Goal: Check status: Check status

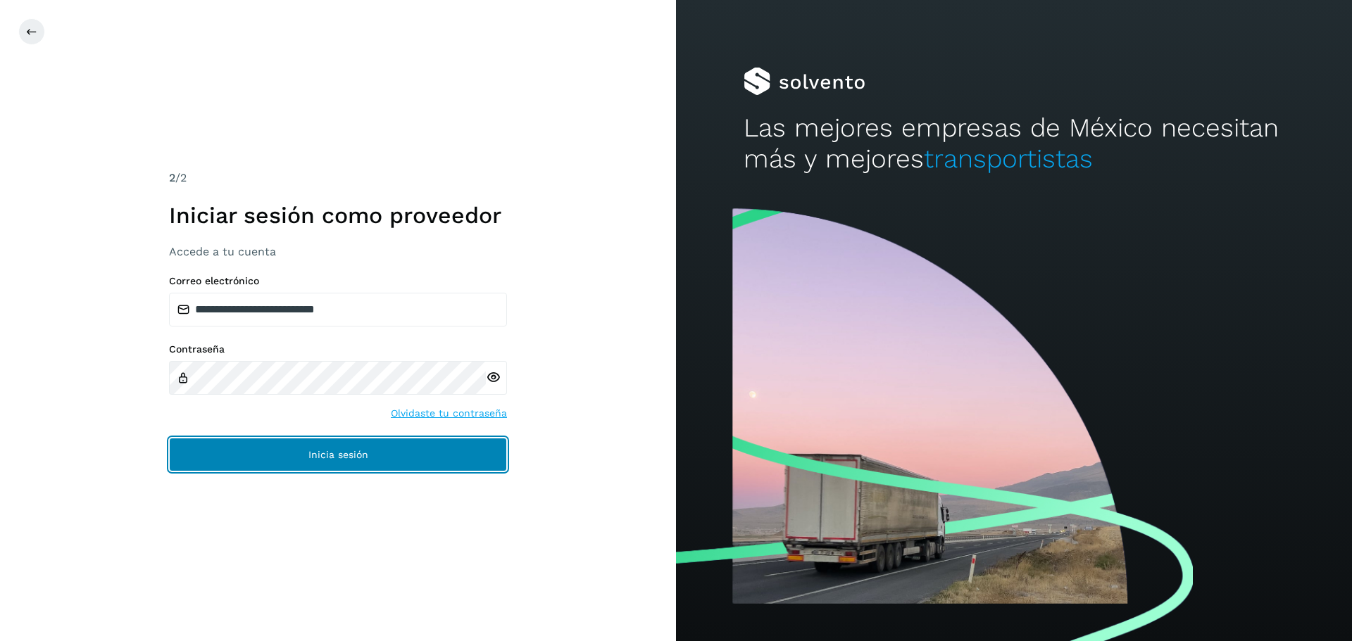
click at [295, 451] on button "Inicia sesión" at bounding box center [338, 455] width 338 height 34
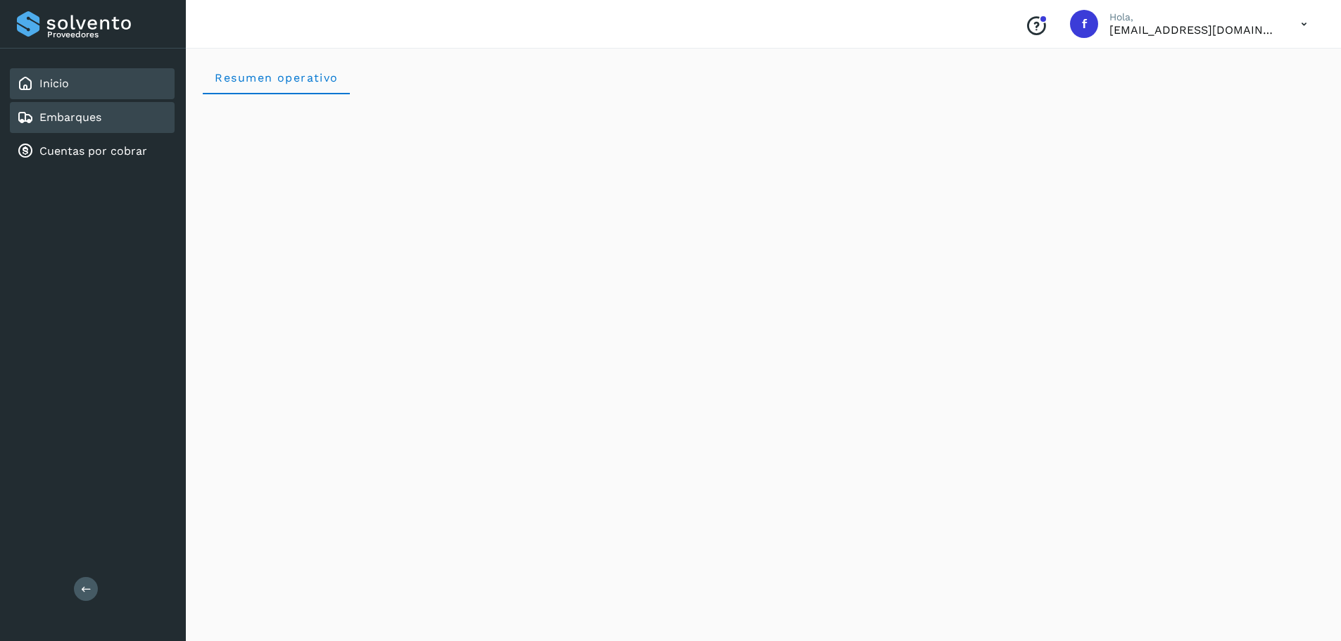
click at [146, 104] on div "Embarques" at bounding box center [92, 117] width 165 height 31
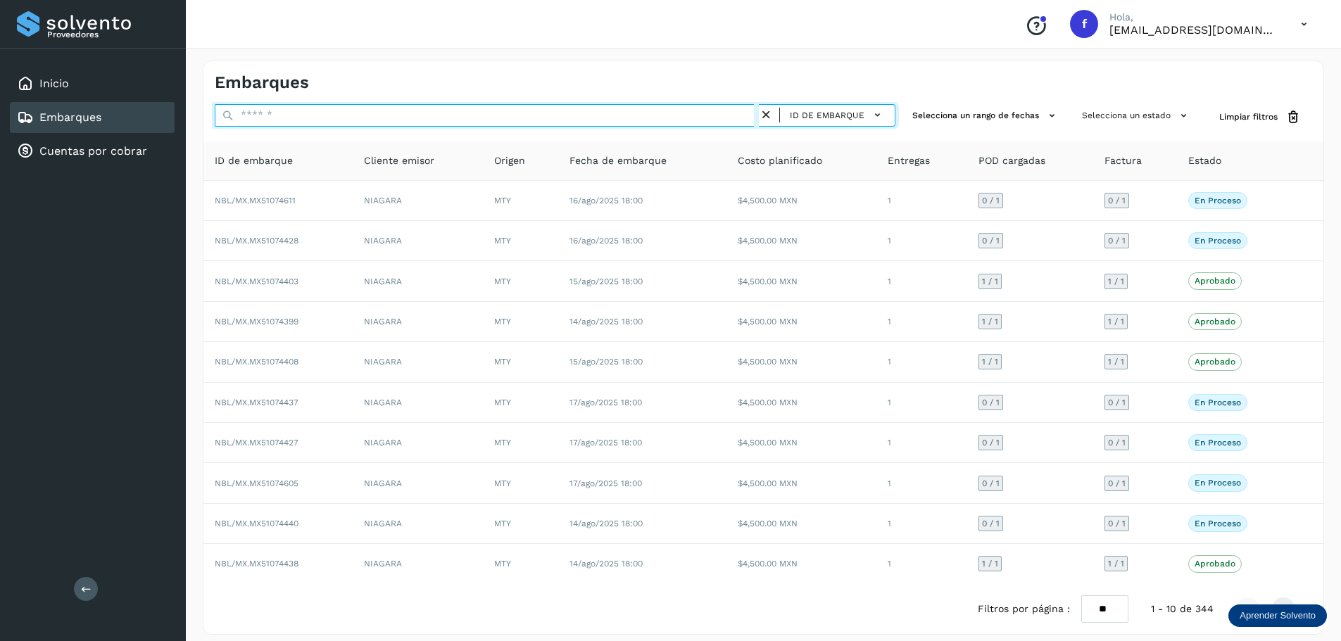
click at [511, 120] on input "text" at bounding box center [487, 115] width 544 height 23
paste input "**********"
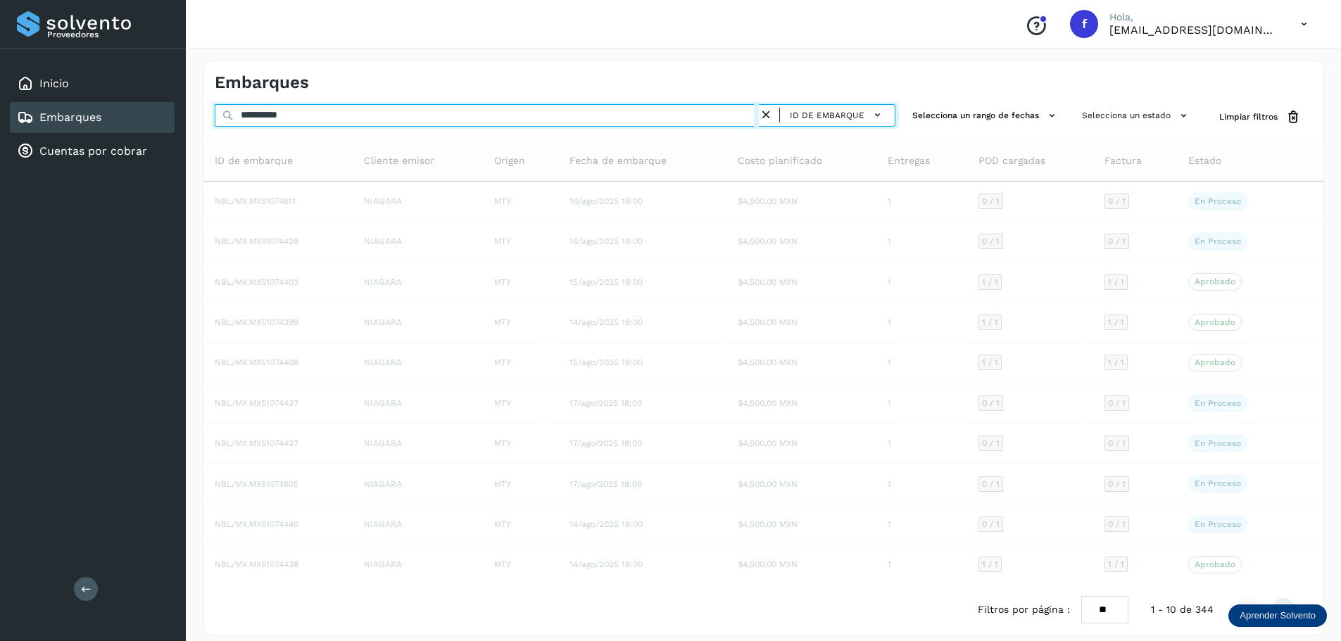
type input "**********"
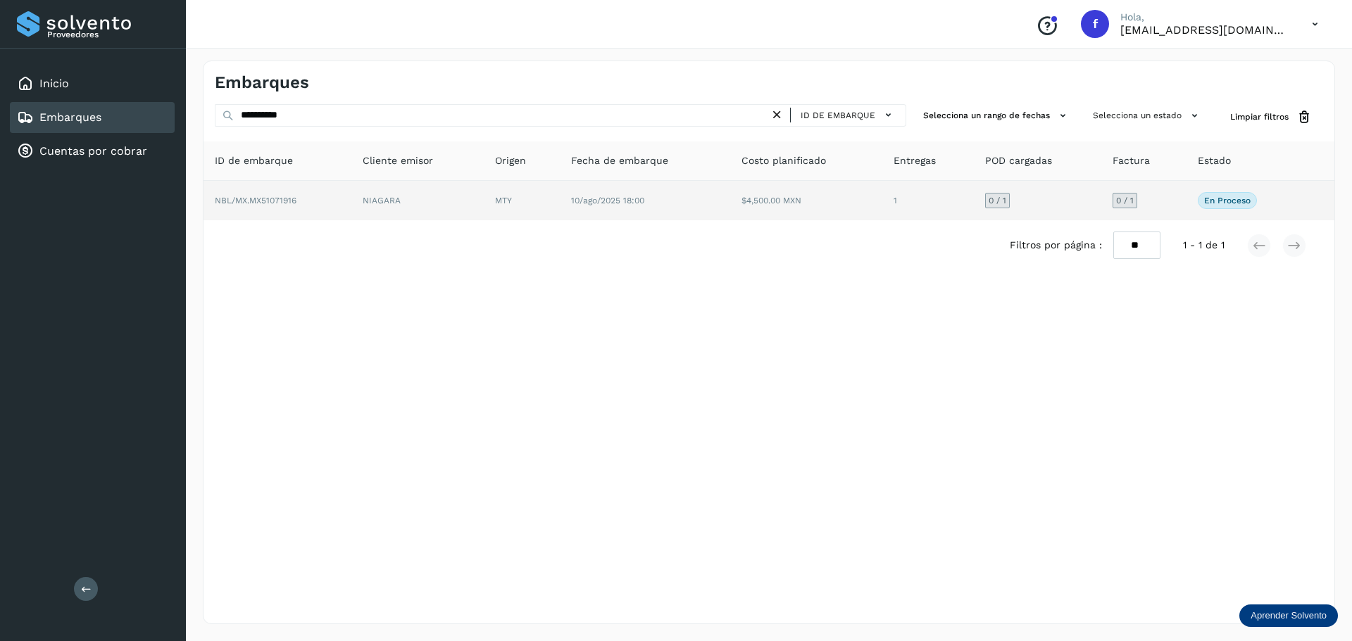
click at [974, 189] on td "1" at bounding box center [1037, 200] width 127 height 39
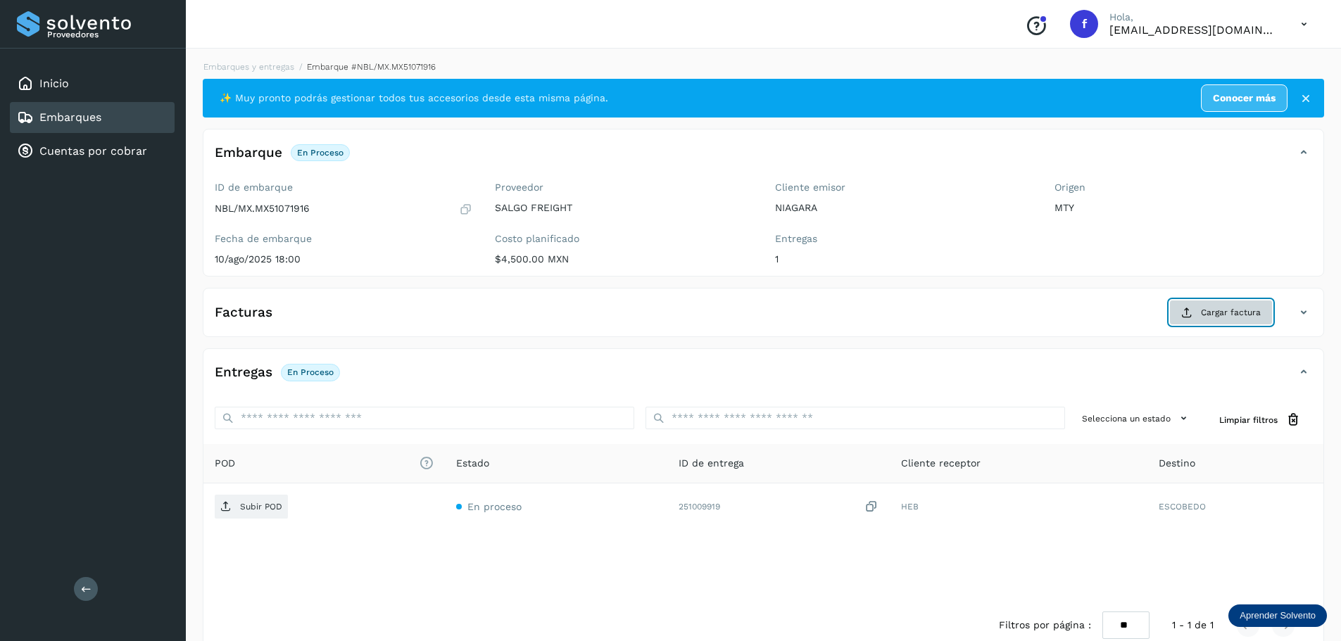
click at [1227, 317] on span "Cargar factura" at bounding box center [1231, 312] width 60 height 13
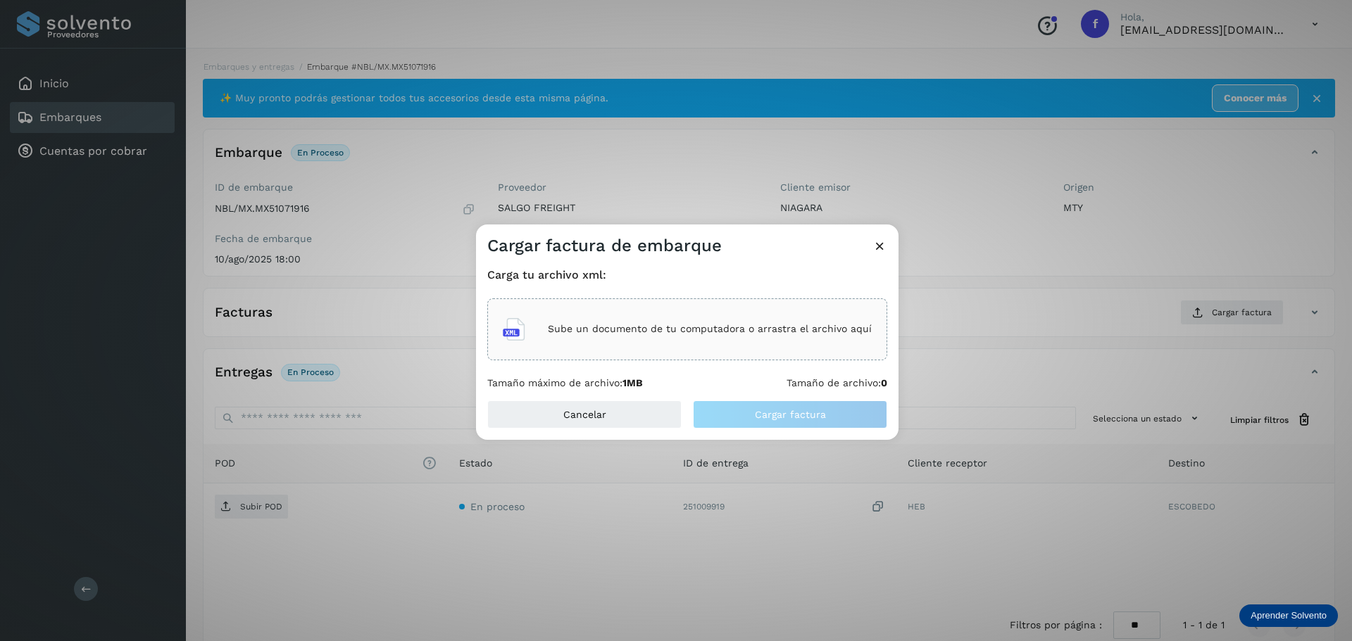
click at [656, 291] on div "Carga tu archivo xml: Sube un documento de tu computadora o arrastra el archivo…" at bounding box center [687, 328] width 400 height 121
click at [655, 314] on div "Sube un documento de tu computadora o arrastra el archivo aquí" at bounding box center [687, 330] width 369 height 38
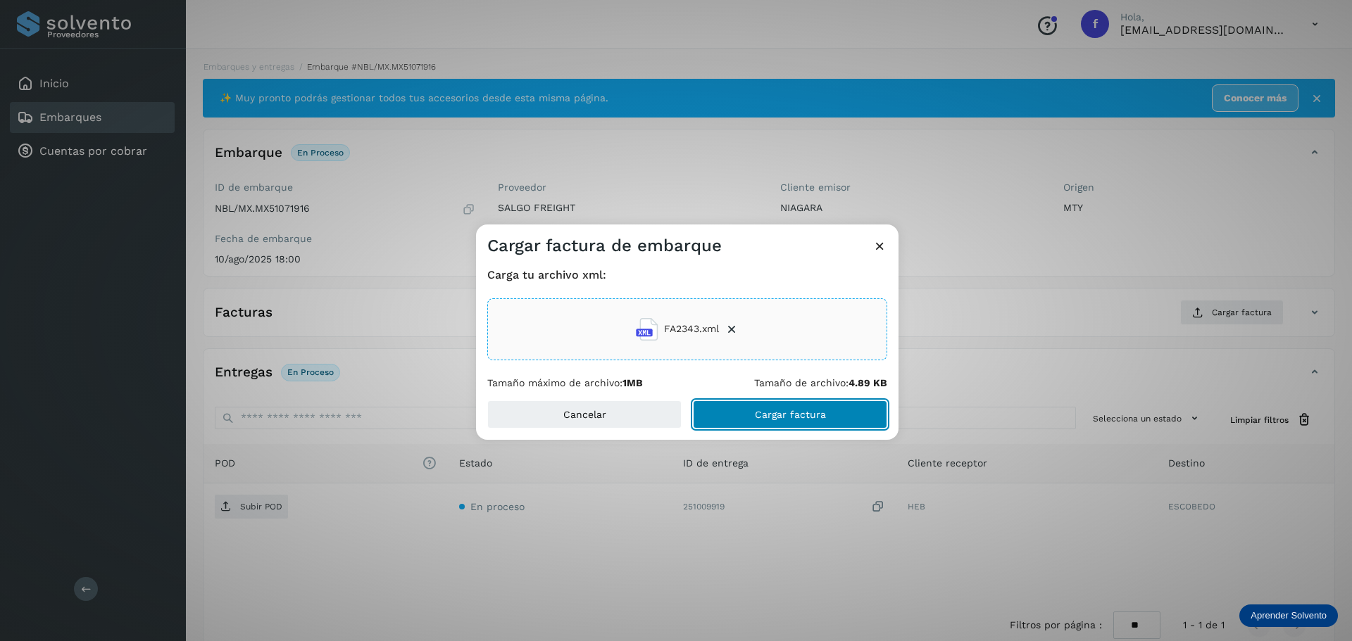
click at [762, 419] on span "Cargar factura" at bounding box center [790, 415] width 71 height 10
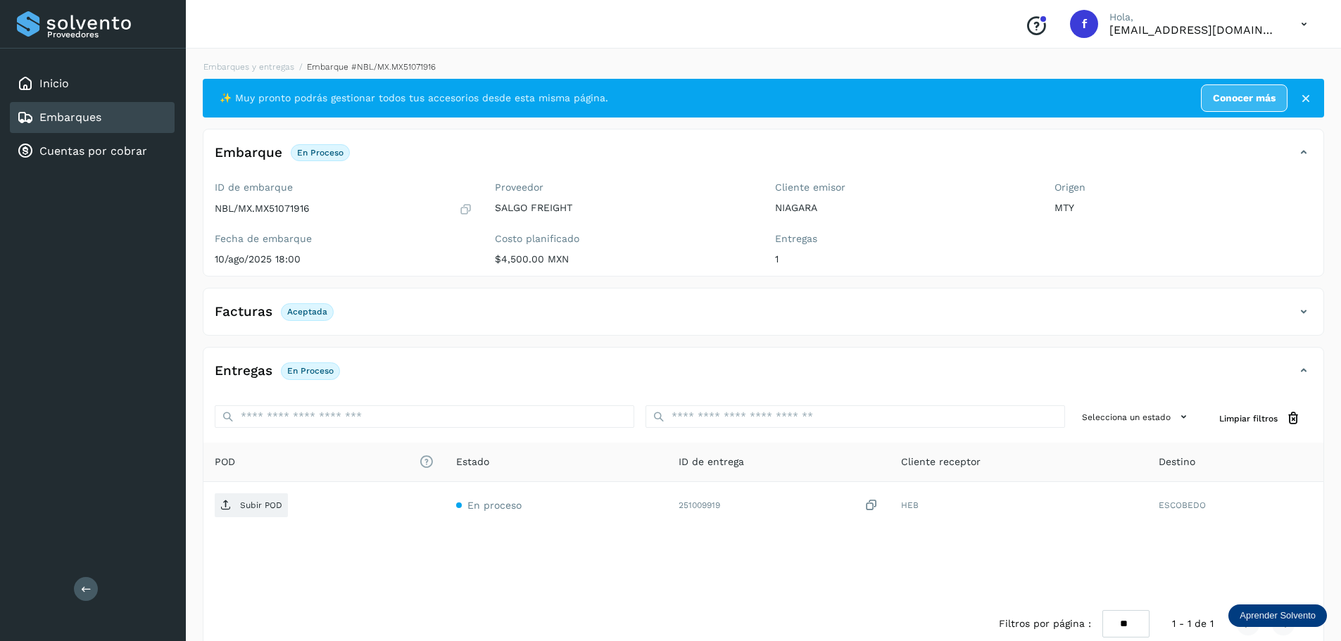
click at [1032, 279] on div "✨ Muy pronto podrás gestionar todos tus accesorios desde esta misma página. Con…" at bounding box center [764, 364] width 1122 height 571
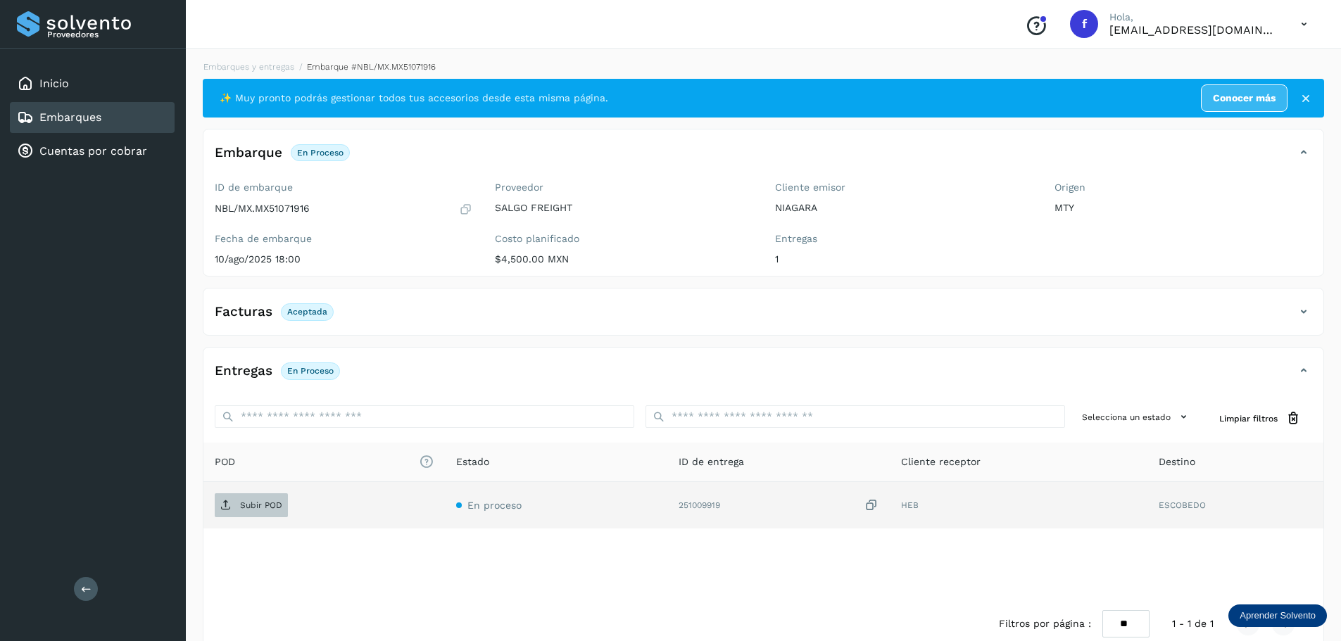
click at [223, 516] on span "Subir POD" at bounding box center [251, 505] width 73 height 23
click at [131, 118] on div "Embarques" at bounding box center [92, 117] width 165 height 31
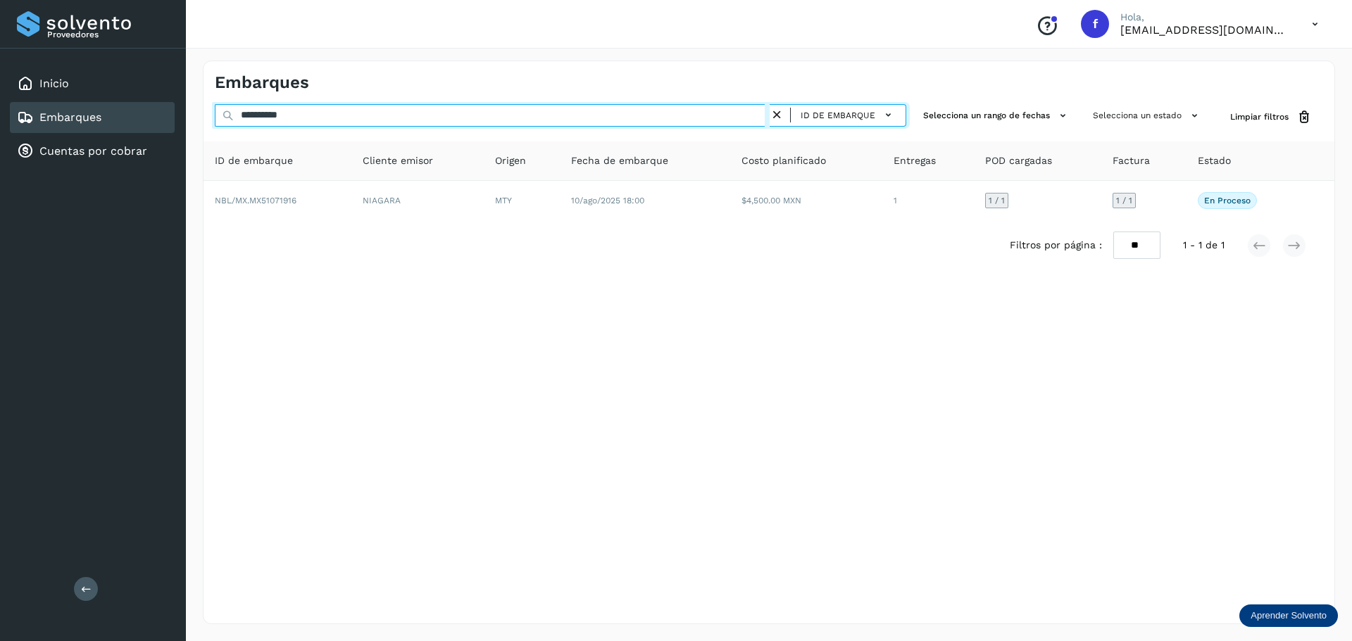
click at [584, 112] on input "**********" at bounding box center [492, 115] width 555 height 23
paste input "text"
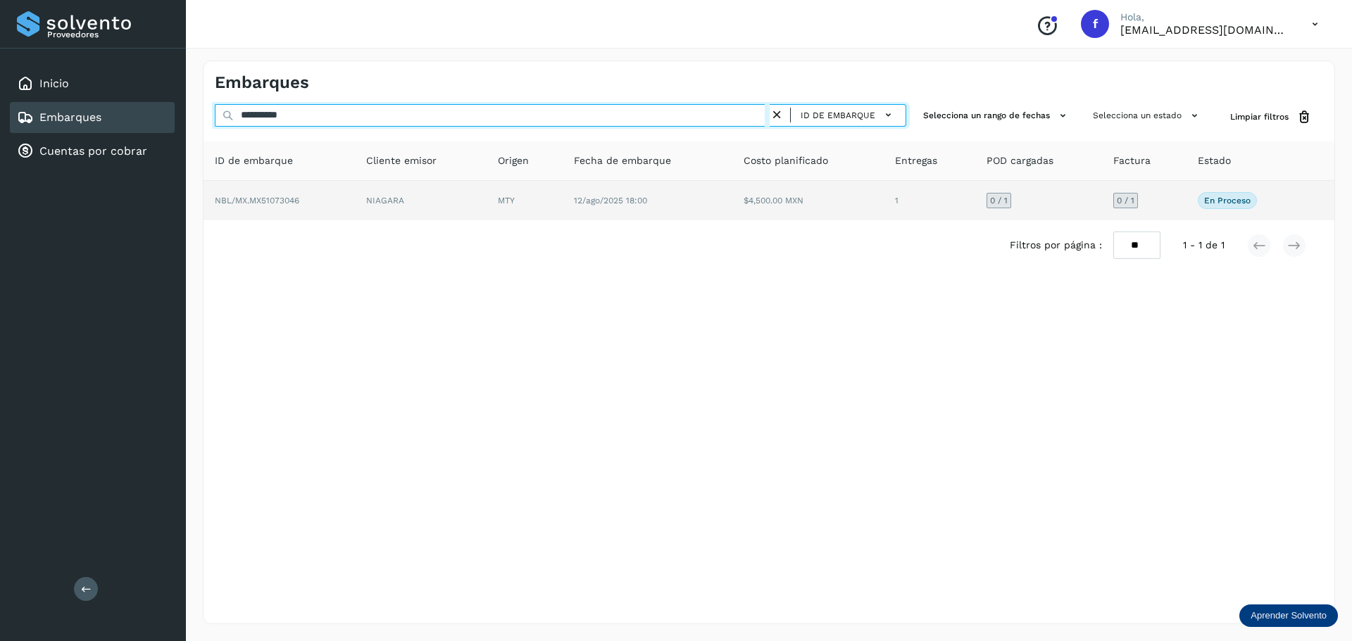
type input "**********"
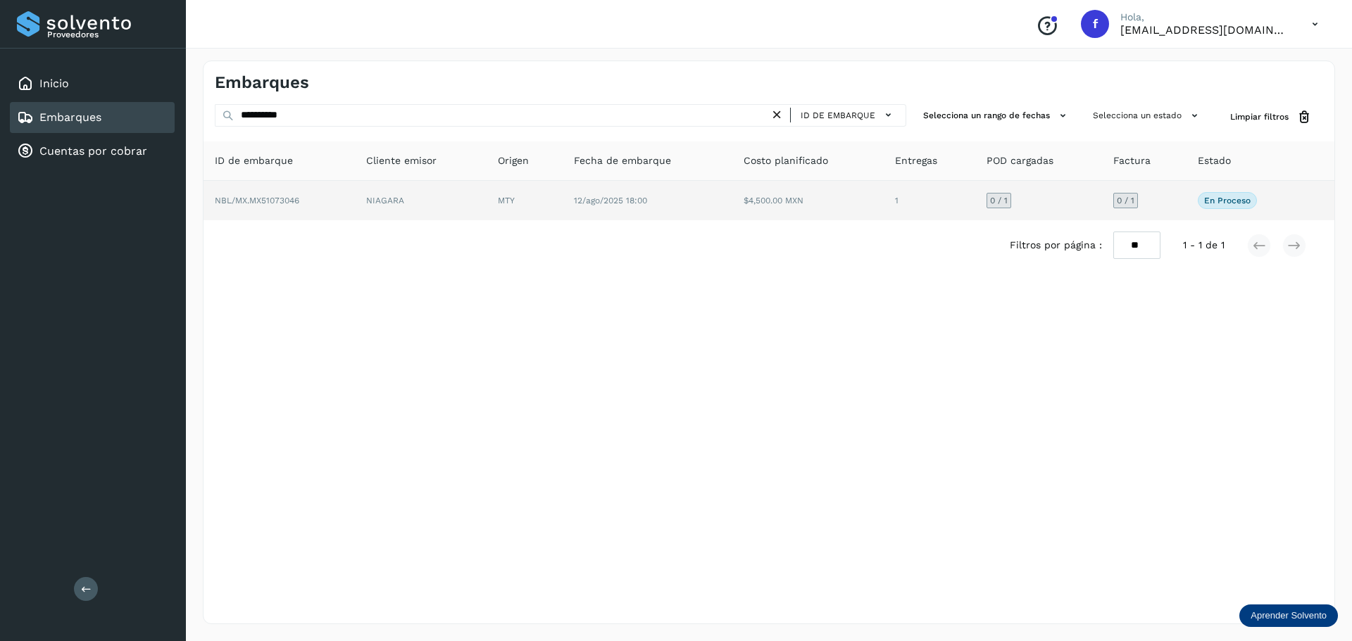
click at [884, 208] on td "$4,500.00 MXN" at bounding box center [930, 200] width 92 height 39
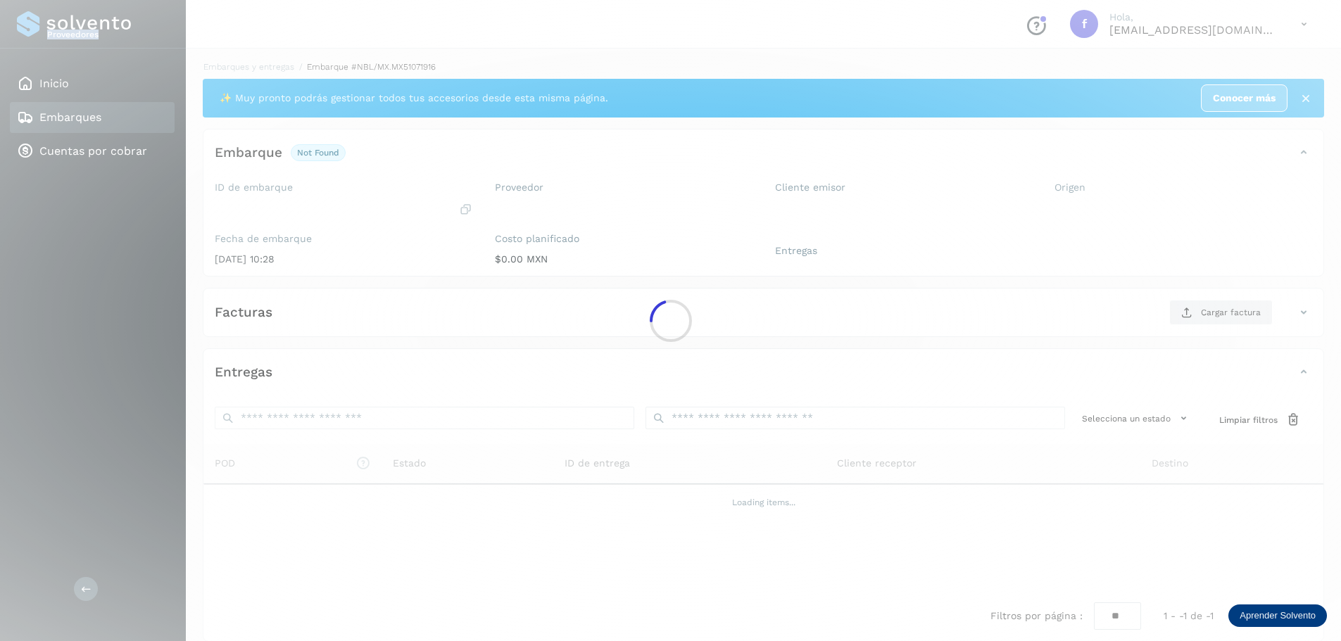
click at [821, 208] on div at bounding box center [670, 320] width 1341 height 641
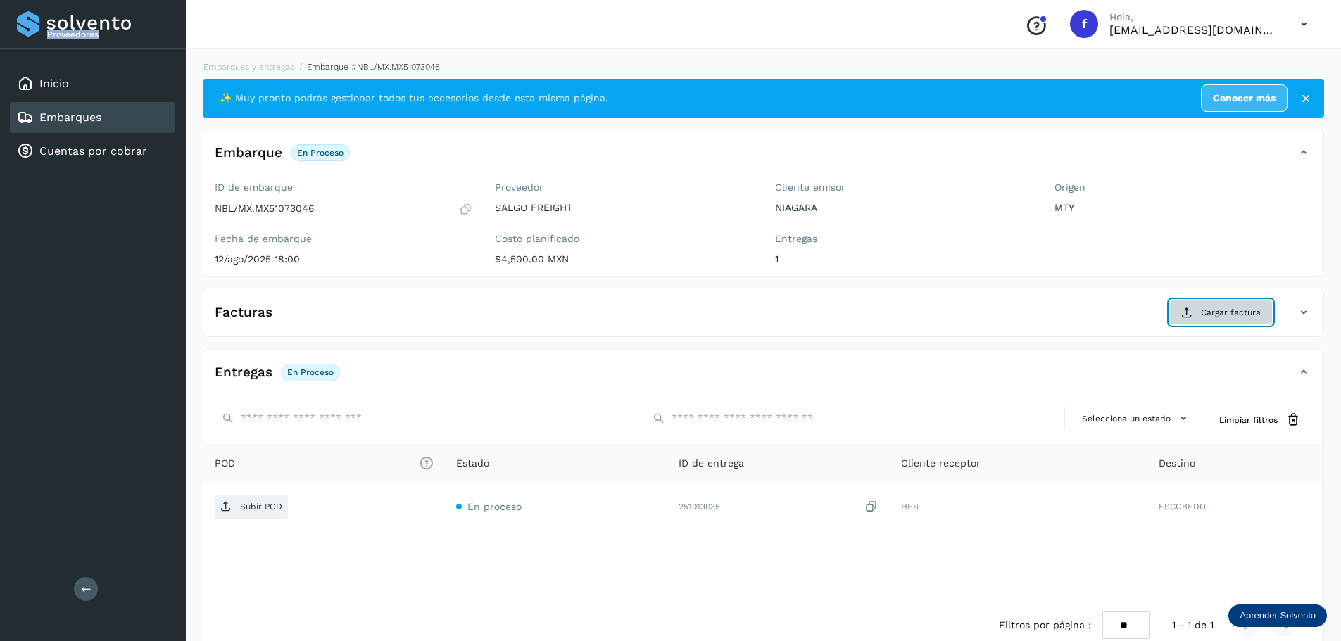
click at [1198, 310] on button "Cargar factura" at bounding box center [1222, 312] width 104 height 25
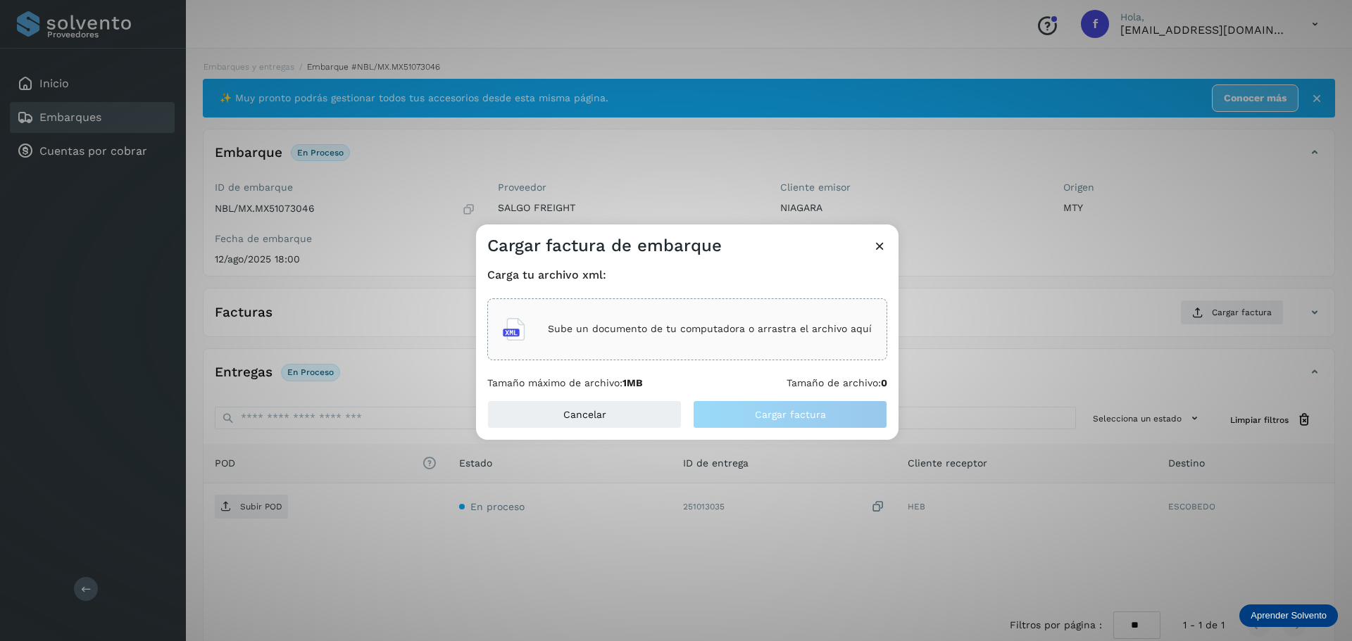
click at [771, 339] on div "Sube un documento de tu computadora o arrastra el archivo aquí" at bounding box center [687, 330] width 369 height 38
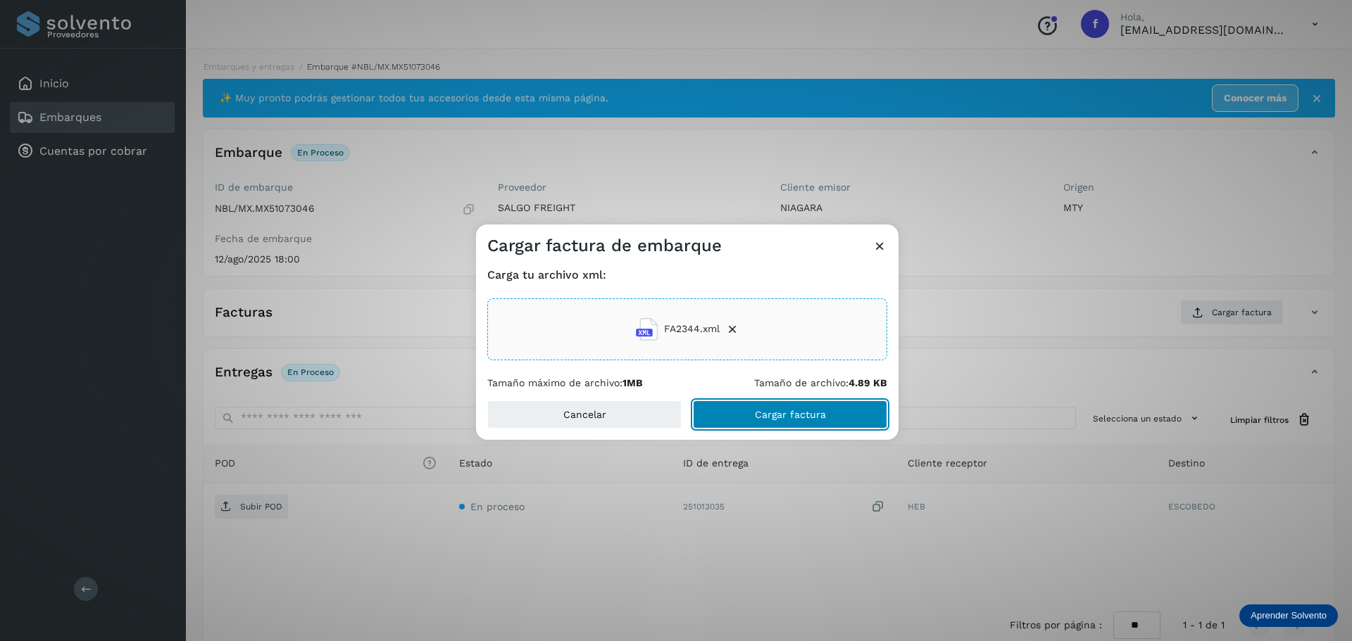
click at [791, 404] on button "Cargar factura" at bounding box center [790, 415] width 194 height 28
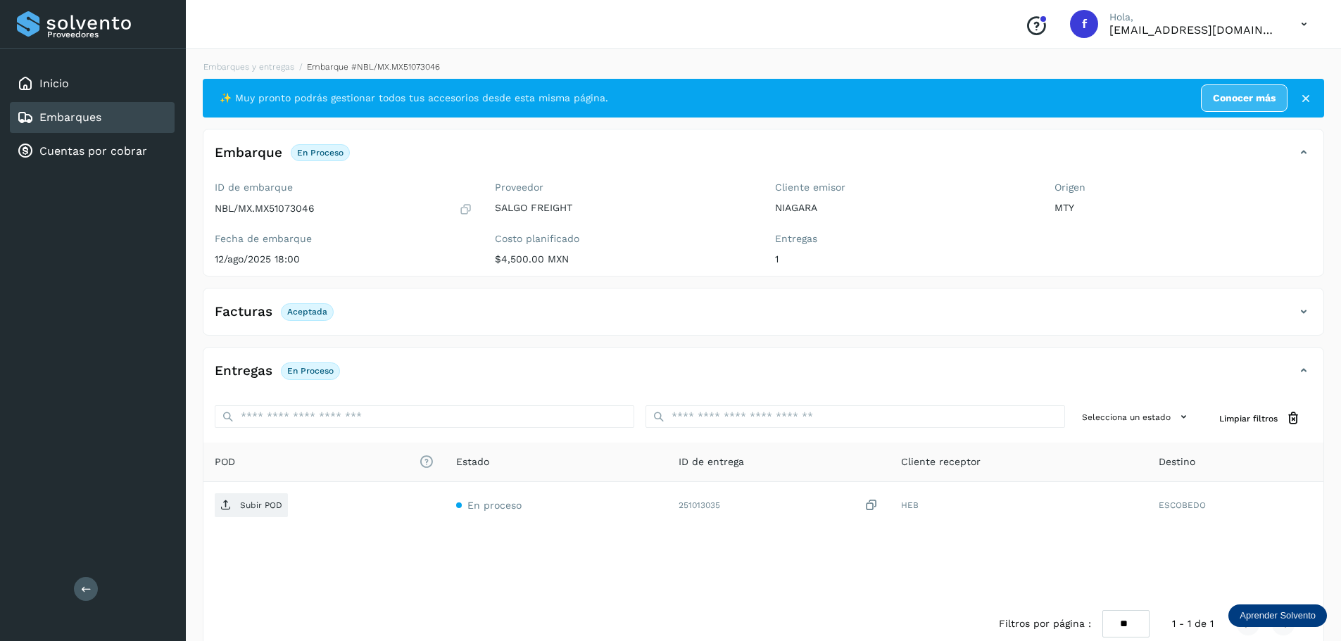
click at [134, 116] on div "Embarques" at bounding box center [92, 117] width 165 height 31
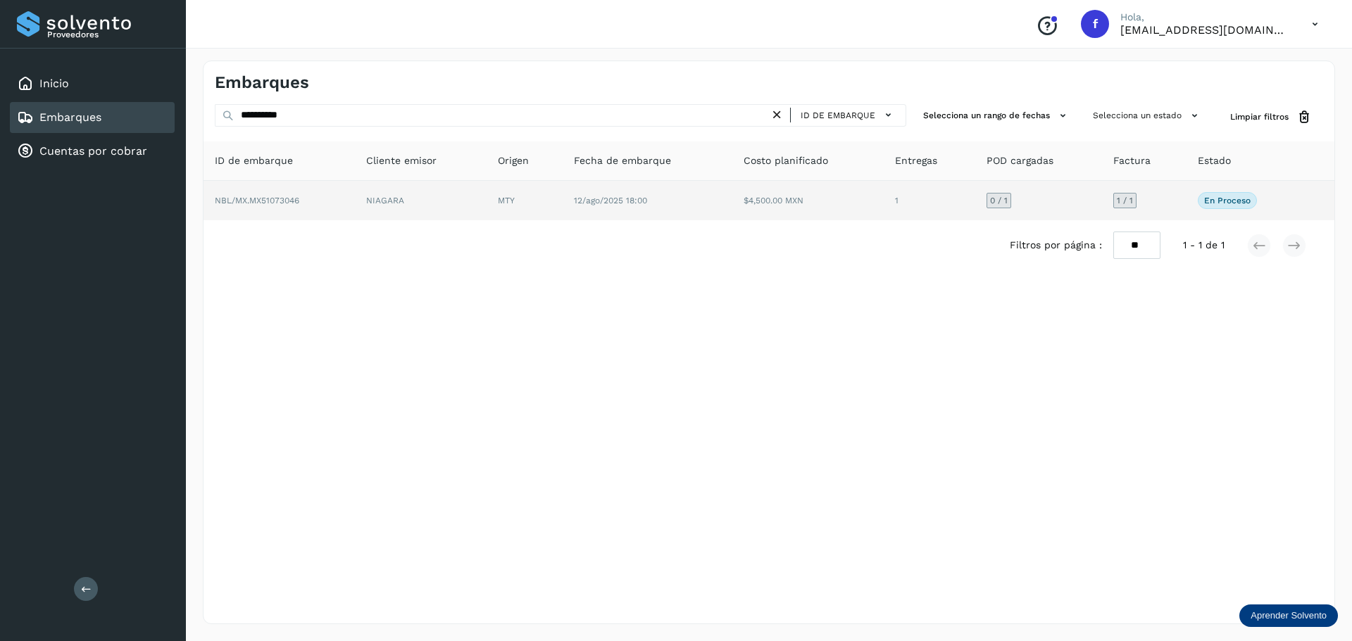
click at [732, 208] on td "12/ago/2025 18:00" at bounding box center [807, 200] width 151 height 39
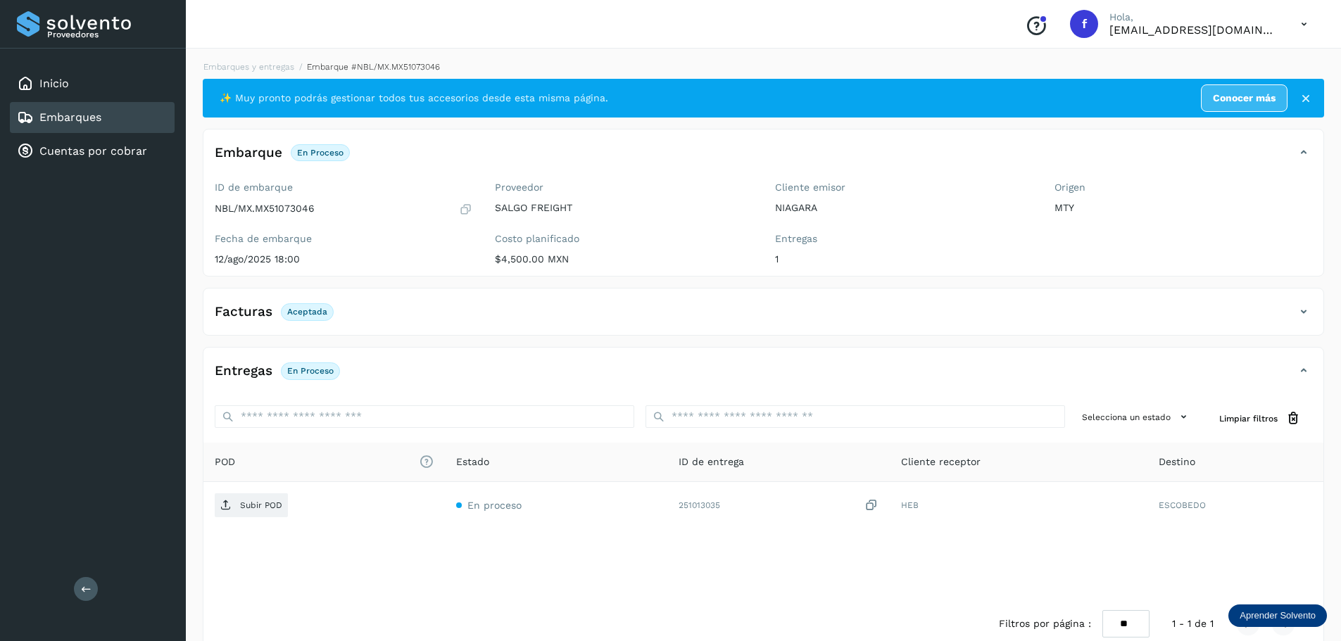
click at [439, 316] on div "Facturas Aceptada" at bounding box center [749, 312] width 1092 height 24
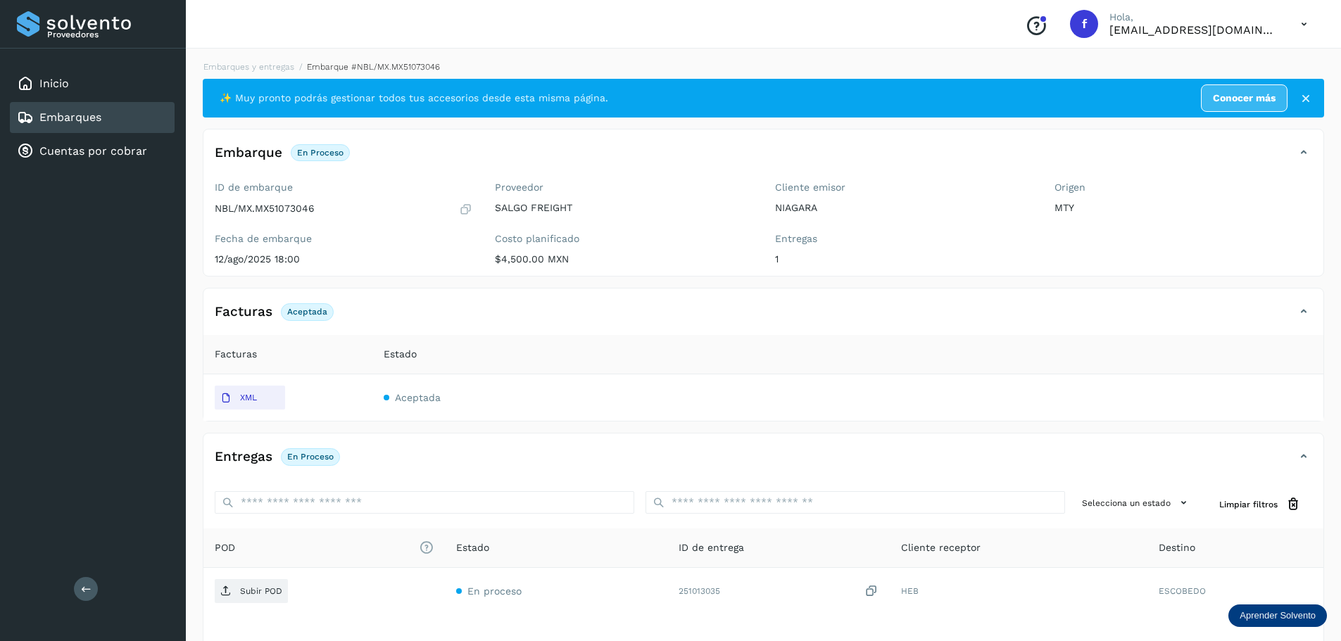
click at [442, 315] on div "Facturas Aceptada" at bounding box center [749, 312] width 1092 height 24
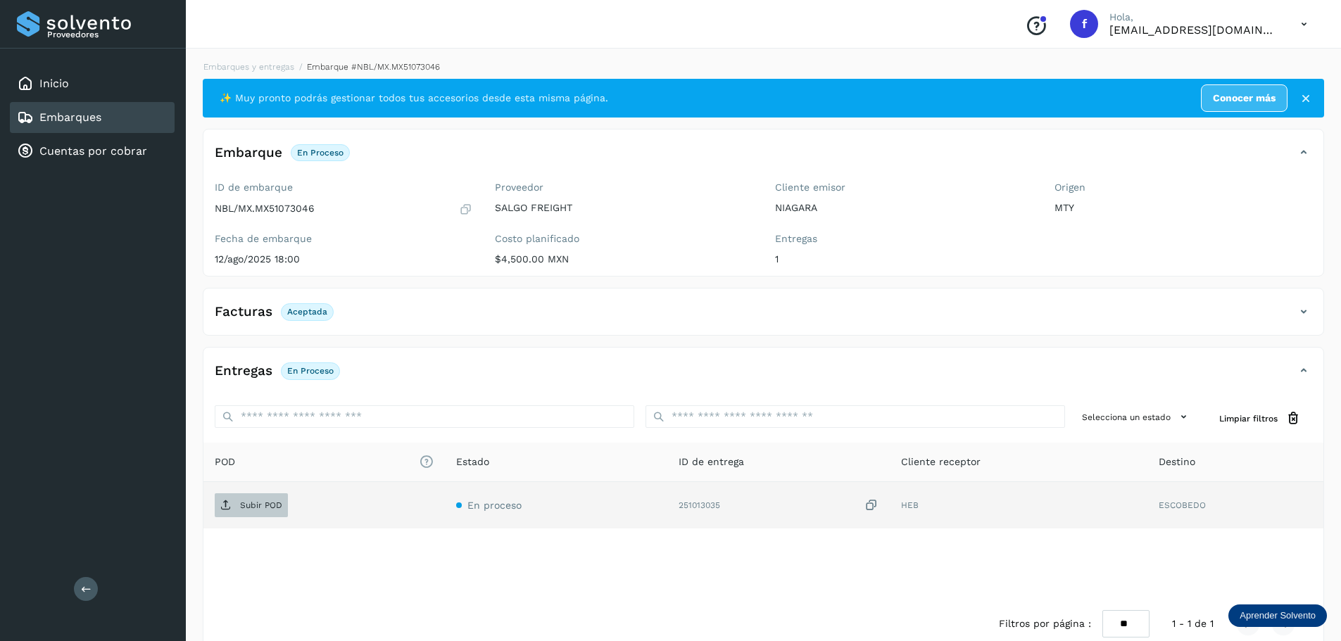
click at [273, 512] on span "Subir POD" at bounding box center [251, 505] width 73 height 23
click at [158, 120] on div "Embarques" at bounding box center [92, 117] width 165 height 31
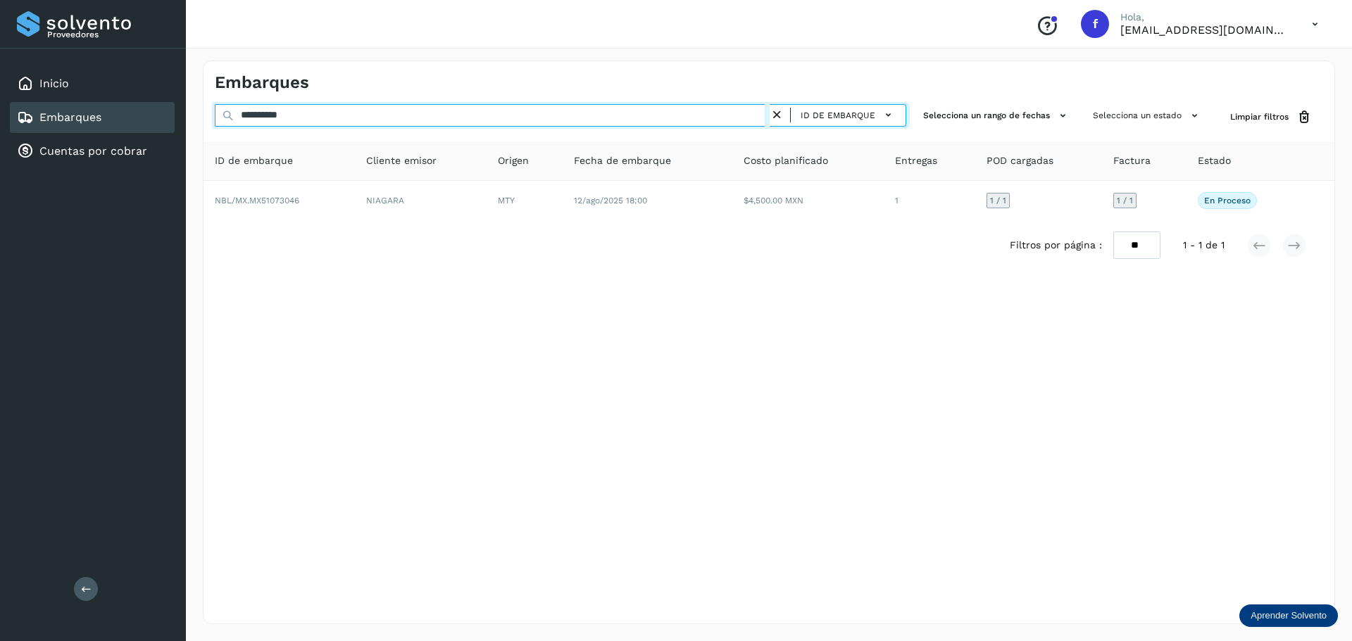
click at [451, 119] on input "**********" at bounding box center [492, 115] width 555 height 23
paste input "text"
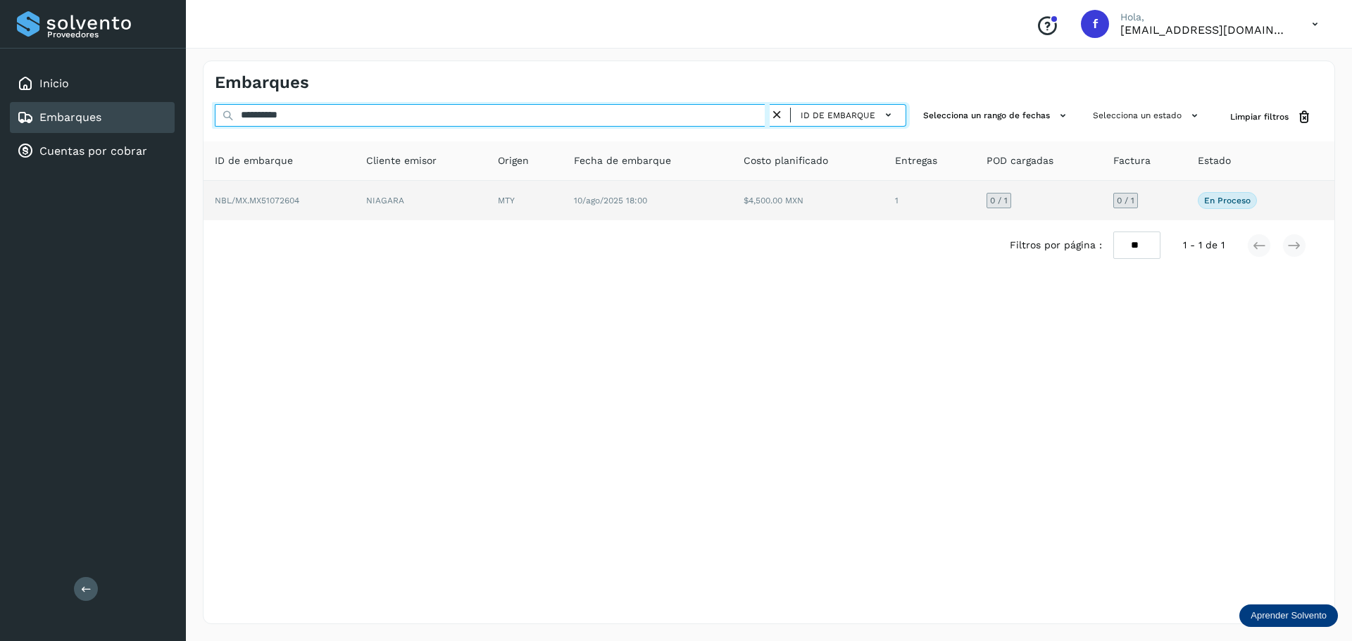
type input "**********"
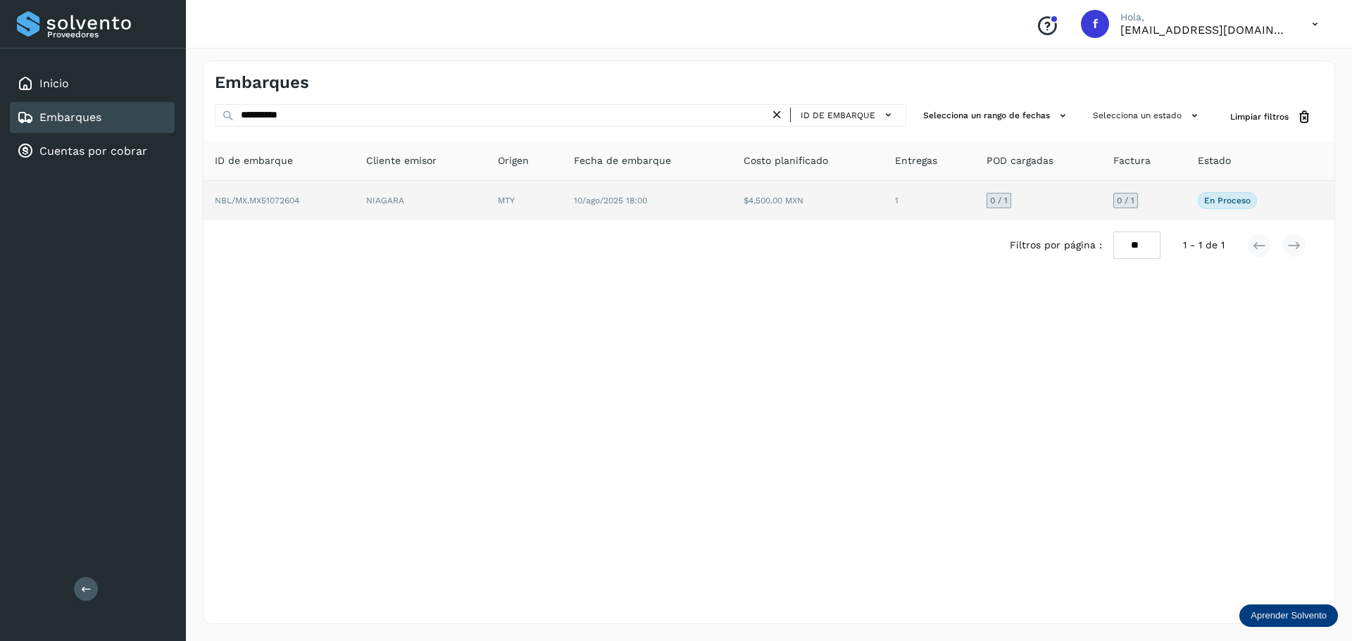
click at [975, 181] on td "1" at bounding box center [1038, 200] width 127 height 39
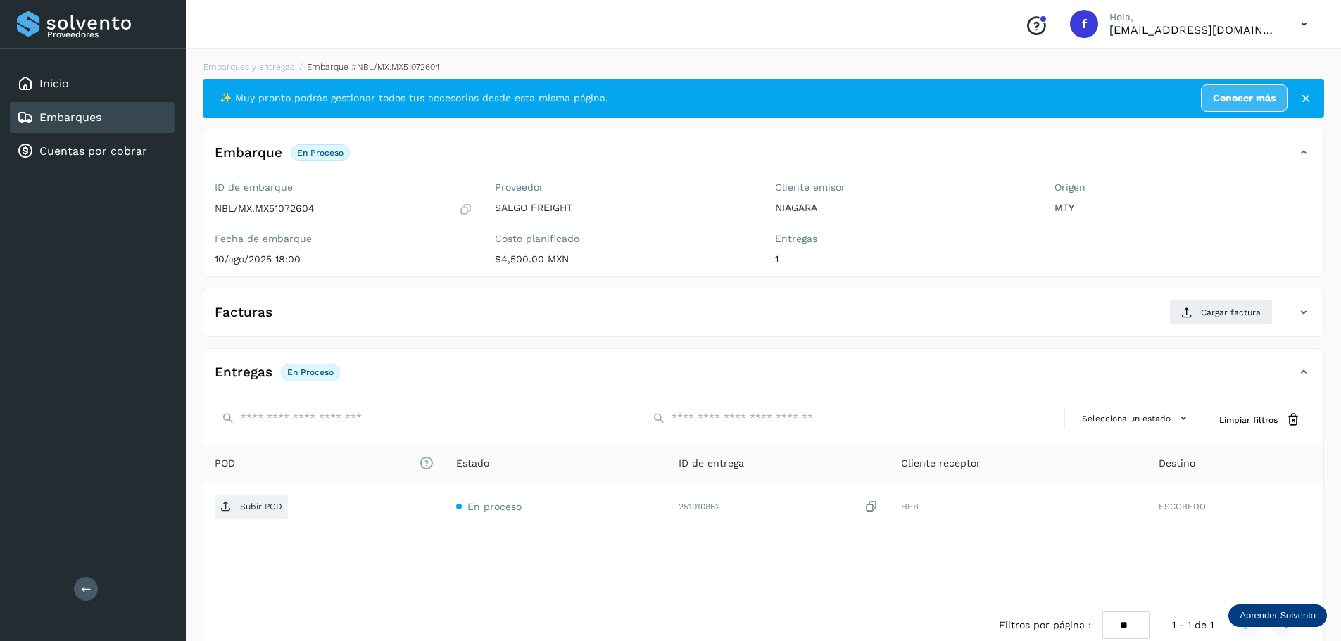
click at [1225, 292] on div "Facturas Cargar factura Aún no has subido ninguna factura" at bounding box center [764, 312] width 1122 height 49
click at [1226, 314] on span "Cargar factura" at bounding box center [1231, 312] width 60 height 13
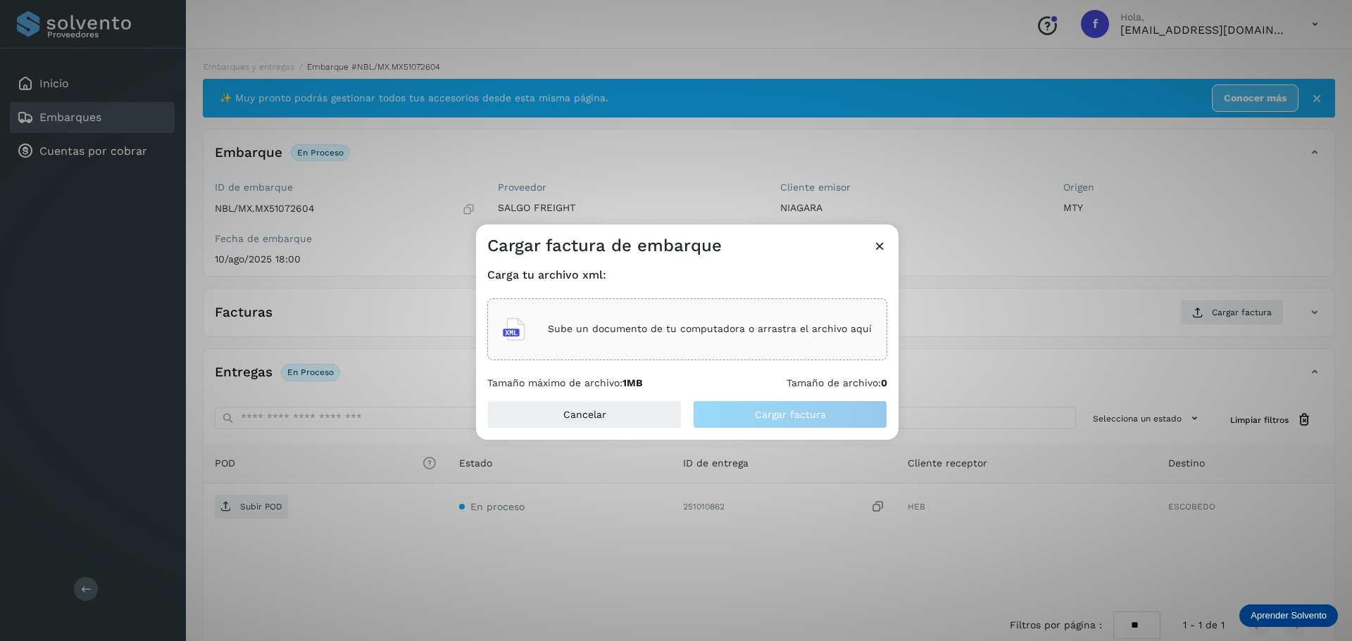
click at [609, 331] on p "Sube un documento de tu computadora o arrastra el archivo aquí" at bounding box center [710, 329] width 324 height 12
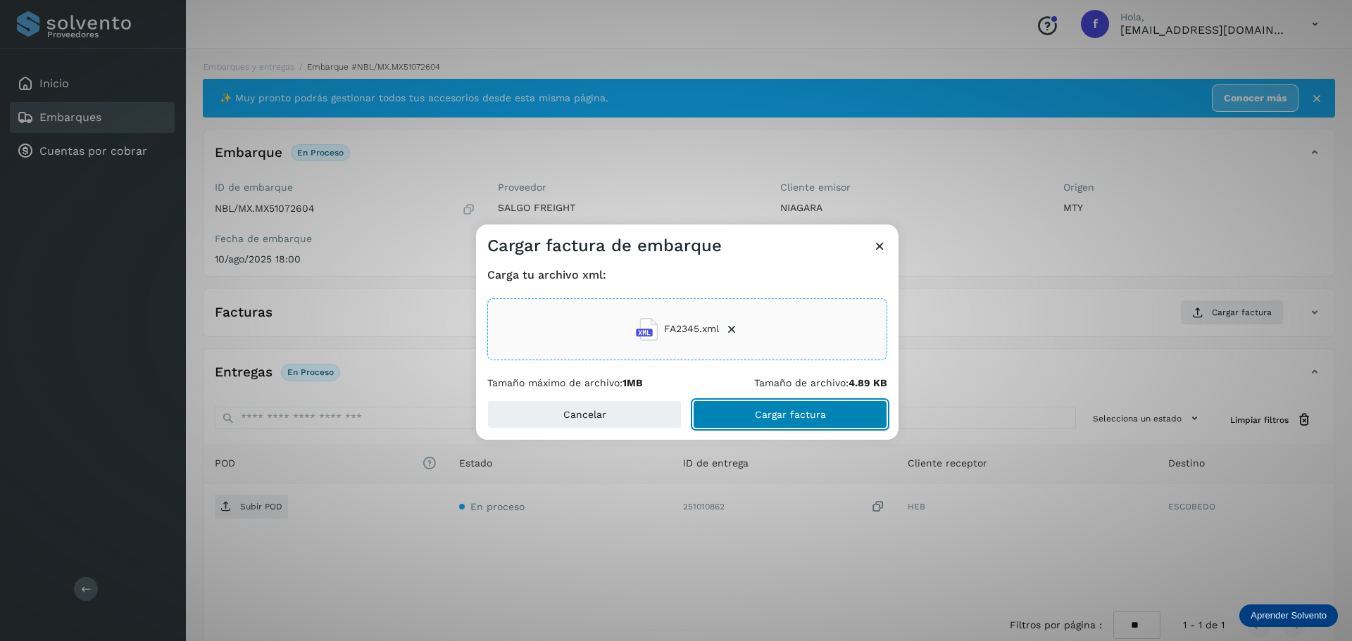
click at [787, 415] on span "Cargar factura" at bounding box center [790, 415] width 71 height 10
click at [884, 167] on div "Cargar factura de embarque Carga tu archivo xml: FA2345.xml Tamaño máximo de ar…" at bounding box center [676, 320] width 1352 height 641
click at [884, 167] on div "Embarque En proceso Verifica el estado de la factura o entregas asociadas a est…" at bounding box center [768, 158] width 1131 height 35
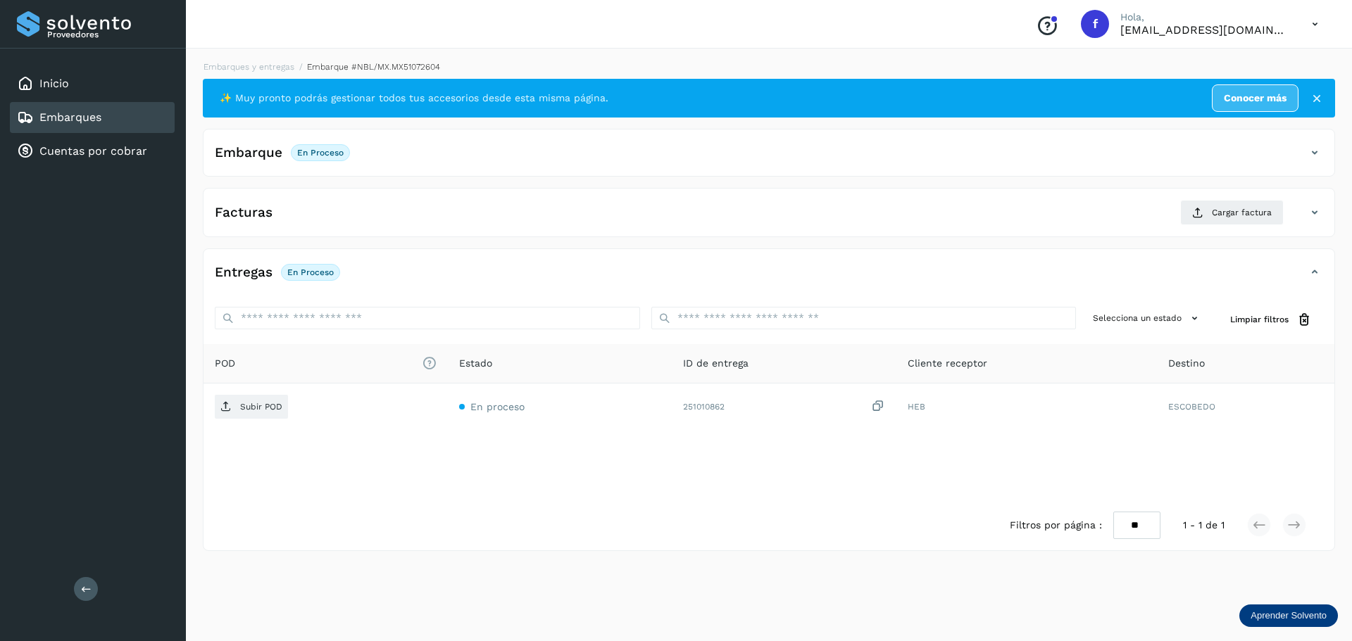
click at [706, 208] on div "Facturas Cargar factura" at bounding box center [754, 212] width 1103 height 25
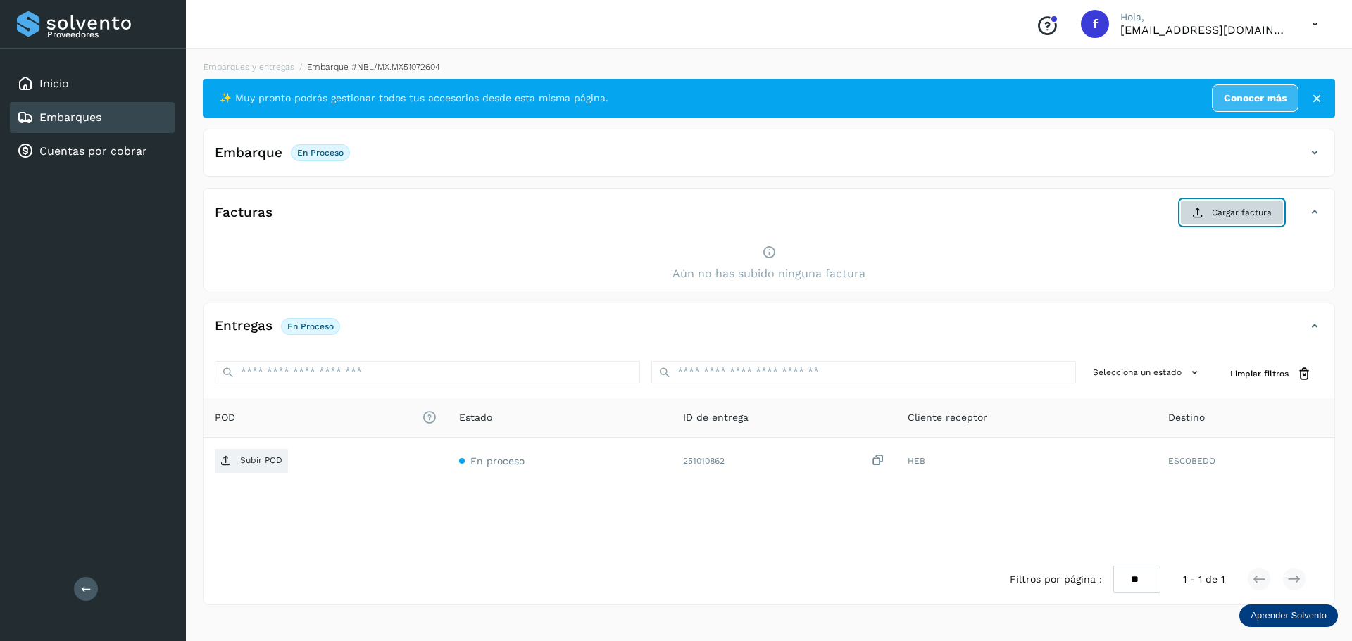
click at [1241, 204] on button "Cargar factura" at bounding box center [1232, 212] width 104 height 25
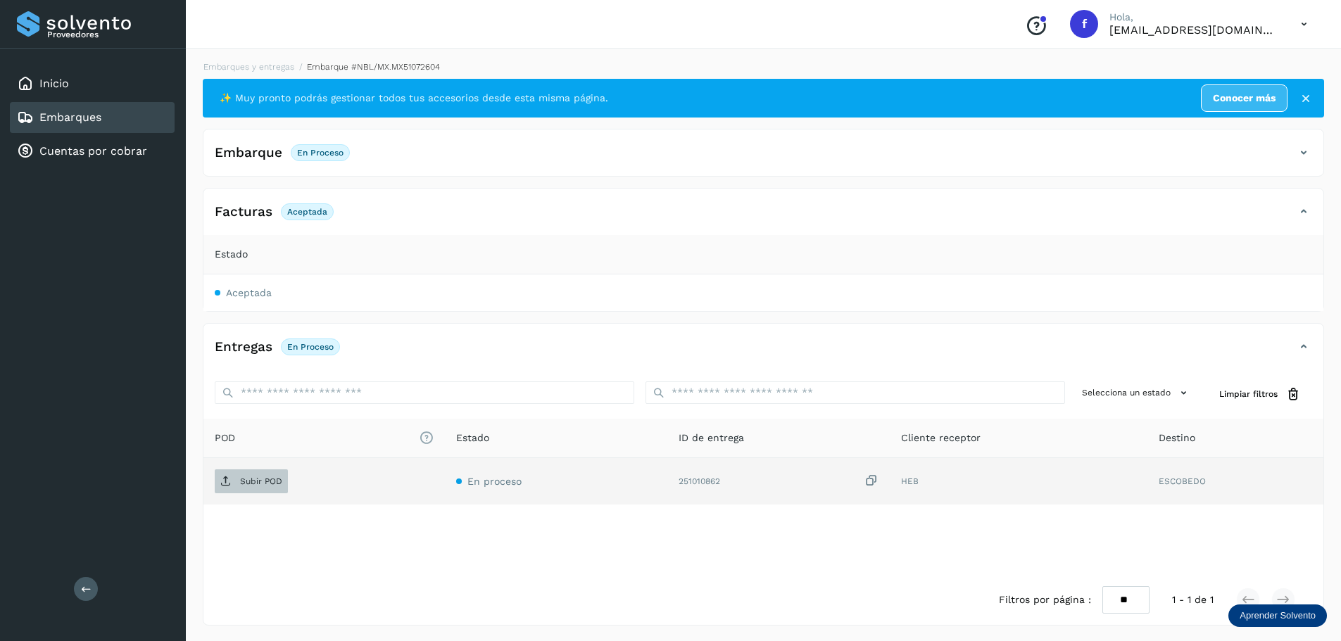
click at [255, 482] on p "Subir POD" at bounding box center [261, 482] width 42 height 10
click at [123, 120] on div "Embarques" at bounding box center [92, 117] width 165 height 31
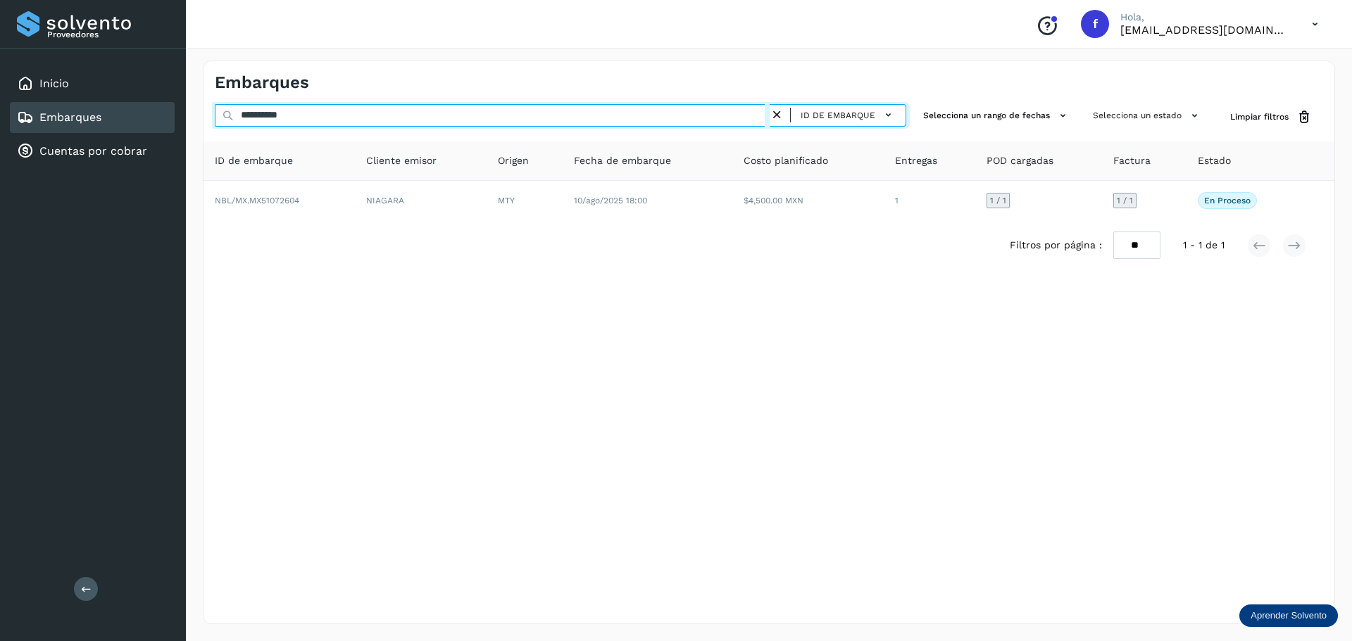
click at [471, 124] on input "**********" at bounding box center [492, 115] width 555 height 23
paste input "text"
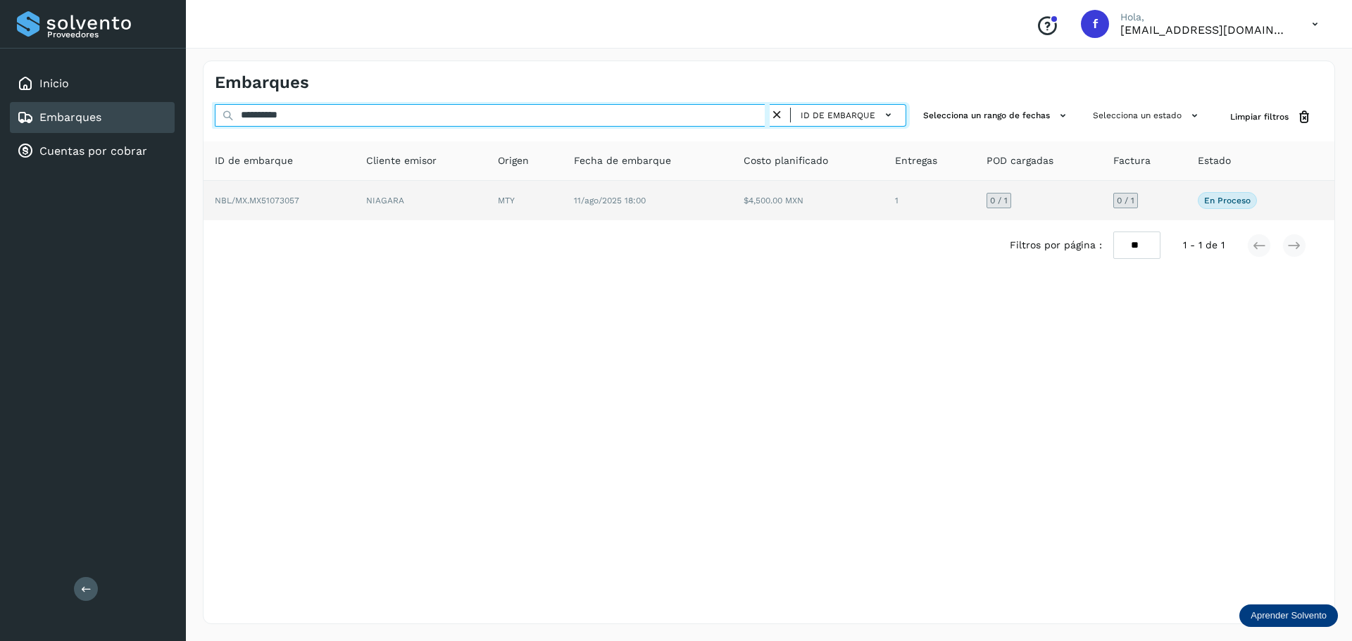
type input "**********"
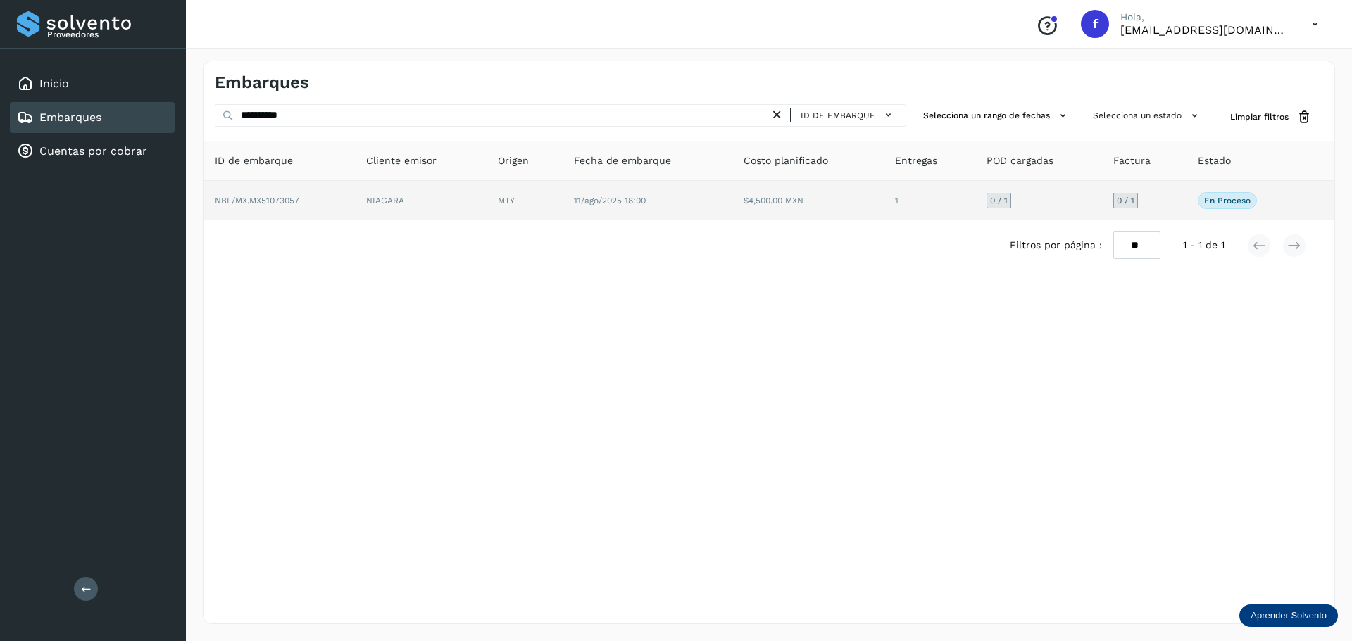
click at [884, 201] on td "$4,500.00 MXN" at bounding box center [930, 200] width 92 height 39
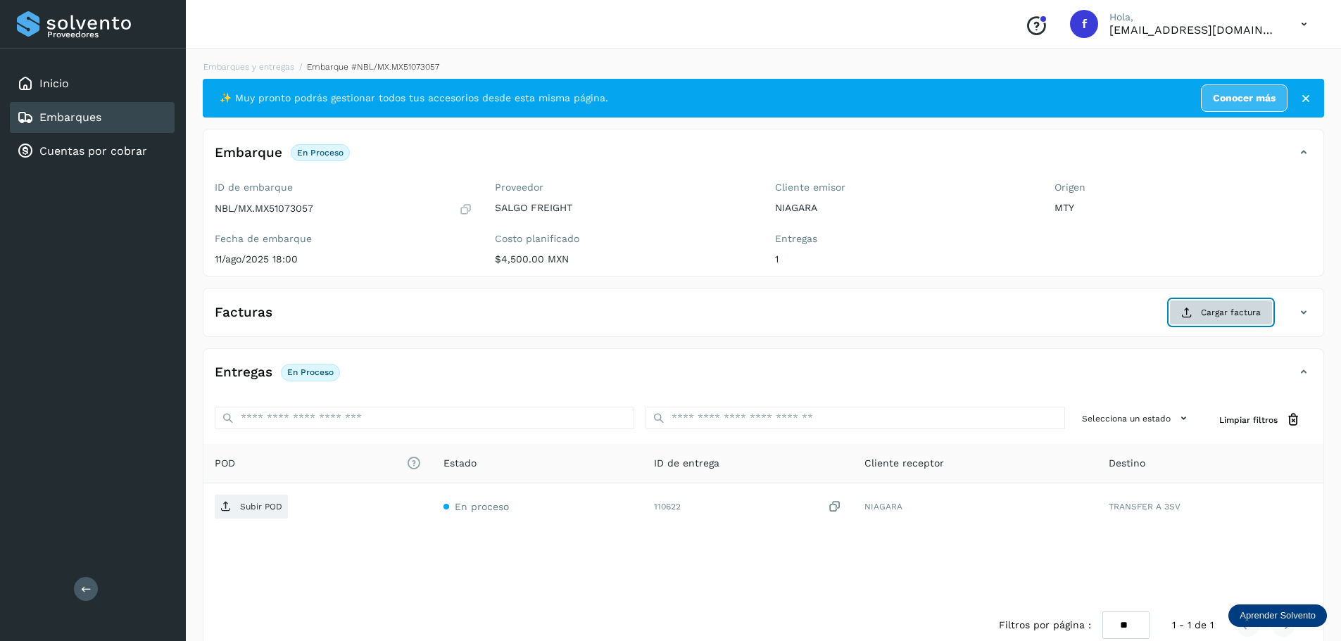
click at [1210, 313] on span "Cargar factura" at bounding box center [1231, 312] width 60 height 13
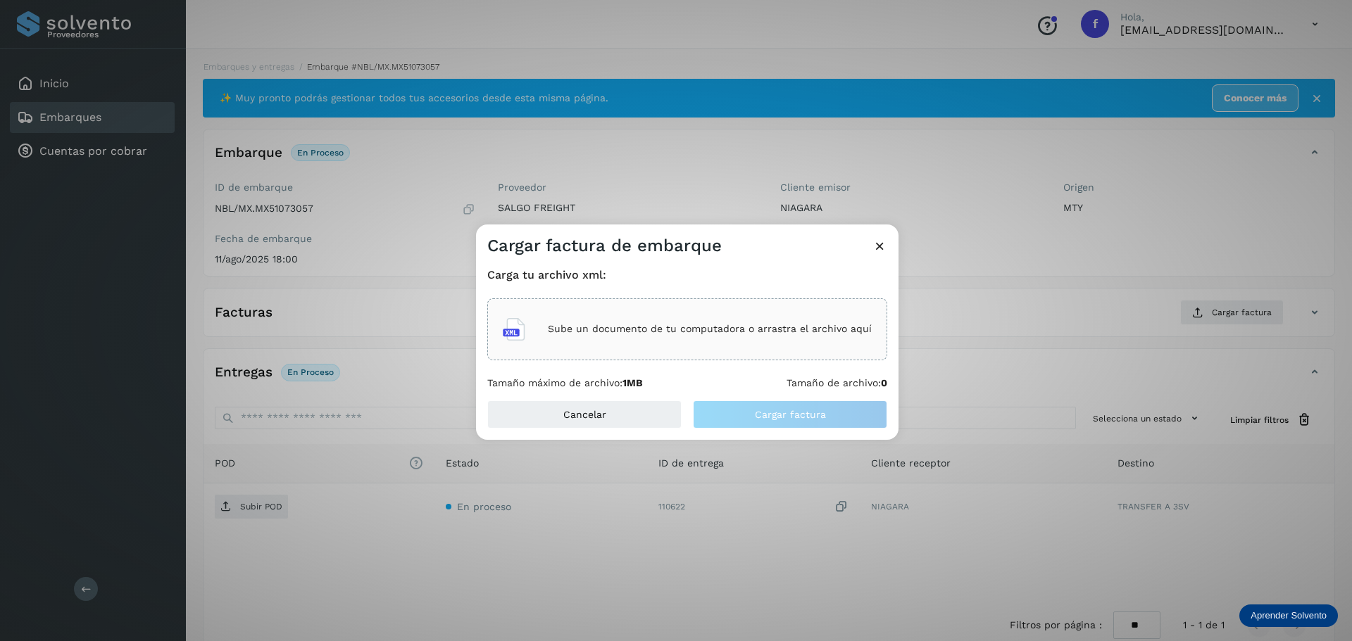
click at [553, 336] on div "Sube un documento de tu computadora o arrastra el archivo aquí" at bounding box center [687, 330] width 369 height 38
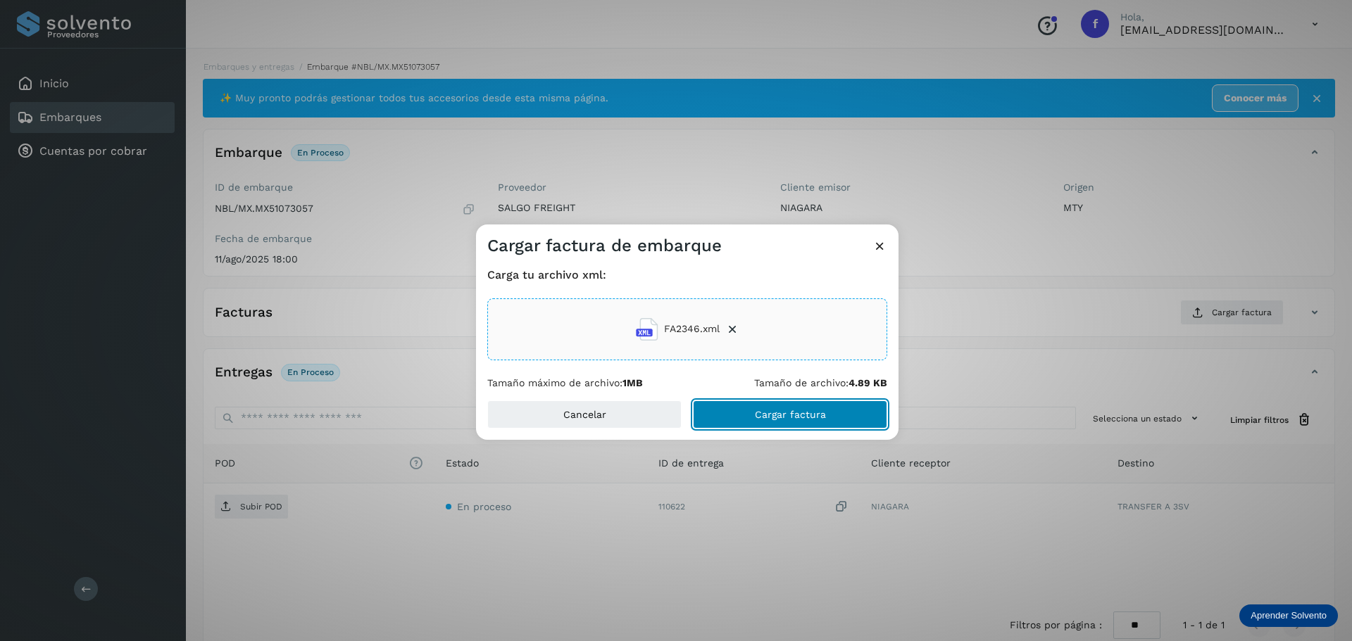
click at [760, 407] on button "Cargar factura" at bounding box center [790, 415] width 194 height 28
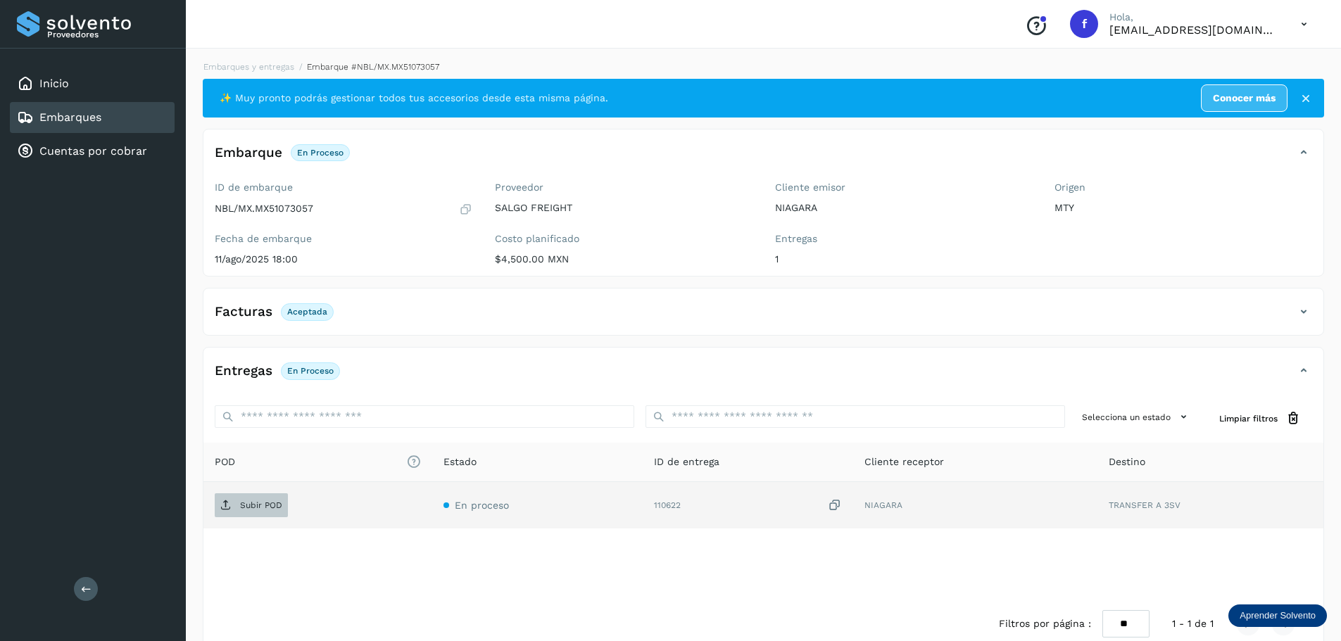
click at [270, 505] on p "Subir POD" at bounding box center [261, 506] width 42 height 10
click at [161, 118] on div "Embarques" at bounding box center [92, 117] width 165 height 31
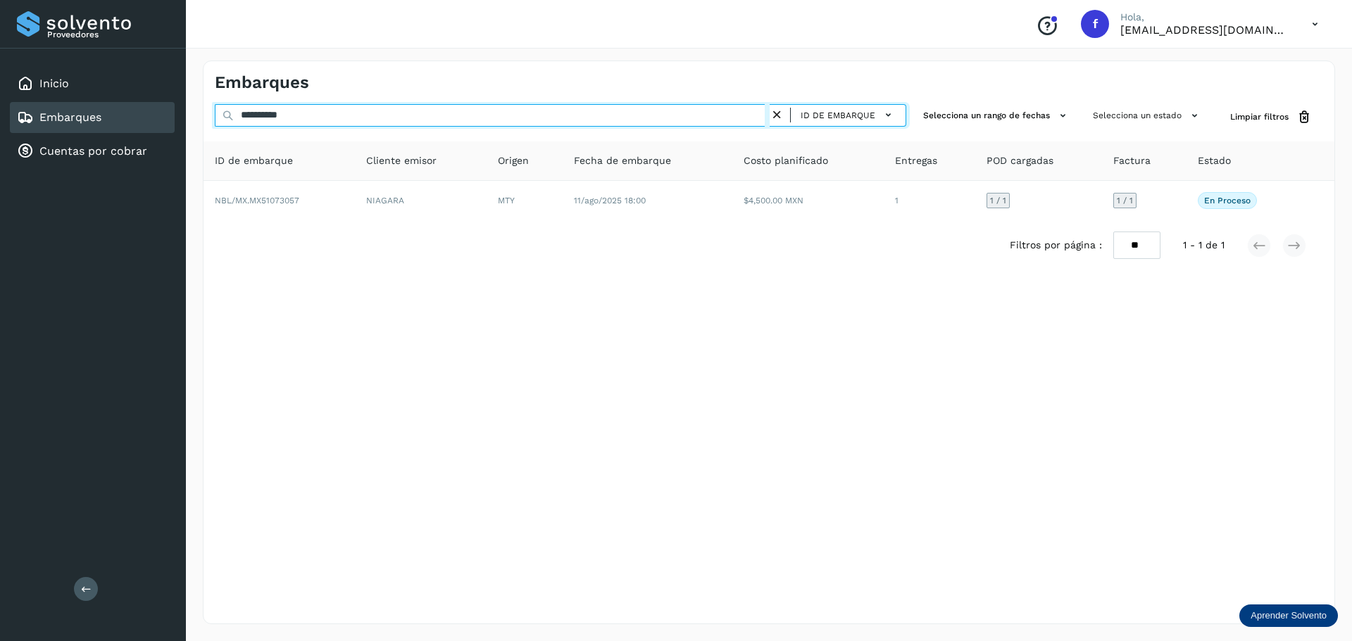
click at [561, 116] on input "**********" at bounding box center [492, 115] width 555 height 23
click at [534, 105] on input "**********" at bounding box center [492, 115] width 555 height 23
paste input "**********"
click at [534, 105] on input "**********" at bounding box center [492, 115] width 555 height 23
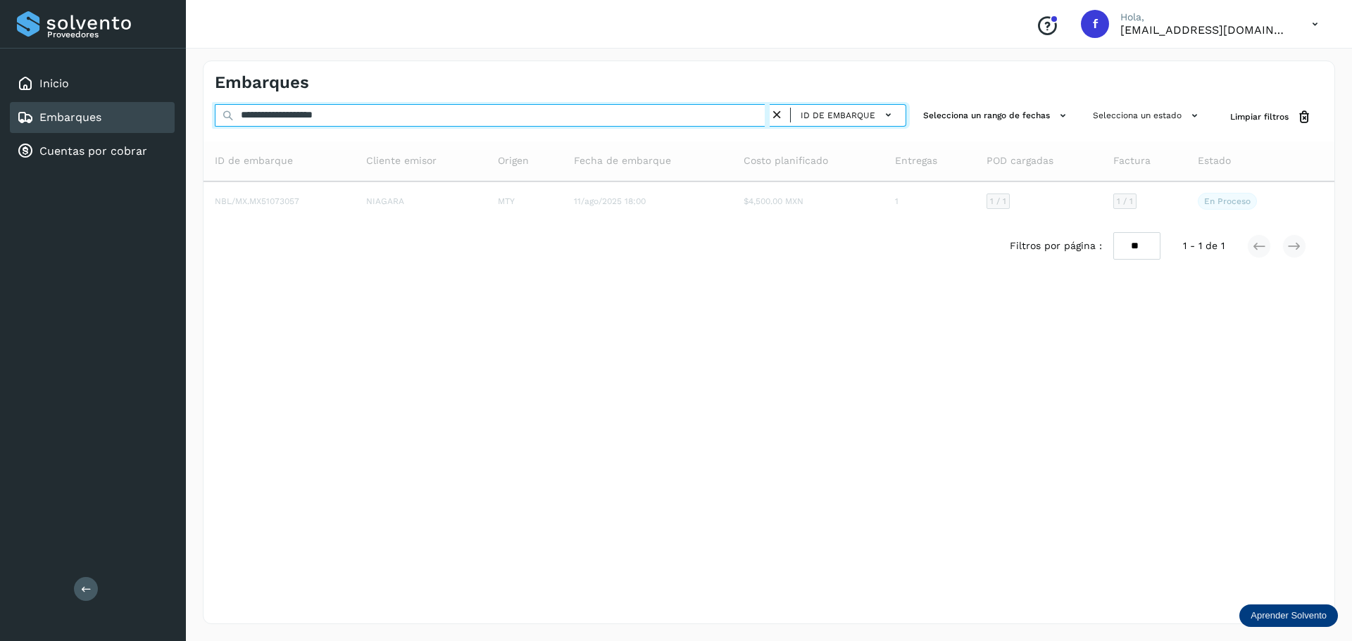
click at [534, 105] on input "**********" at bounding box center [492, 115] width 555 height 23
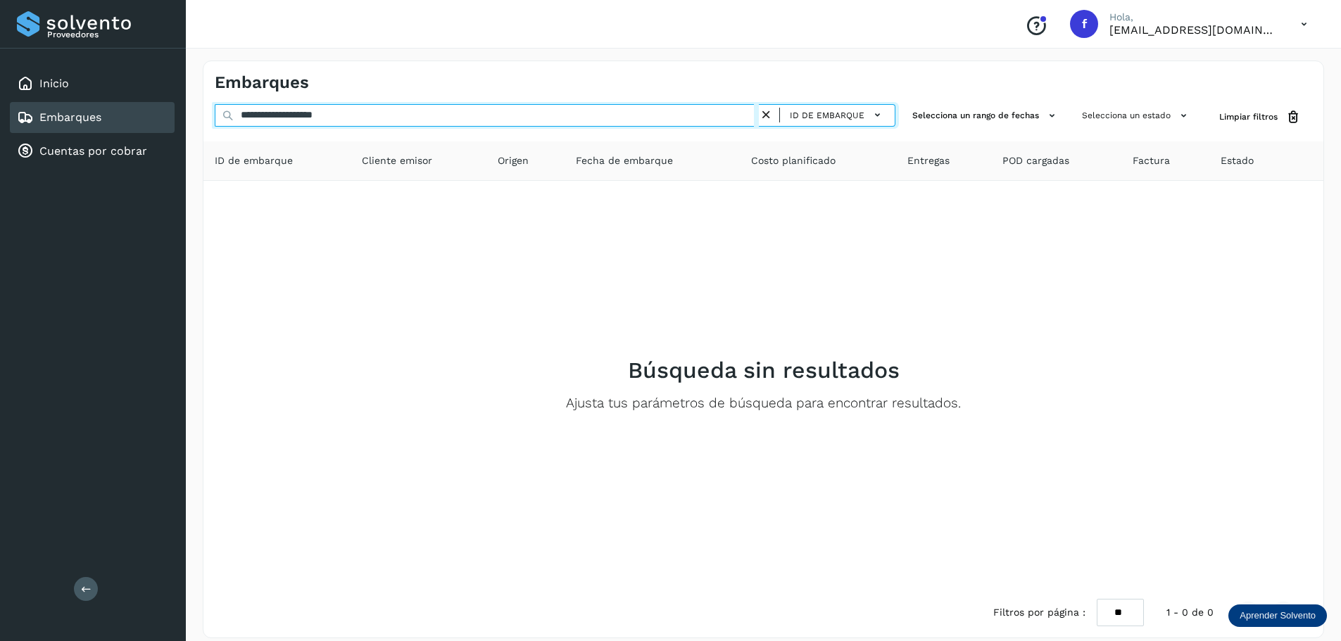
paste input "text"
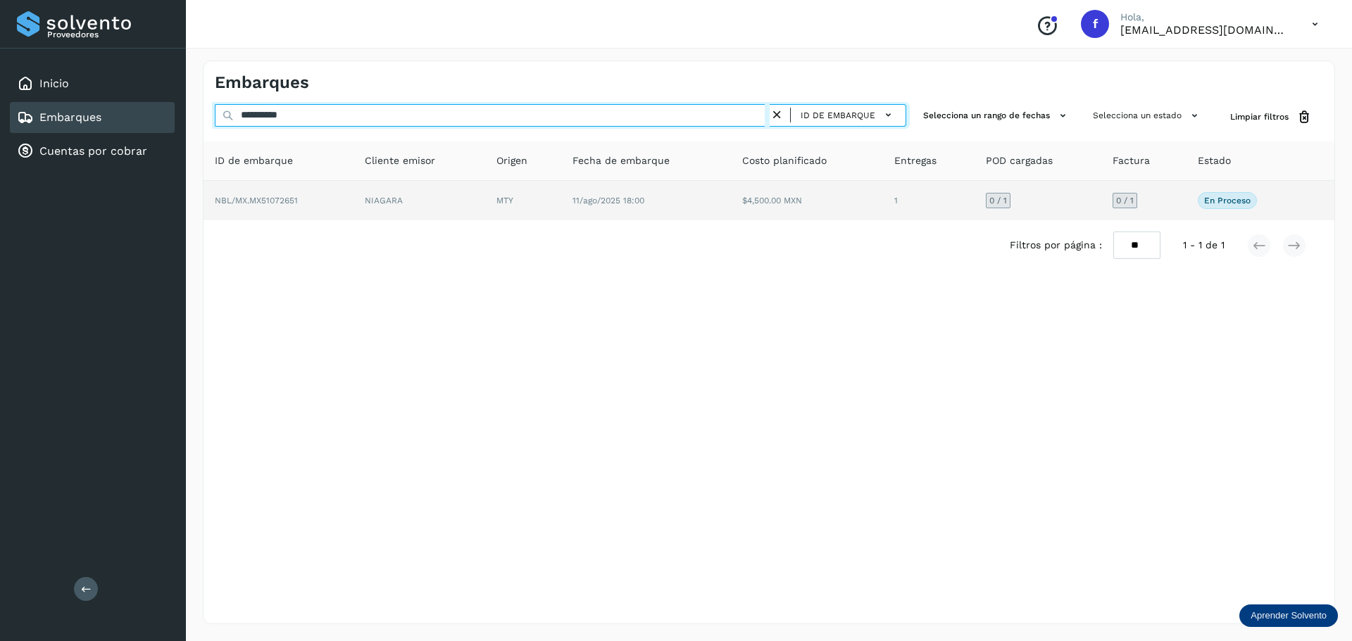
type input "**********"
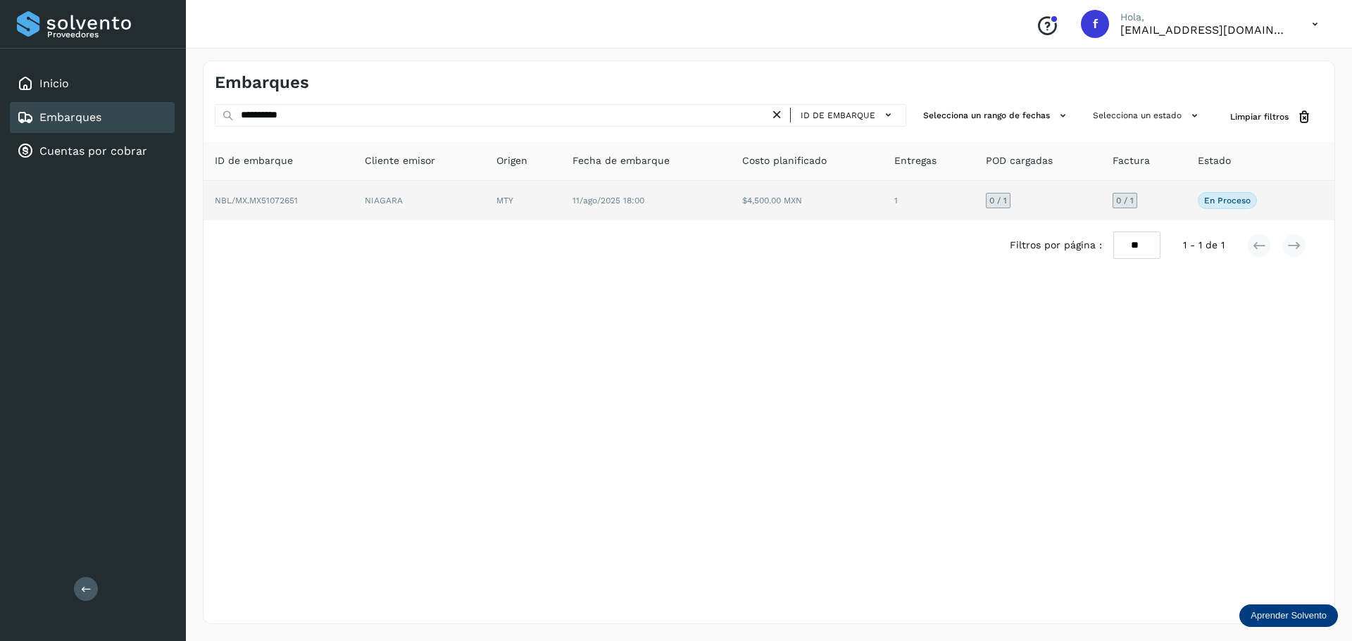
click at [975, 210] on td "1" at bounding box center [1038, 200] width 127 height 39
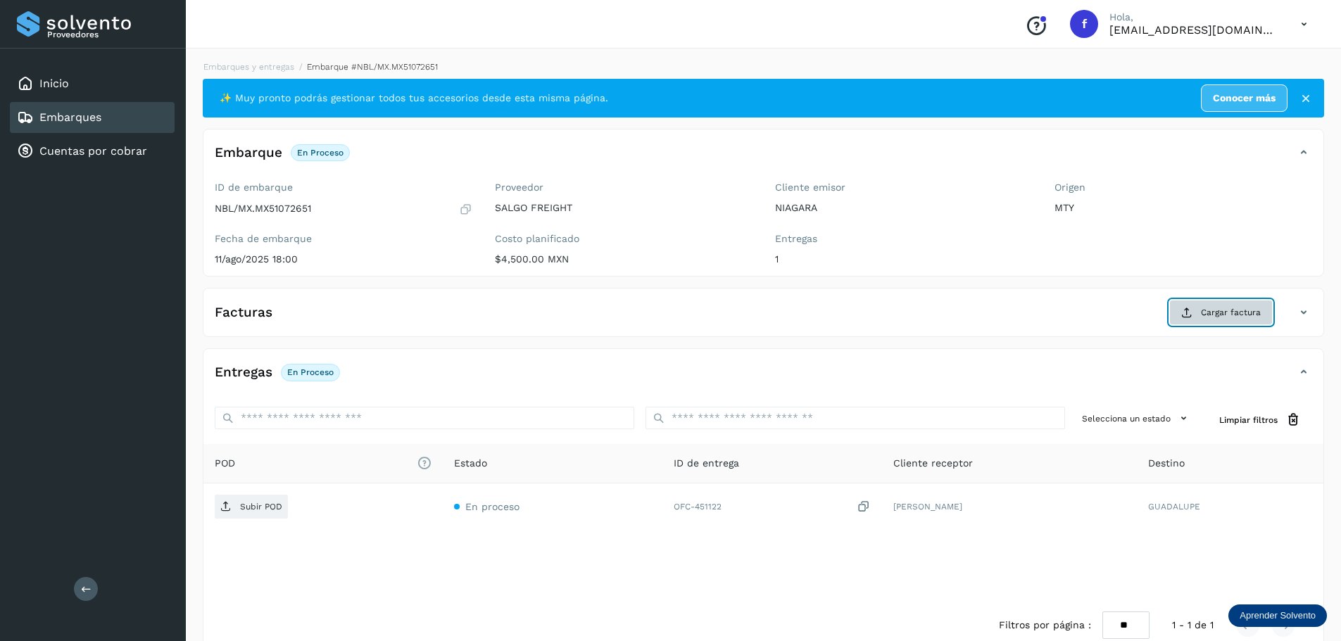
click at [1241, 307] on span "Cargar factura" at bounding box center [1231, 312] width 60 height 13
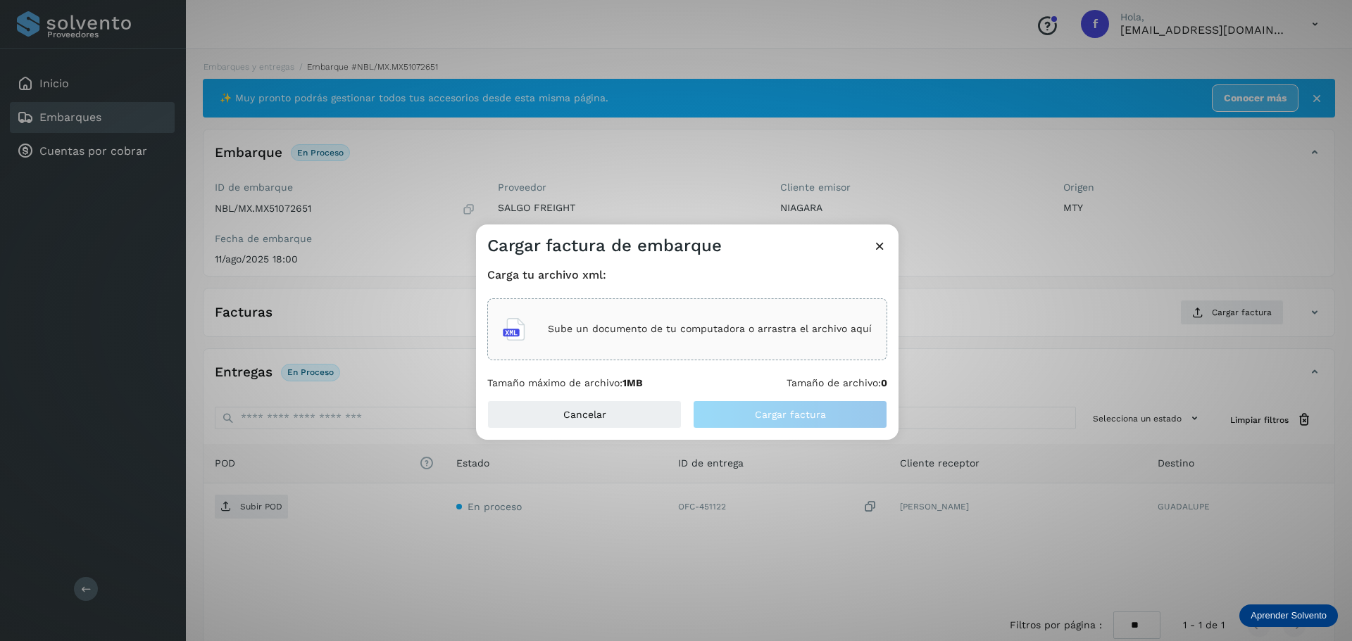
click at [659, 301] on div "Sube un documento de tu computadora o arrastra el archivo aquí" at bounding box center [687, 330] width 400 height 62
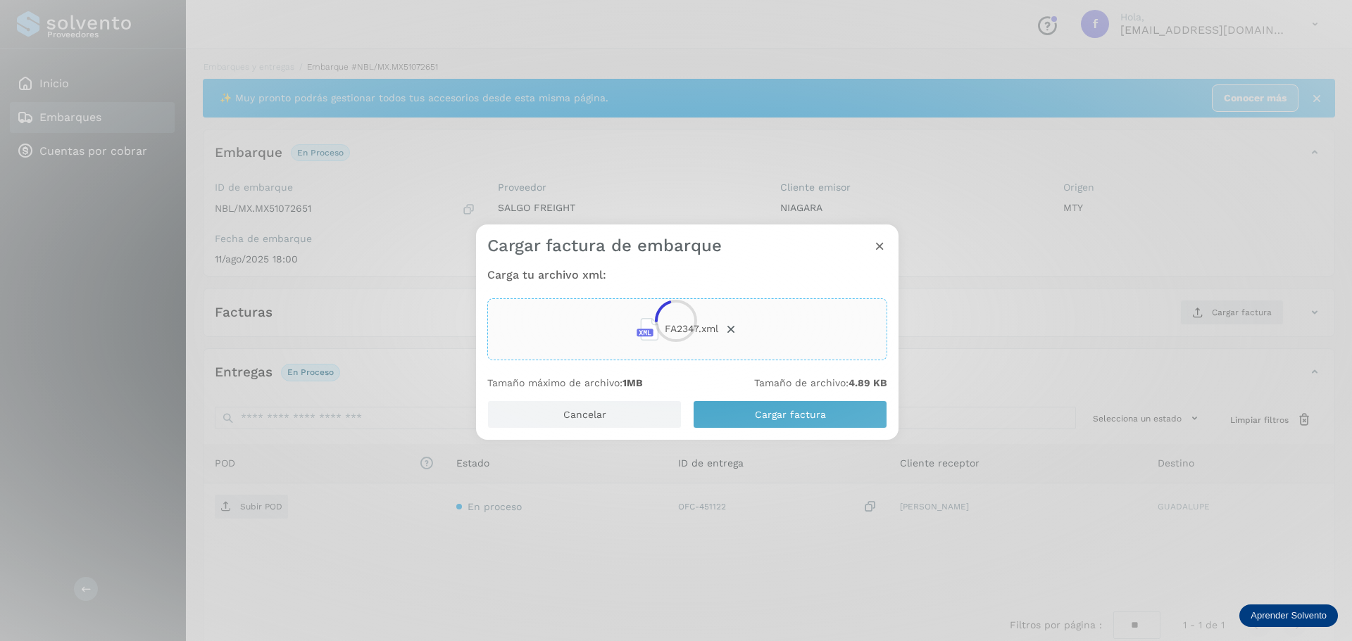
click at [812, 411] on div at bounding box center [676, 320] width 1352 height 641
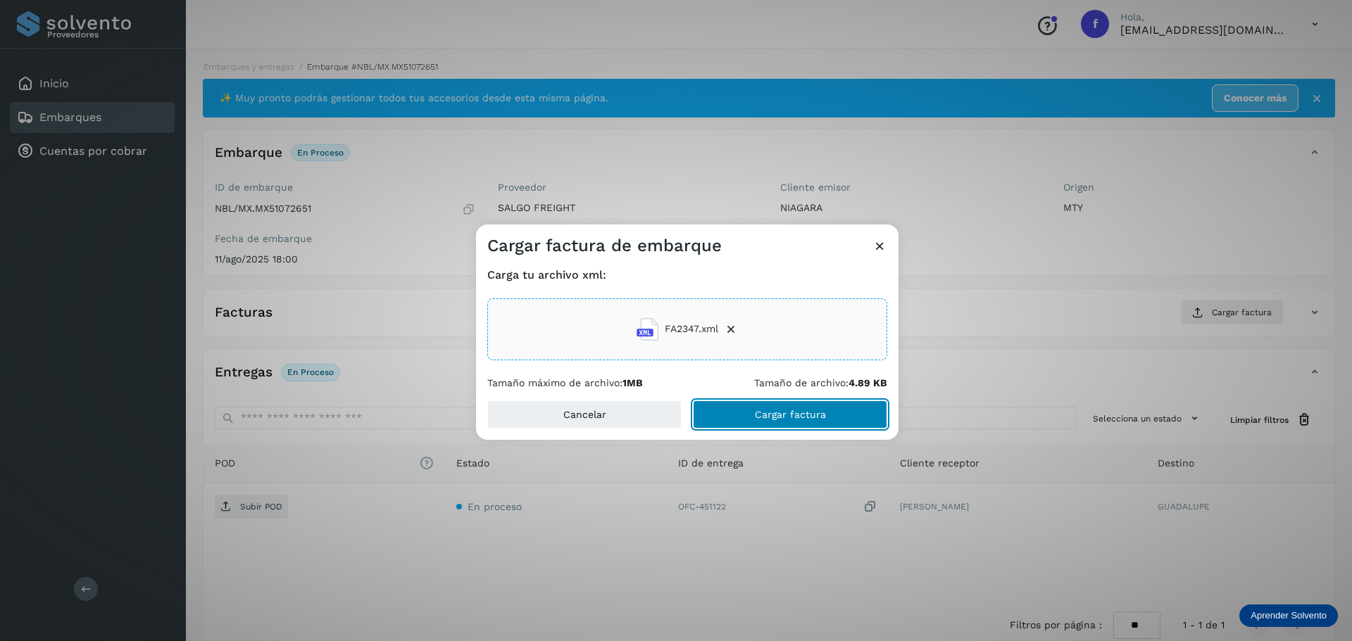
click at [803, 401] on button "Cargar factura" at bounding box center [790, 415] width 194 height 28
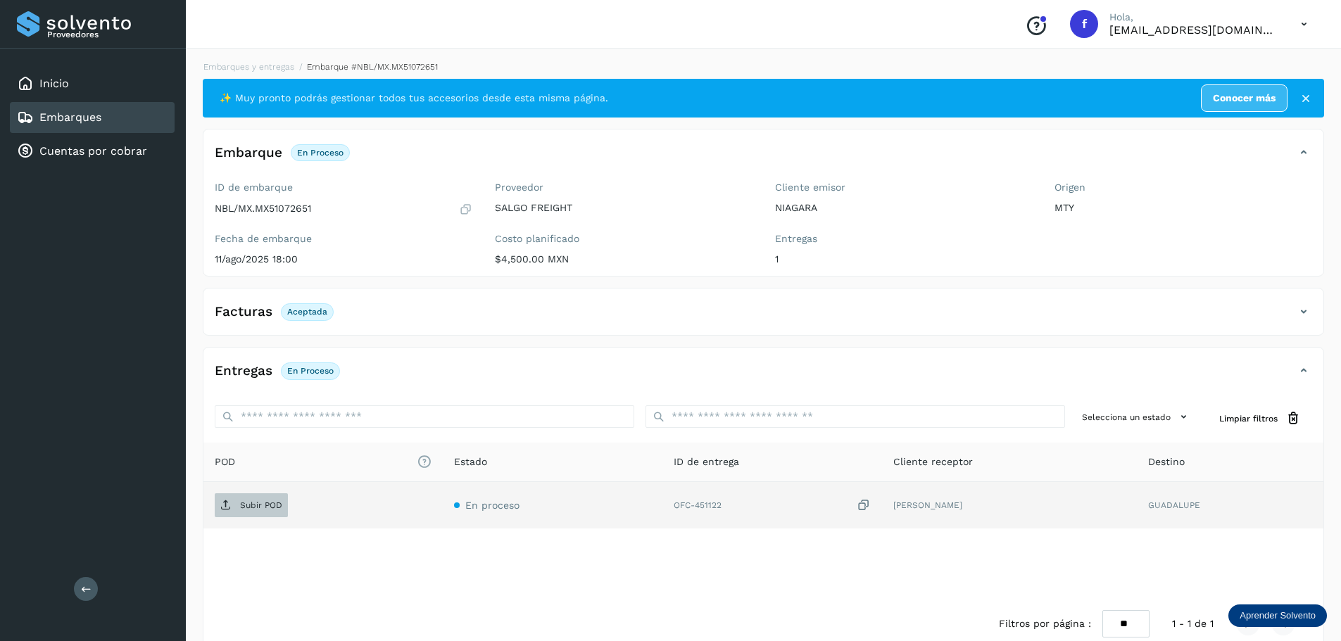
click at [240, 505] on p "Subir POD" at bounding box center [261, 506] width 42 height 10
click at [155, 111] on div "Embarques" at bounding box center [92, 117] width 165 height 31
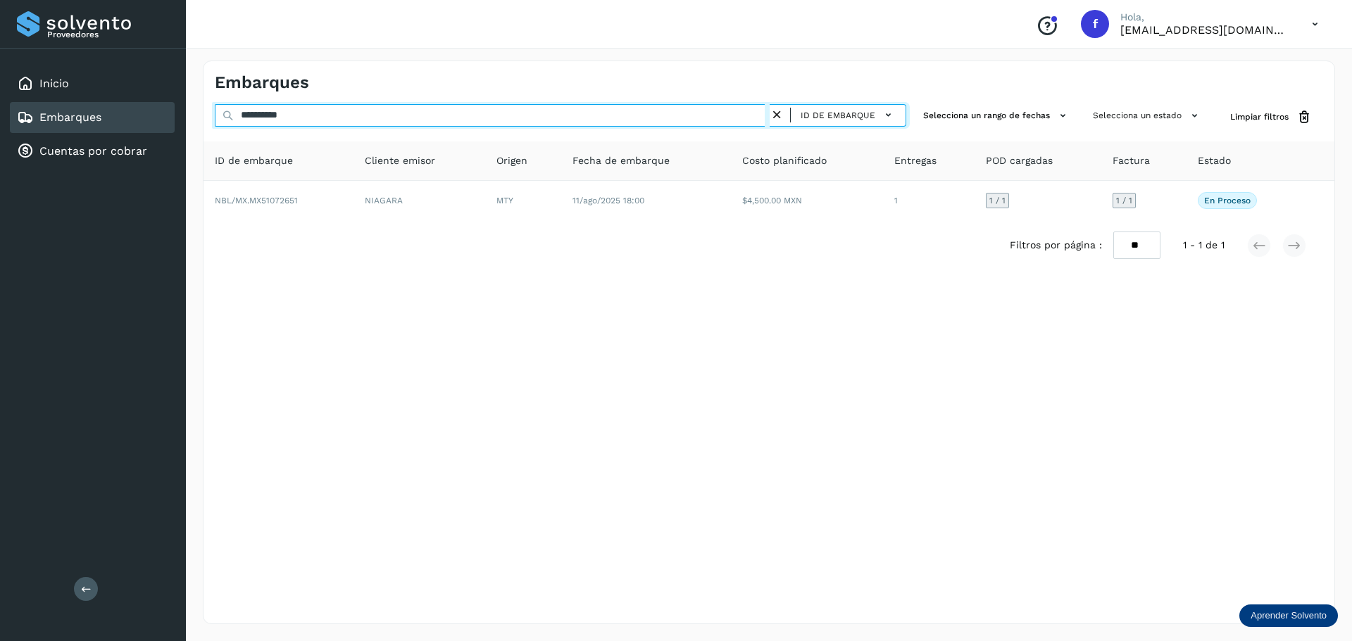
click at [468, 114] on input "**********" at bounding box center [492, 115] width 555 height 23
paste input "text"
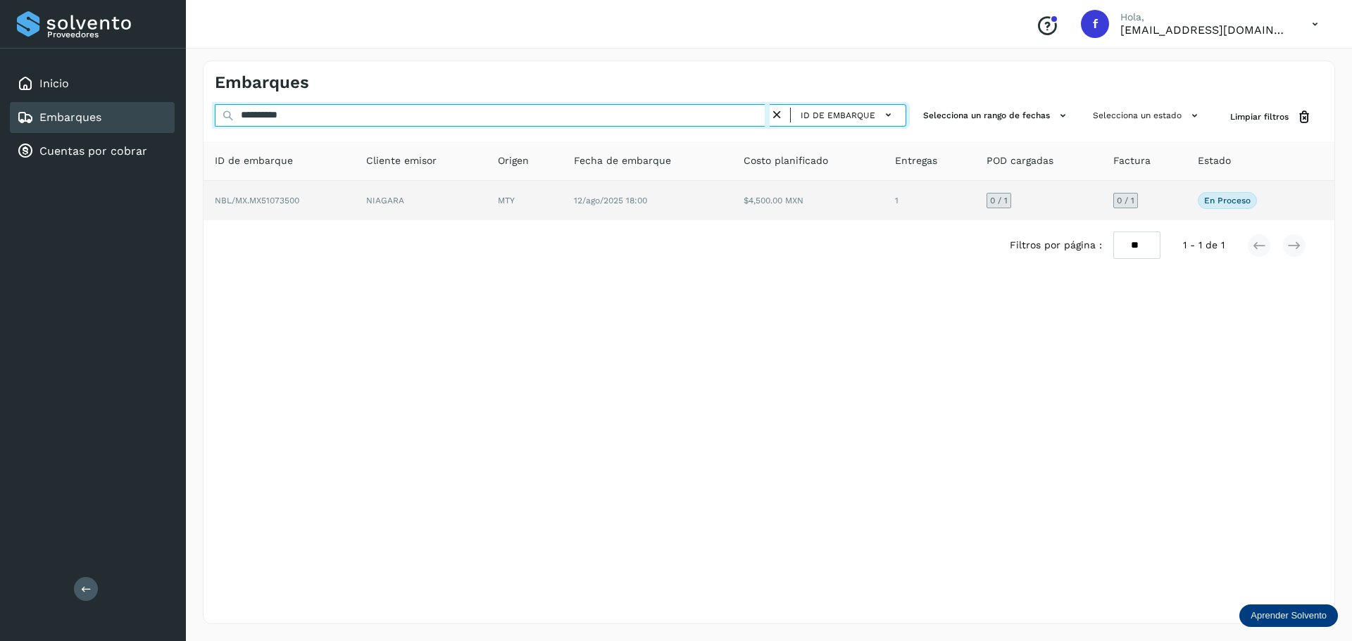
type input "**********"
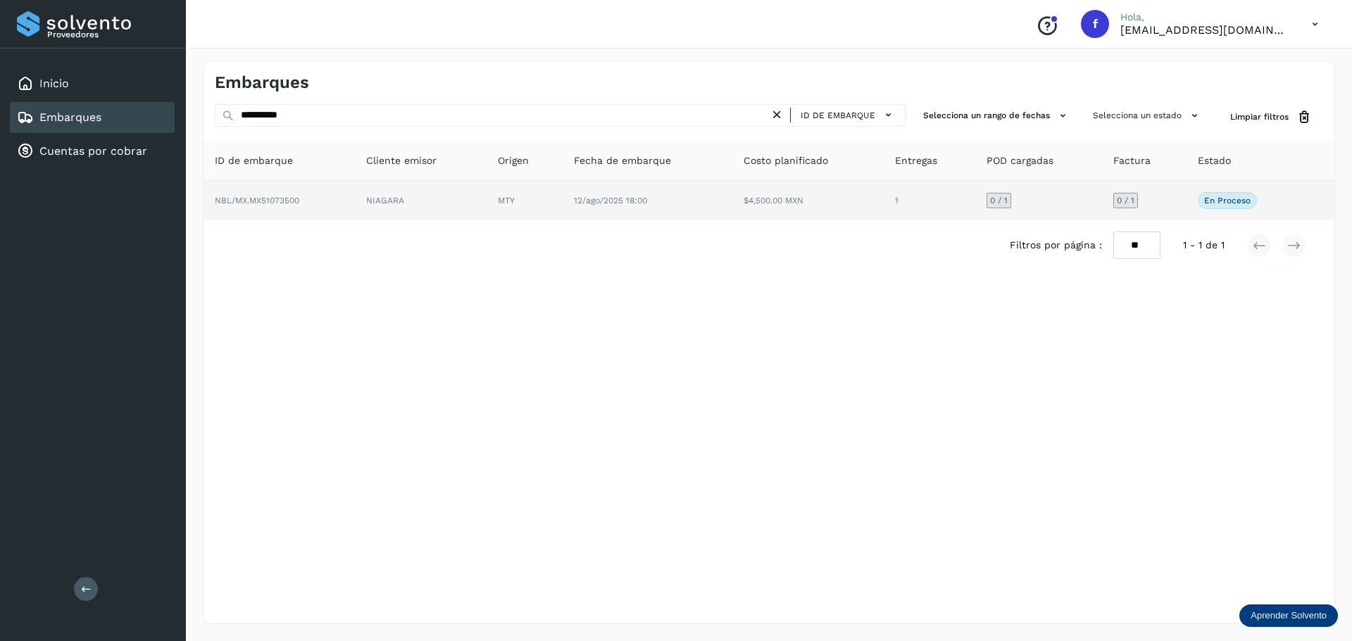
click at [884, 194] on td "$4,500.00 MXN" at bounding box center [930, 200] width 92 height 39
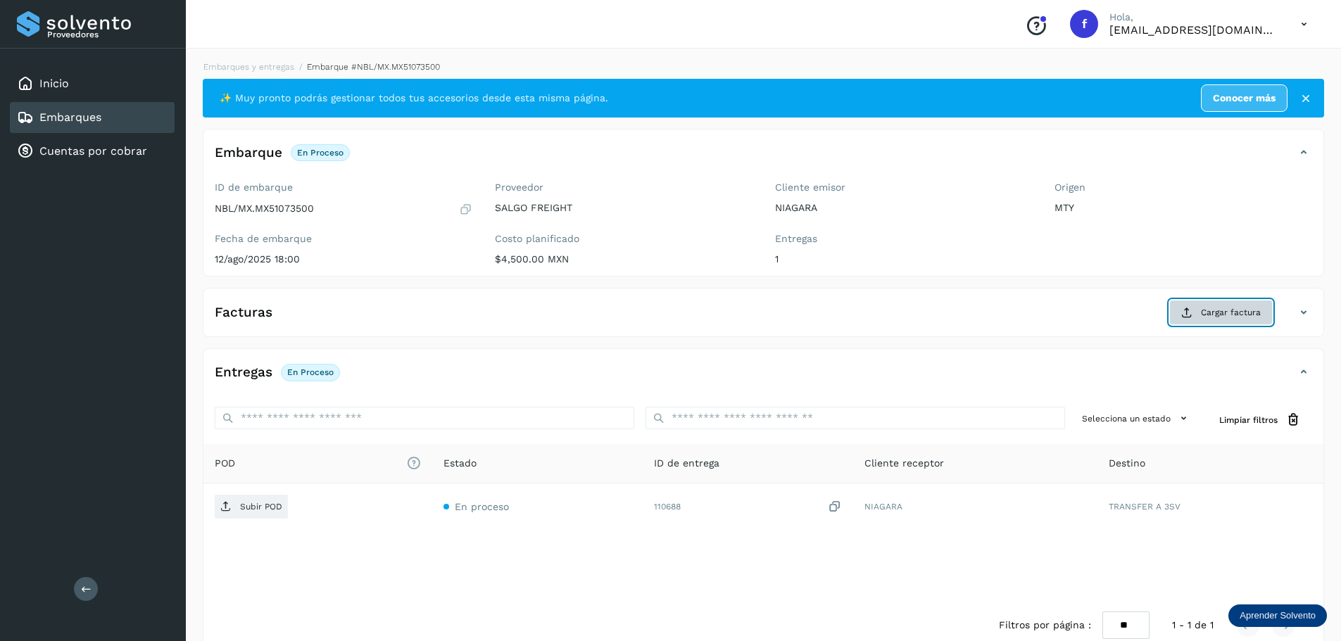
click at [1212, 314] on span "Cargar factura" at bounding box center [1231, 312] width 60 height 13
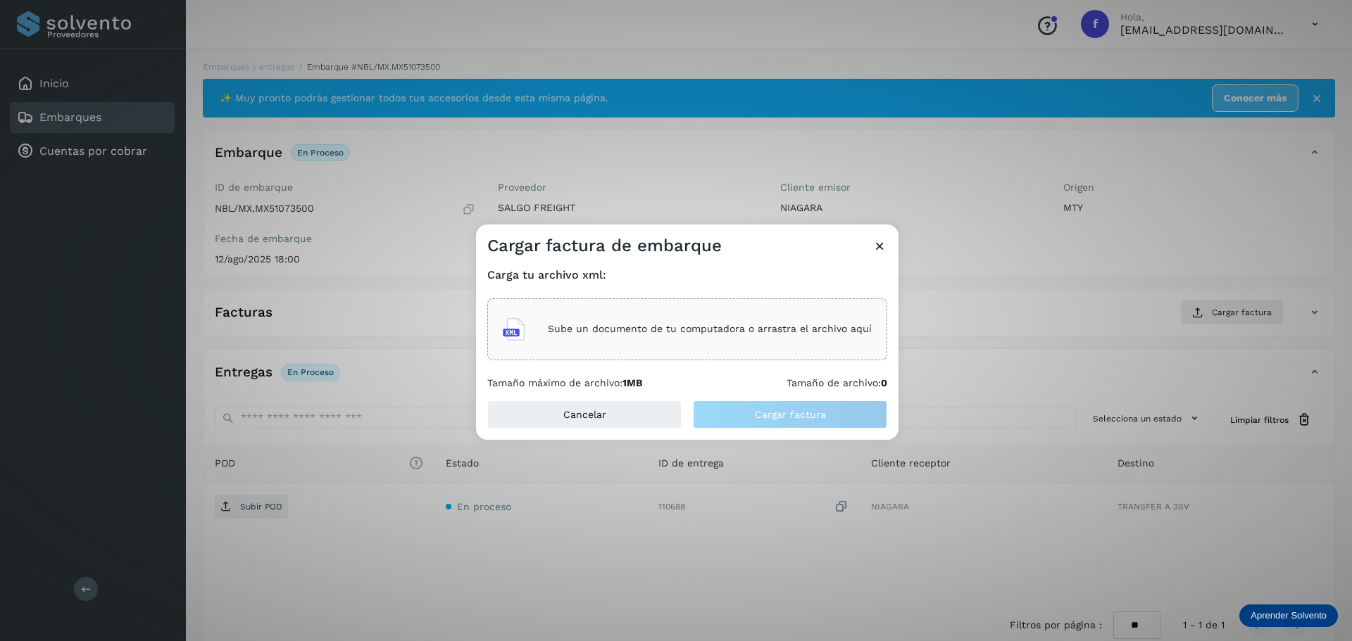
click at [691, 292] on div "Carga tu archivo xml: Sube un documento de tu computadora o arrastra el archivo…" at bounding box center [687, 328] width 400 height 121
click at [699, 320] on div "Sube un documento de tu computadora o arrastra el archivo aquí" at bounding box center [687, 330] width 369 height 38
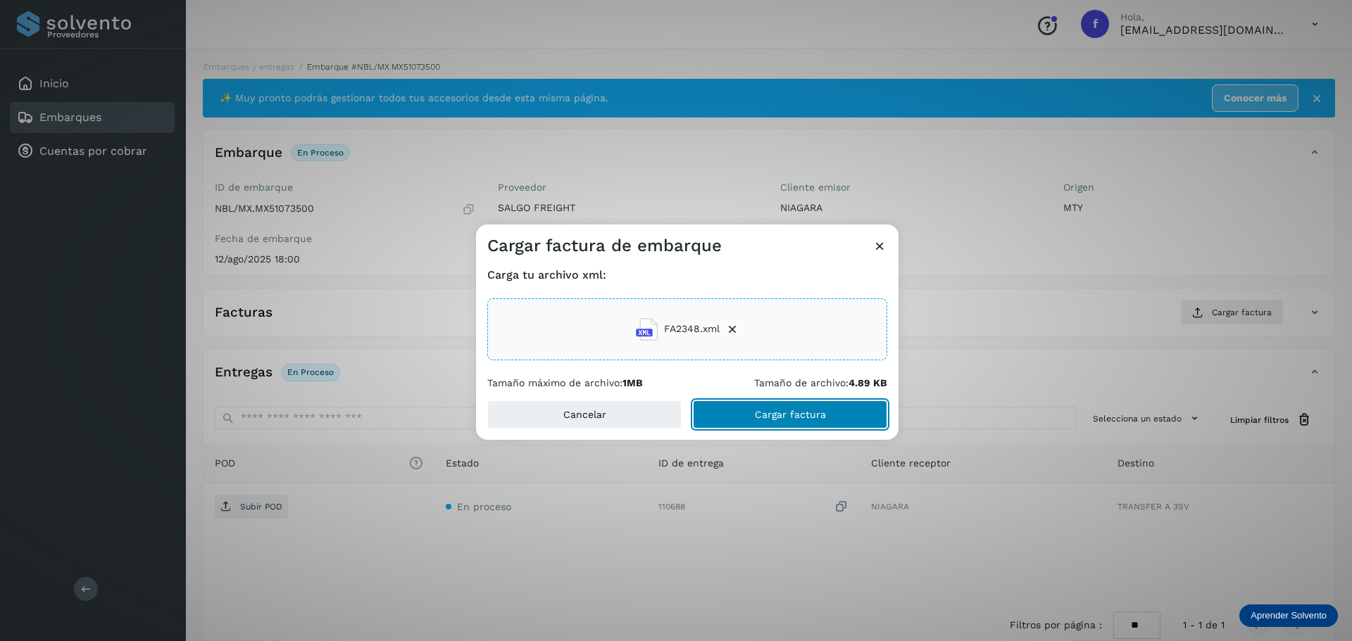
click at [835, 427] on button "Cargar factura" at bounding box center [790, 415] width 194 height 28
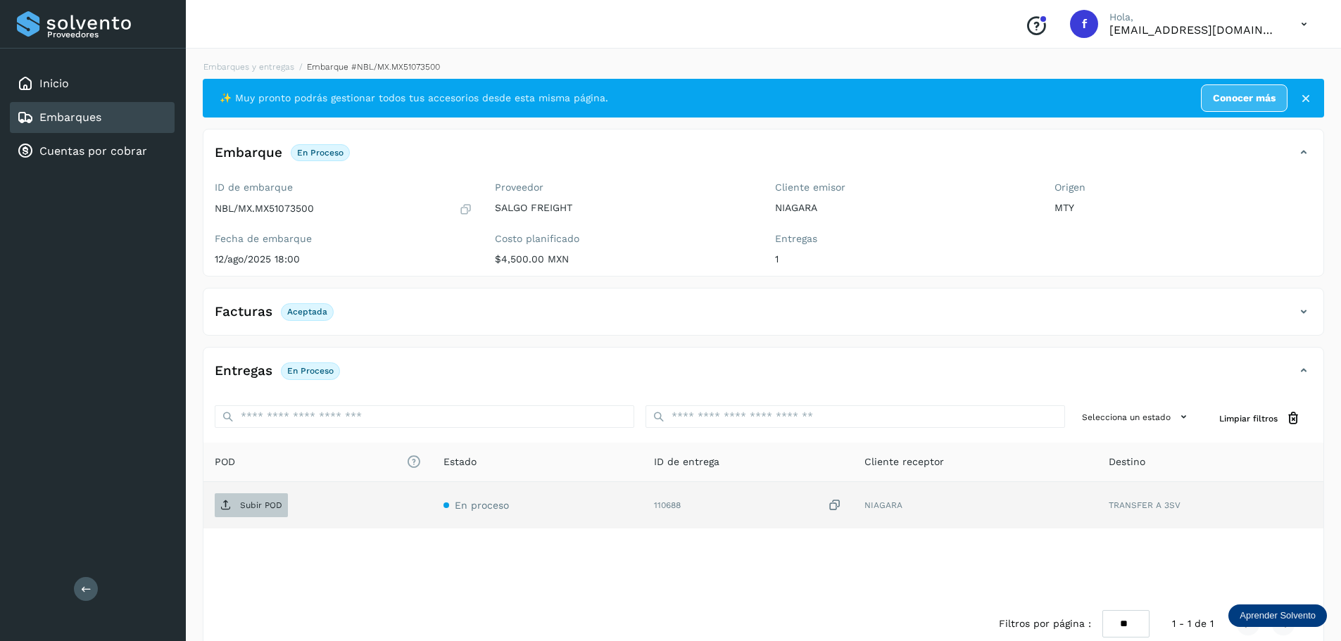
click at [232, 506] on span "Subir POD" at bounding box center [251, 505] width 73 height 23
click at [169, 119] on div "Embarques" at bounding box center [92, 117] width 165 height 31
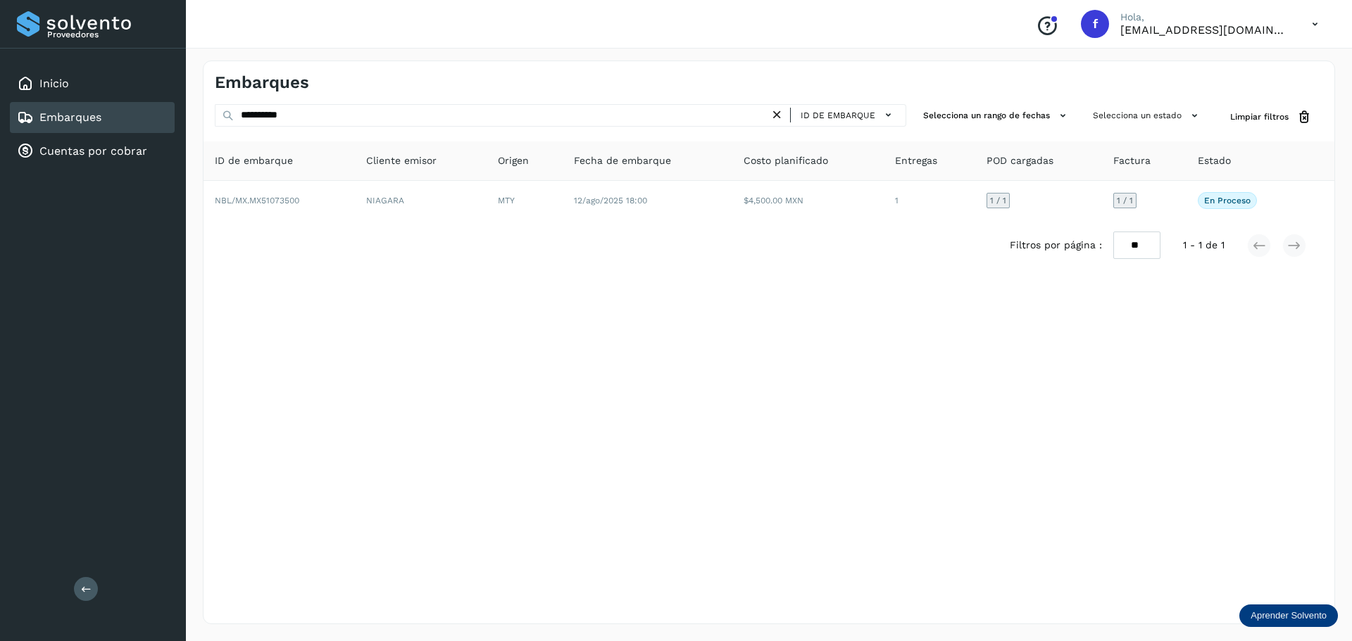
click at [948, 326] on div "**********" at bounding box center [769, 343] width 1132 height 564
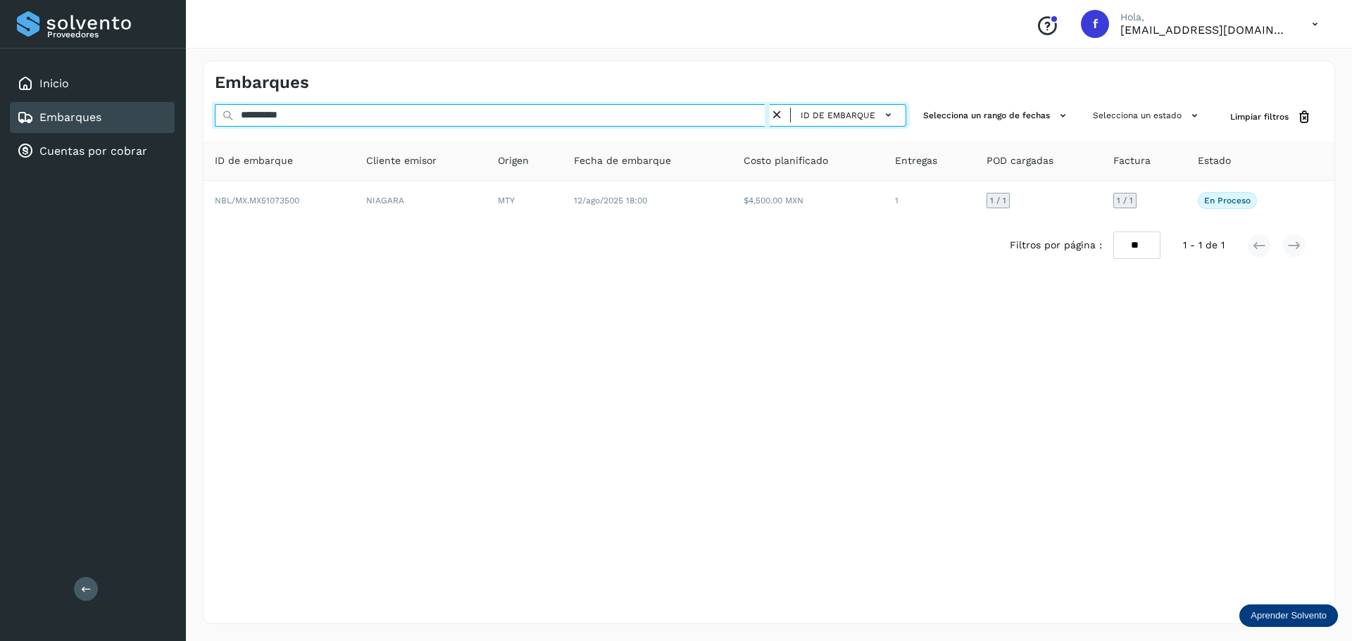
click at [553, 119] on input "**********" at bounding box center [492, 115] width 555 height 23
paste input "text"
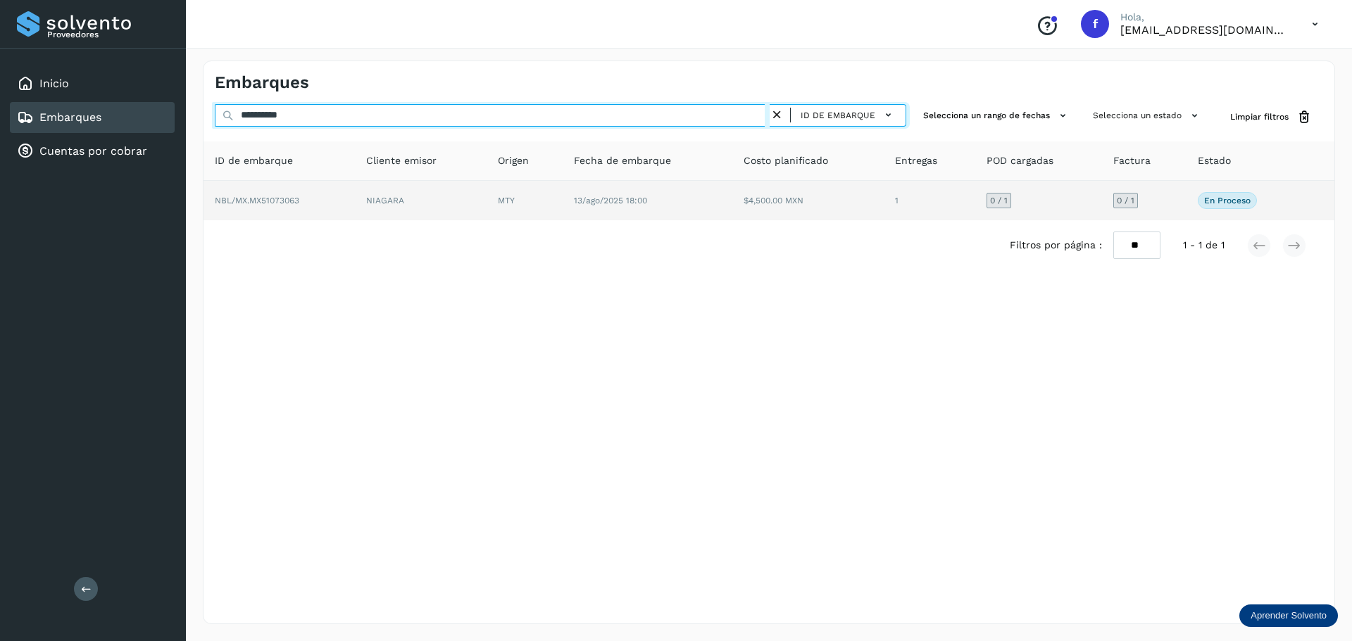
type input "**********"
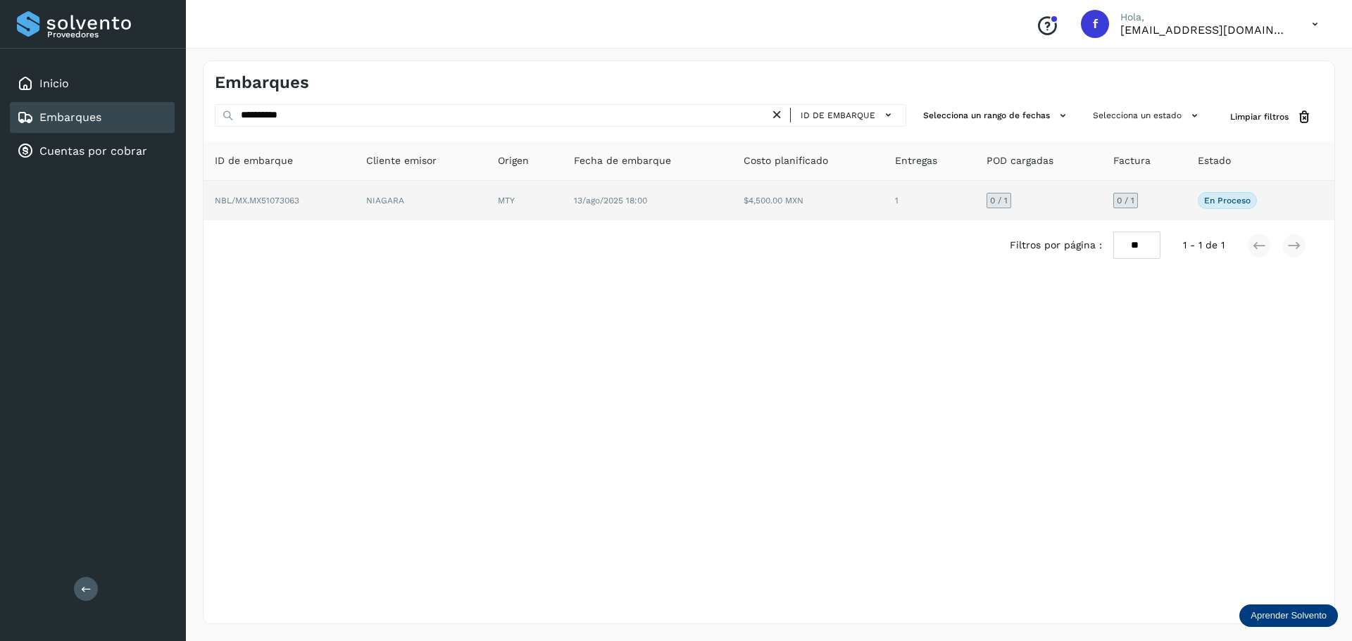
click at [884, 208] on td "$4,500.00 MXN" at bounding box center [930, 200] width 92 height 39
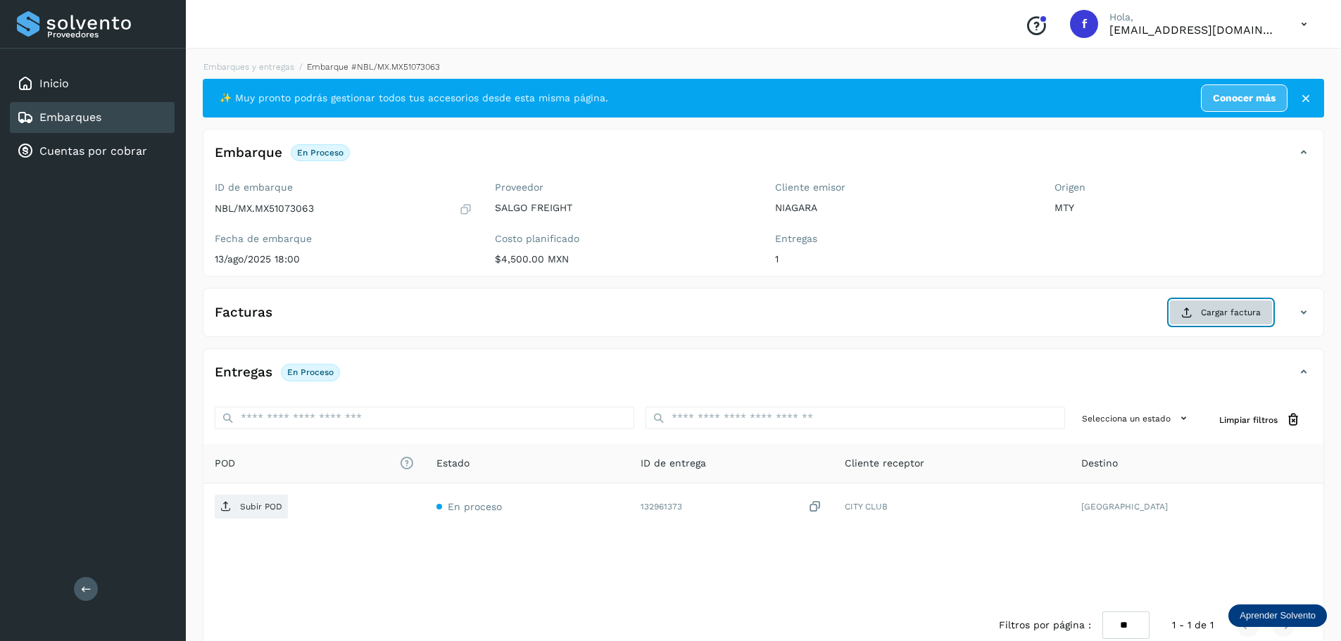
click at [1262, 318] on button "Cargar factura" at bounding box center [1222, 312] width 104 height 25
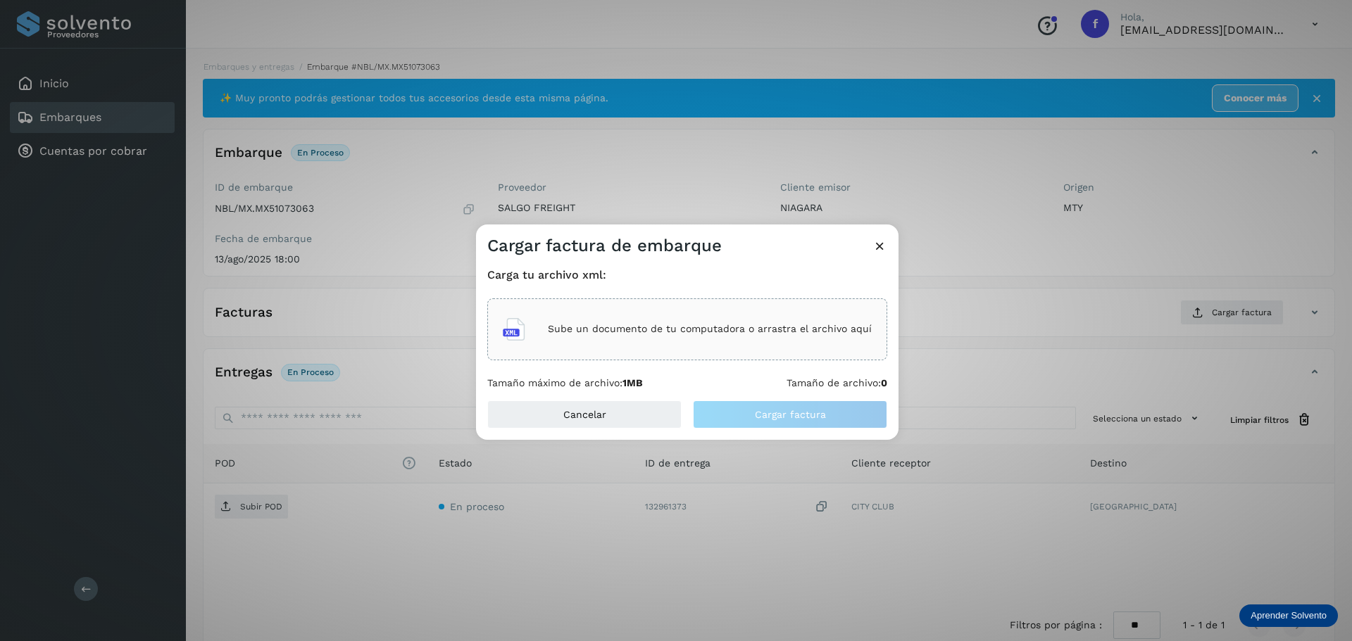
click at [695, 316] on div "Sube un documento de tu computadora o arrastra el archivo aquí" at bounding box center [687, 330] width 369 height 38
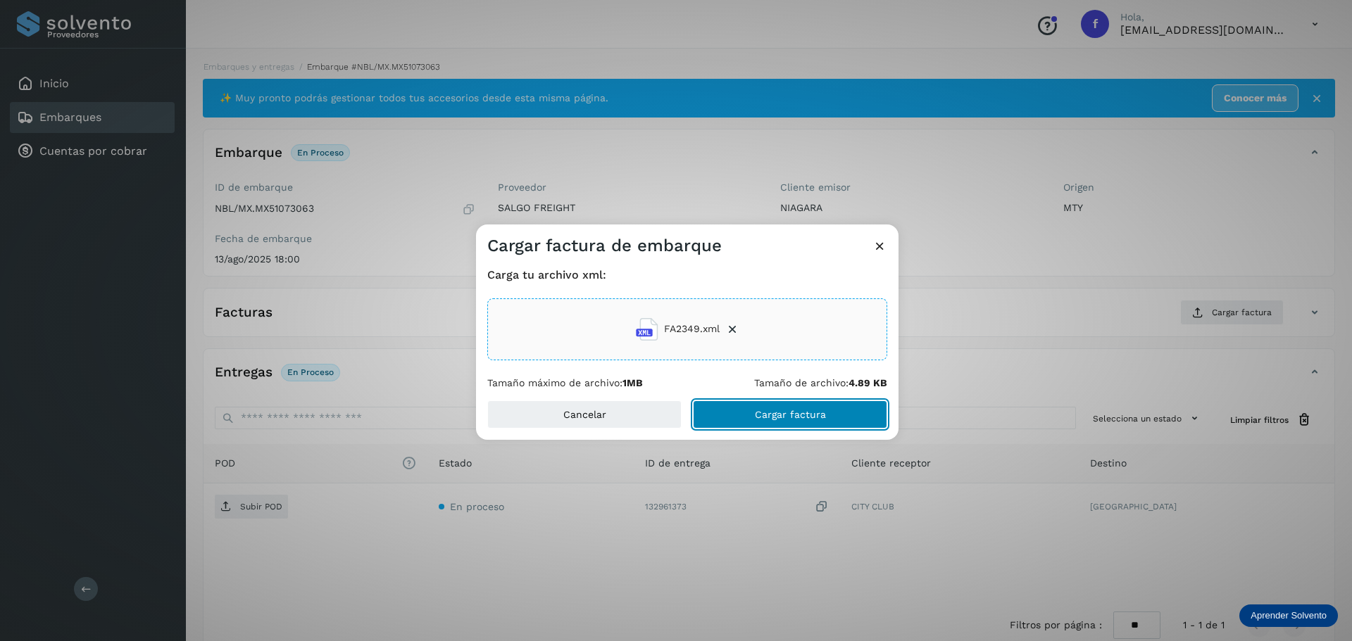
click at [808, 413] on span "Cargar factura" at bounding box center [790, 415] width 71 height 10
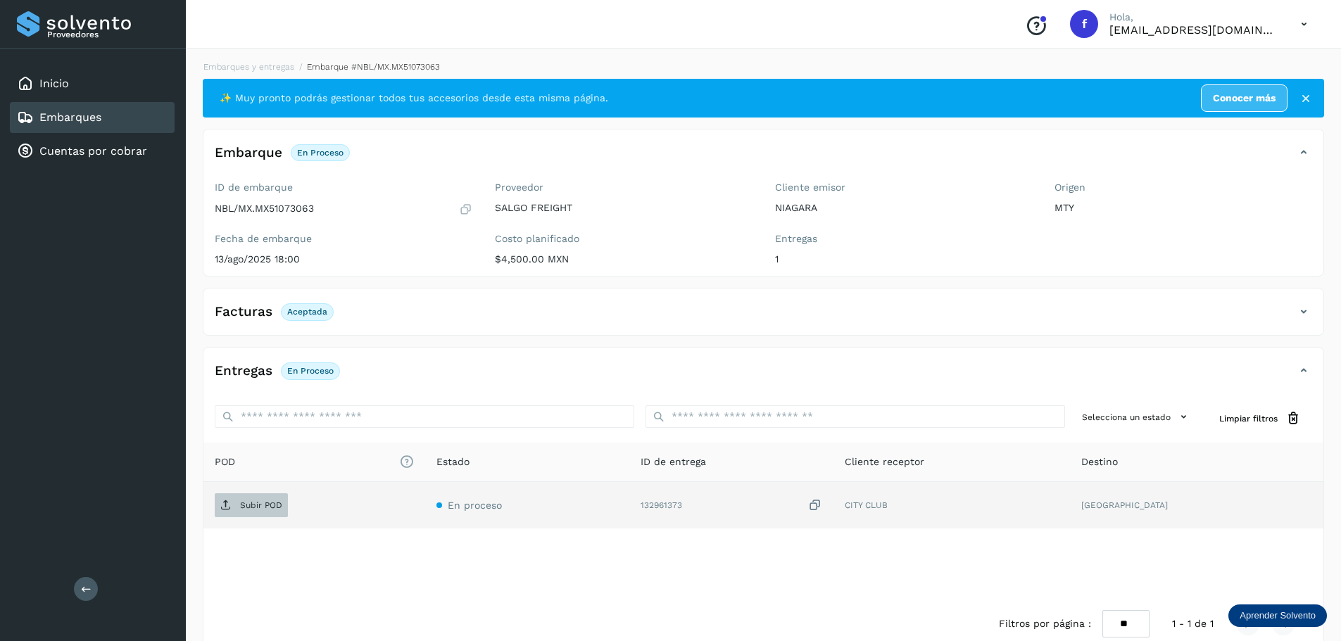
click at [266, 510] on p "Subir POD" at bounding box center [261, 506] width 42 height 10
click at [129, 119] on div "Embarques" at bounding box center [92, 117] width 165 height 31
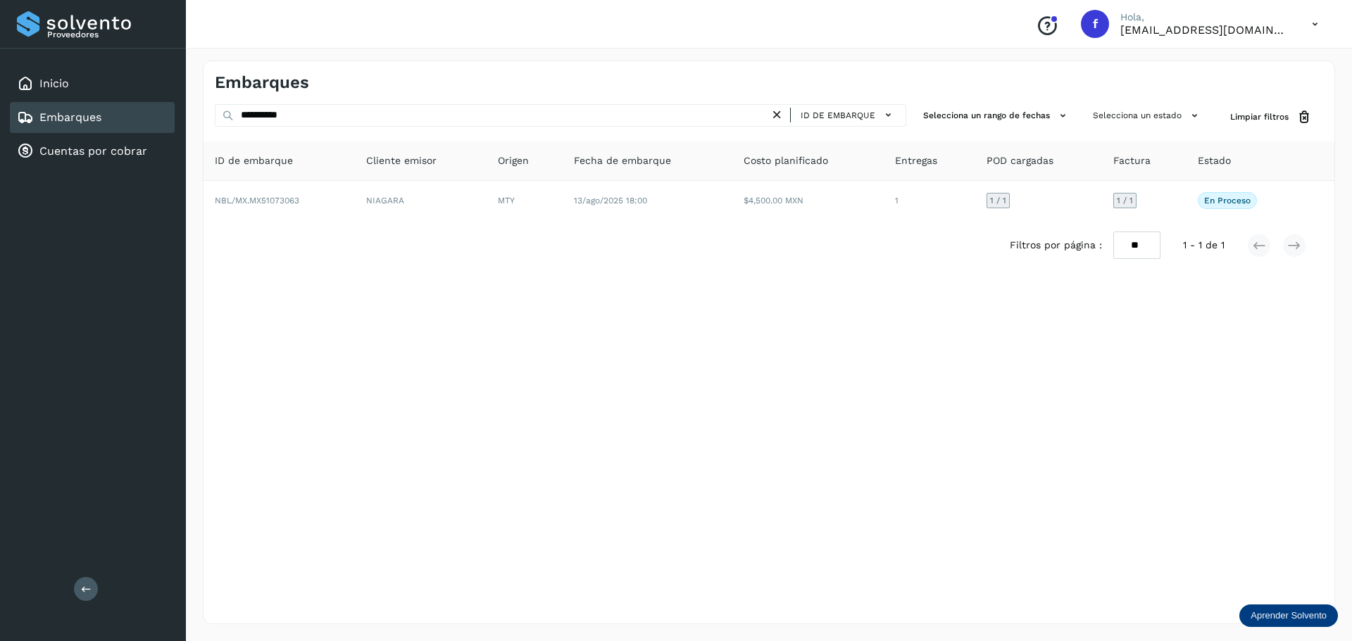
drag, startPoint x: 696, startPoint y: 101, endPoint x: 691, endPoint y: 106, distance: 7.5
click at [694, 102] on div "**********" at bounding box center [769, 343] width 1132 height 564
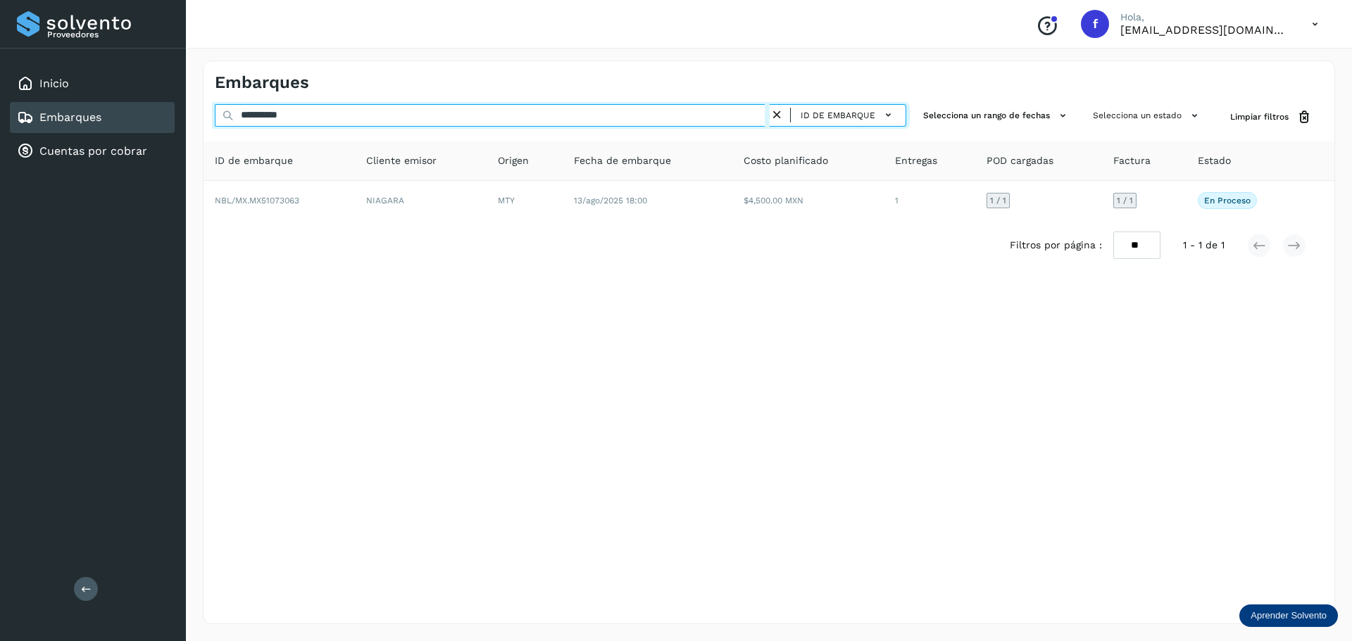
click at [690, 108] on input "**********" at bounding box center [492, 115] width 555 height 23
paste input "text"
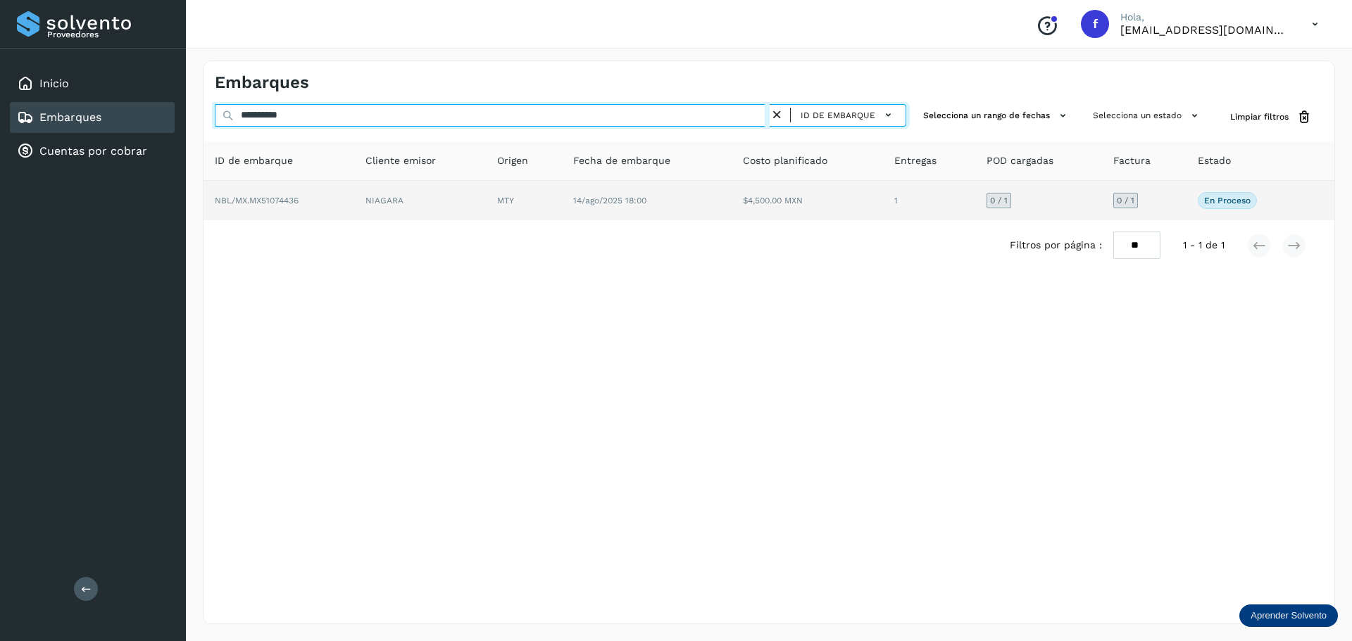
type input "**********"
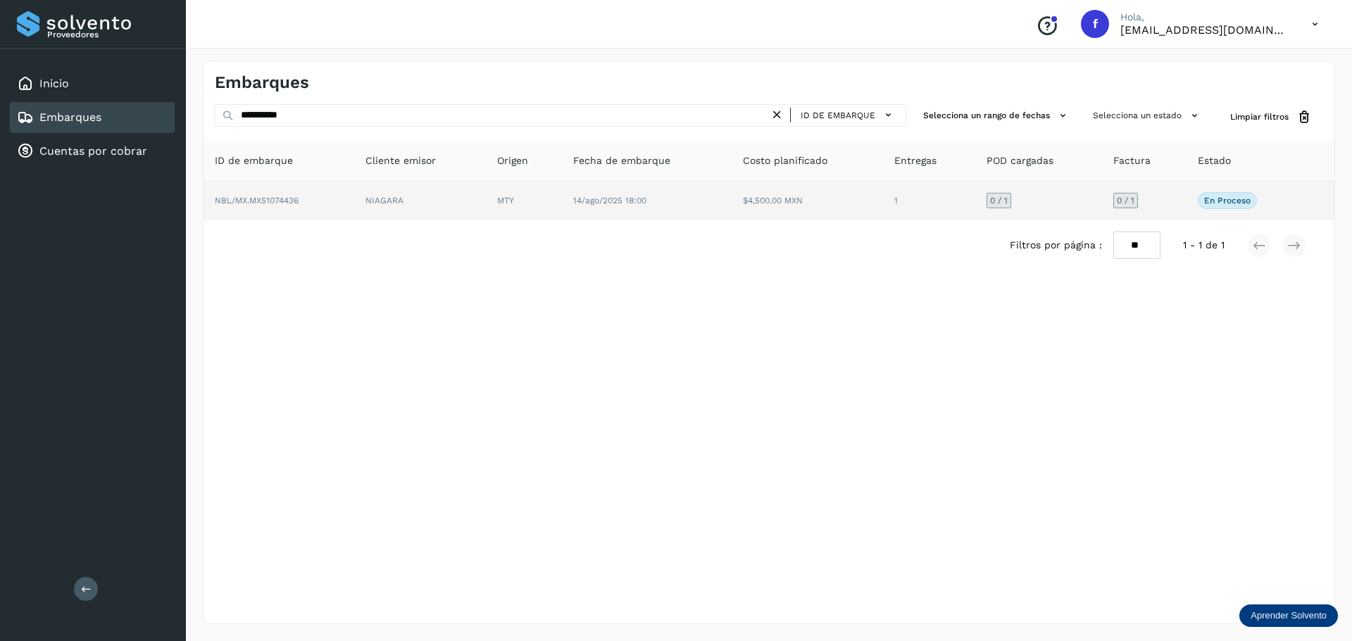
click at [883, 189] on td "$4,500.00 MXN" at bounding box center [929, 200] width 92 height 39
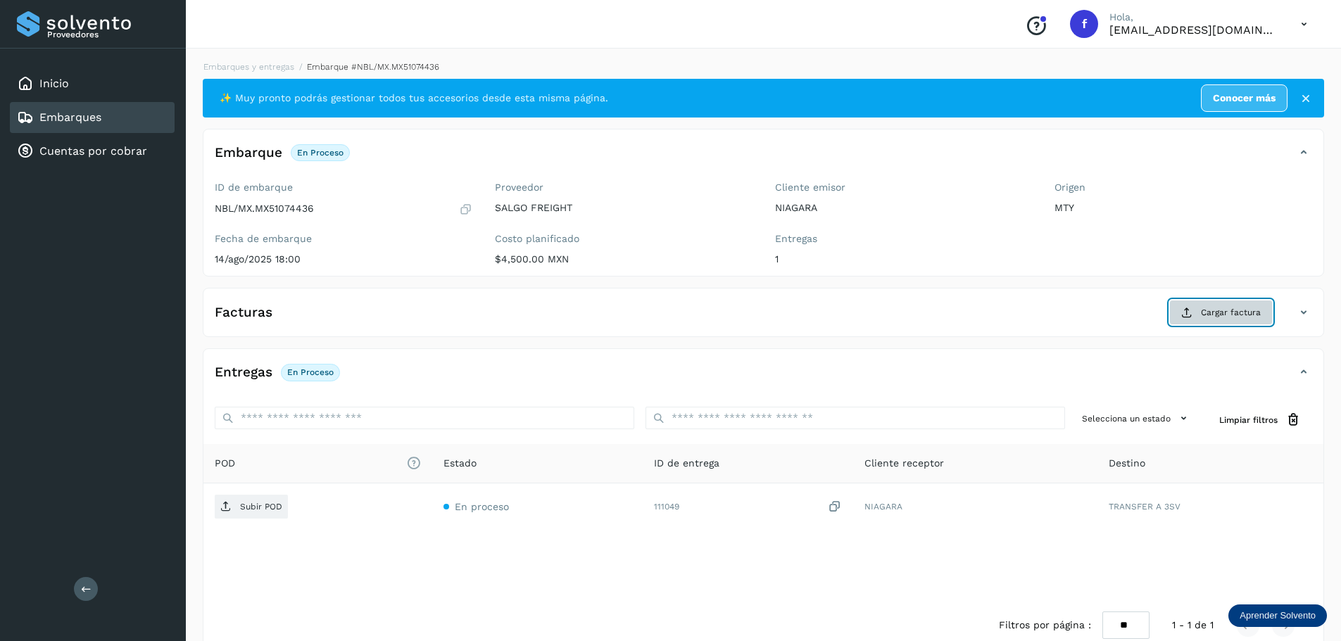
click at [1235, 309] on span "Cargar factura" at bounding box center [1231, 312] width 60 height 13
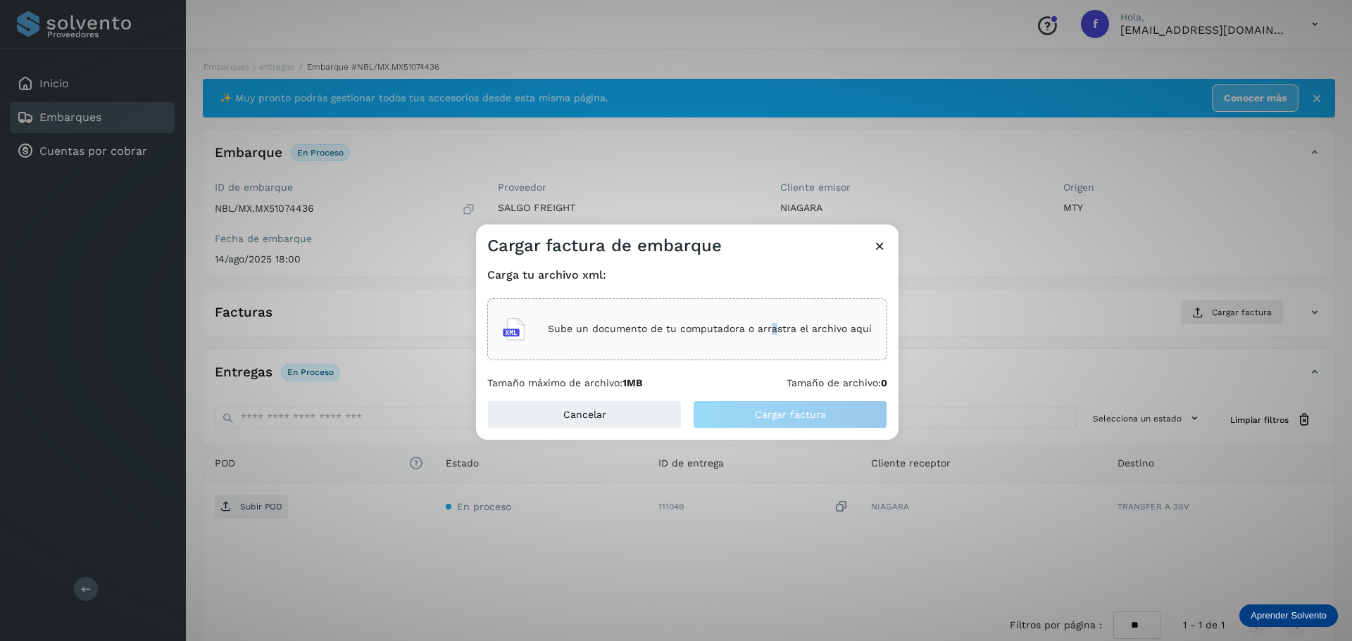
click at [773, 320] on div "Sube un documento de tu computadora o arrastra el archivo aquí" at bounding box center [687, 330] width 369 height 38
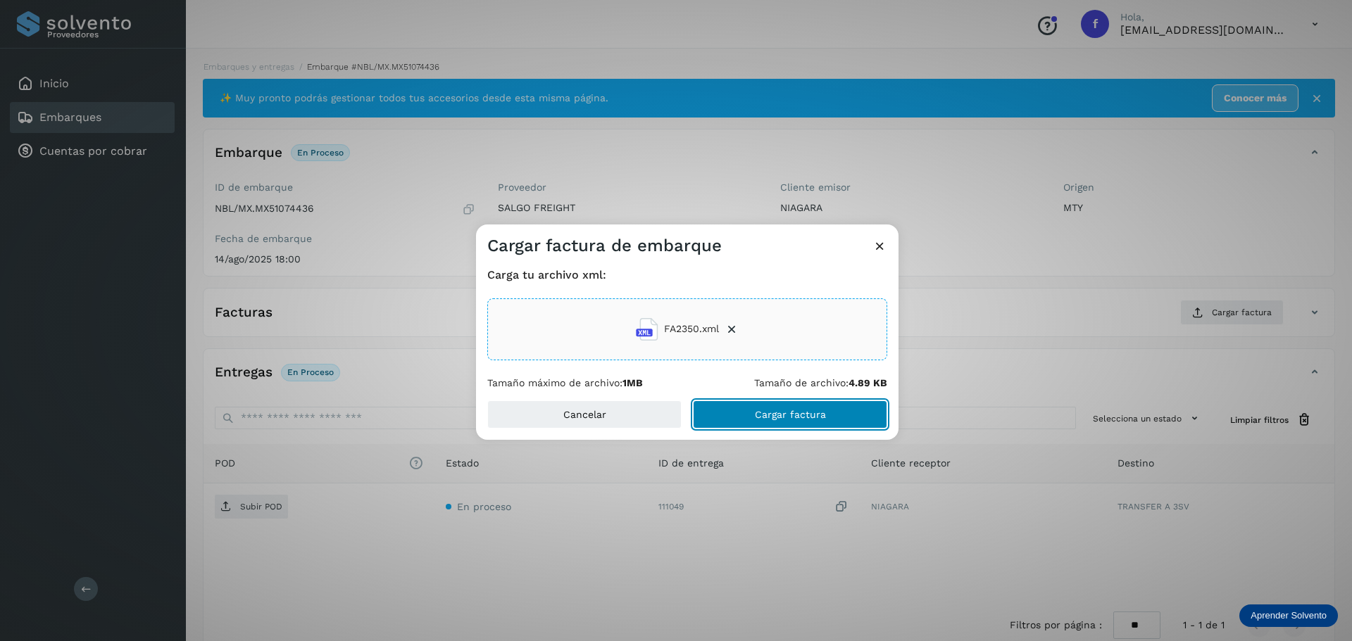
click at [865, 406] on button "Cargar factura" at bounding box center [790, 415] width 194 height 28
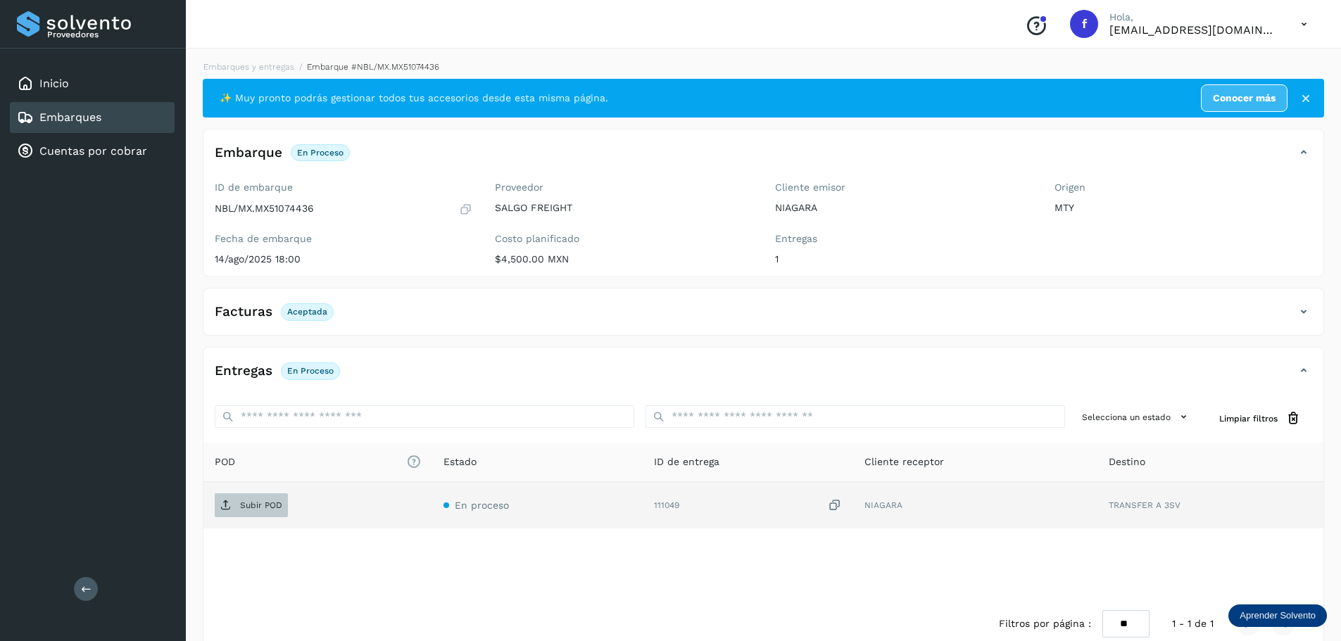
click at [279, 501] on p "Subir POD" at bounding box center [261, 506] width 42 height 10
click at [135, 123] on div "Embarques" at bounding box center [92, 117] width 165 height 31
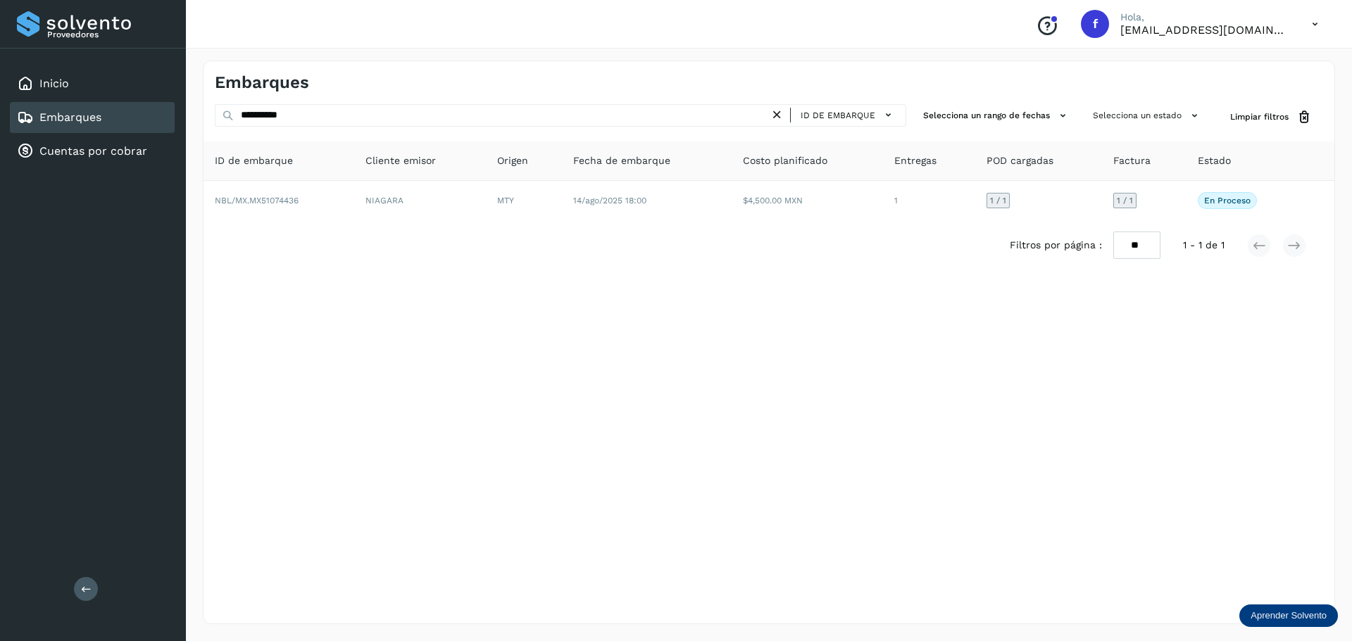
click at [710, 101] on div "**********" at bounding box center [769, 343] width 1132 height 564
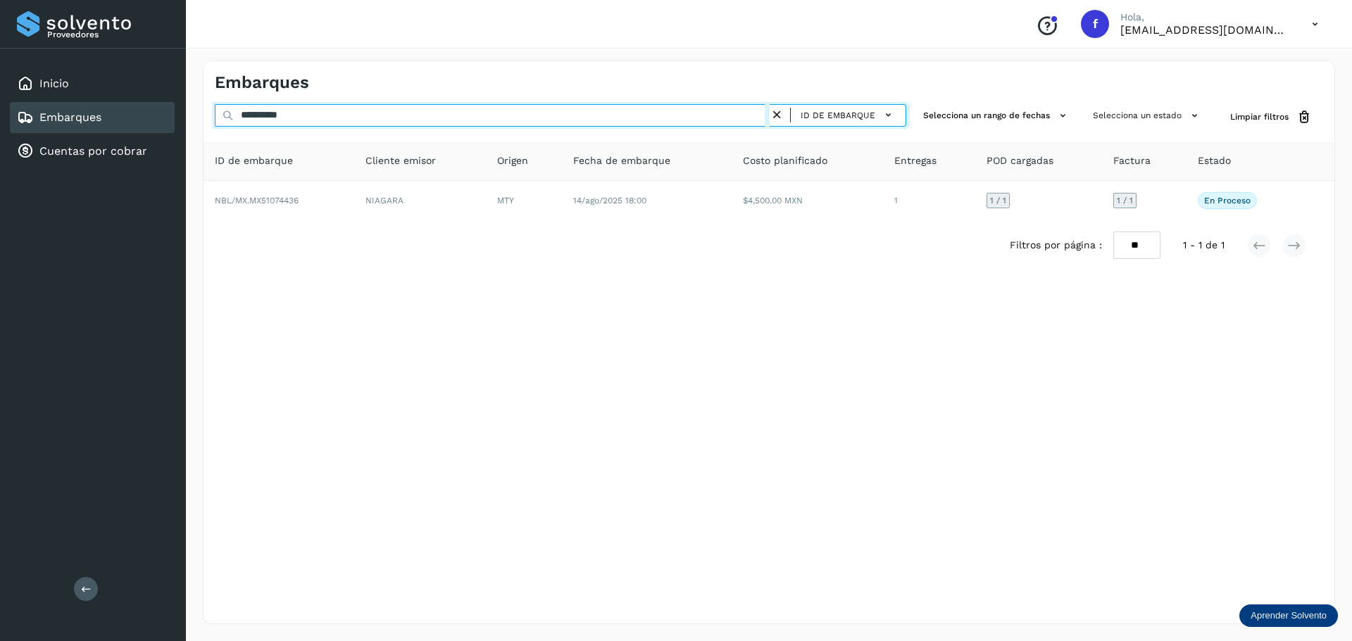
click at [710, 106] on input "**********" at bounding box center [492, 115] width 555 height 23
paste input "text"
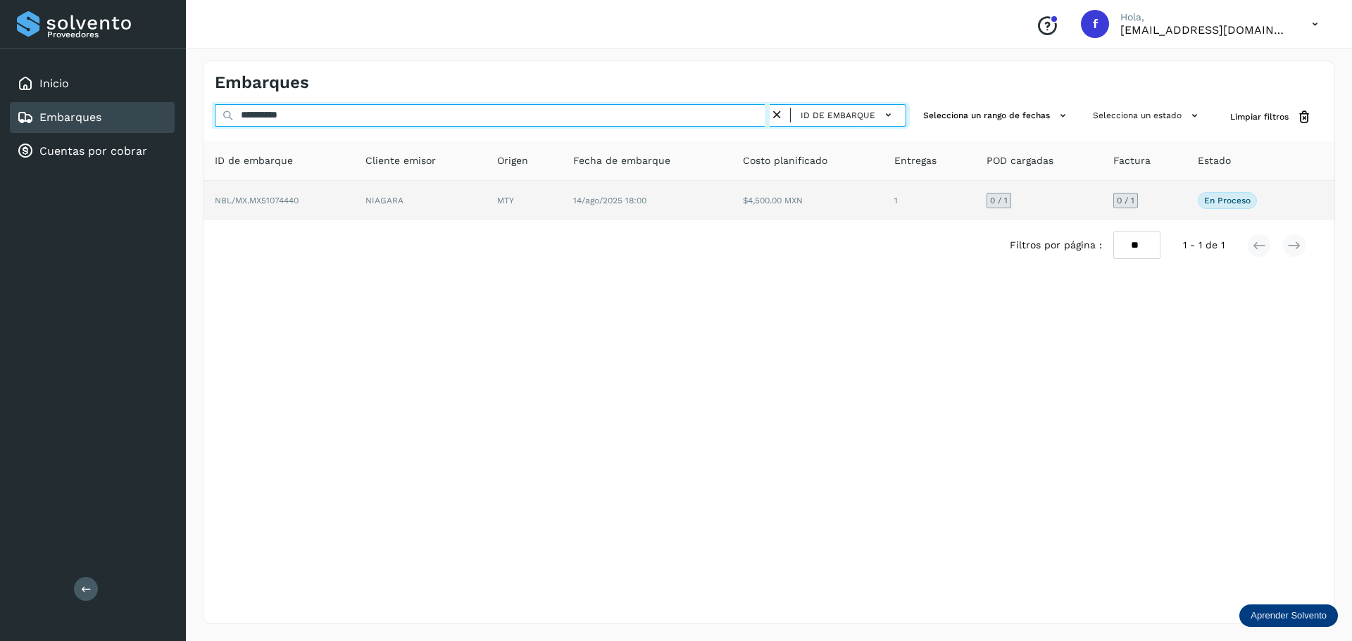
type input "**********"
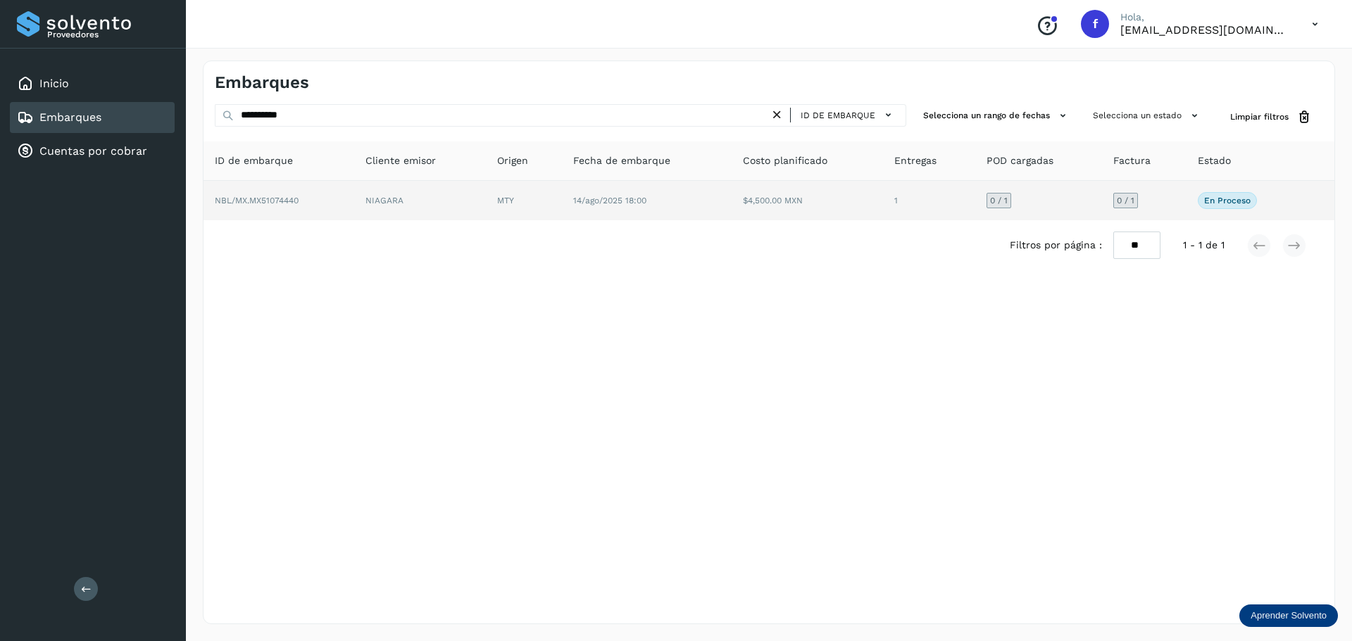
click at [975, 214] on td "1" at bounding box center [1038, 200] width 127 height 39
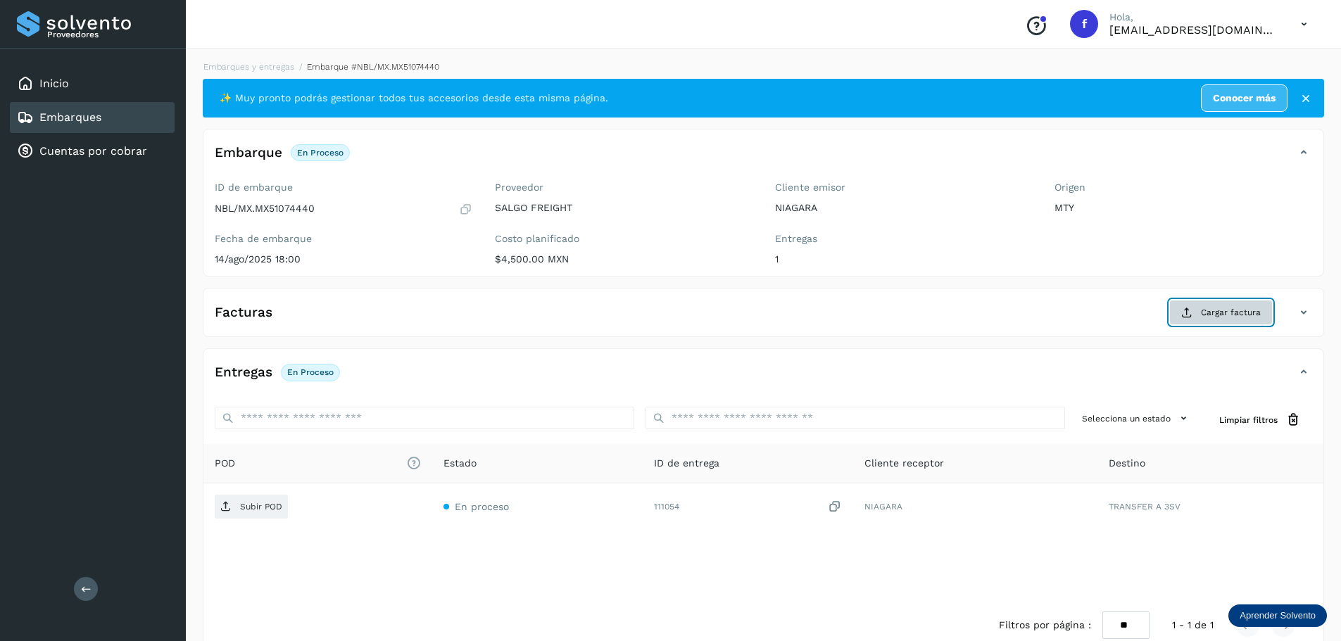
click at [1211, 319] on button "Cargar factura" at bounding box center [1222, 312] width 104 height 25
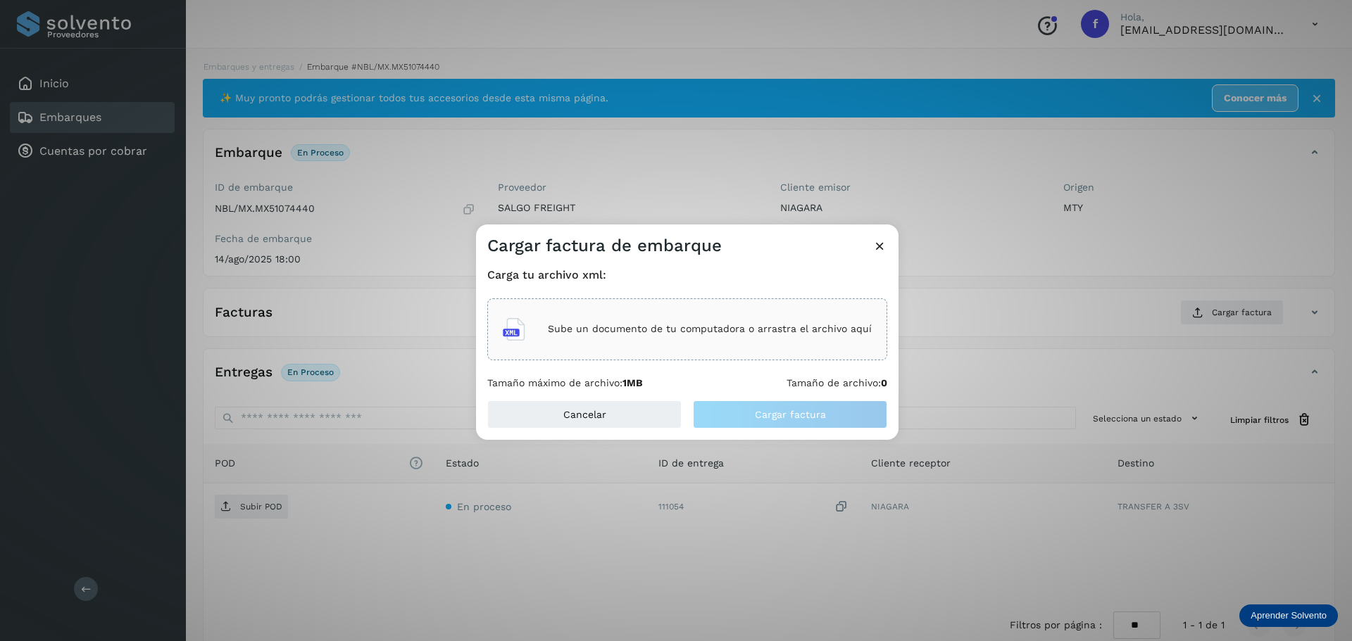
click at [650, 313] on div "Sube un documento de tu computadora o arrastra el archivo aquí" at bounding box center [687, 330] width 369 height 38
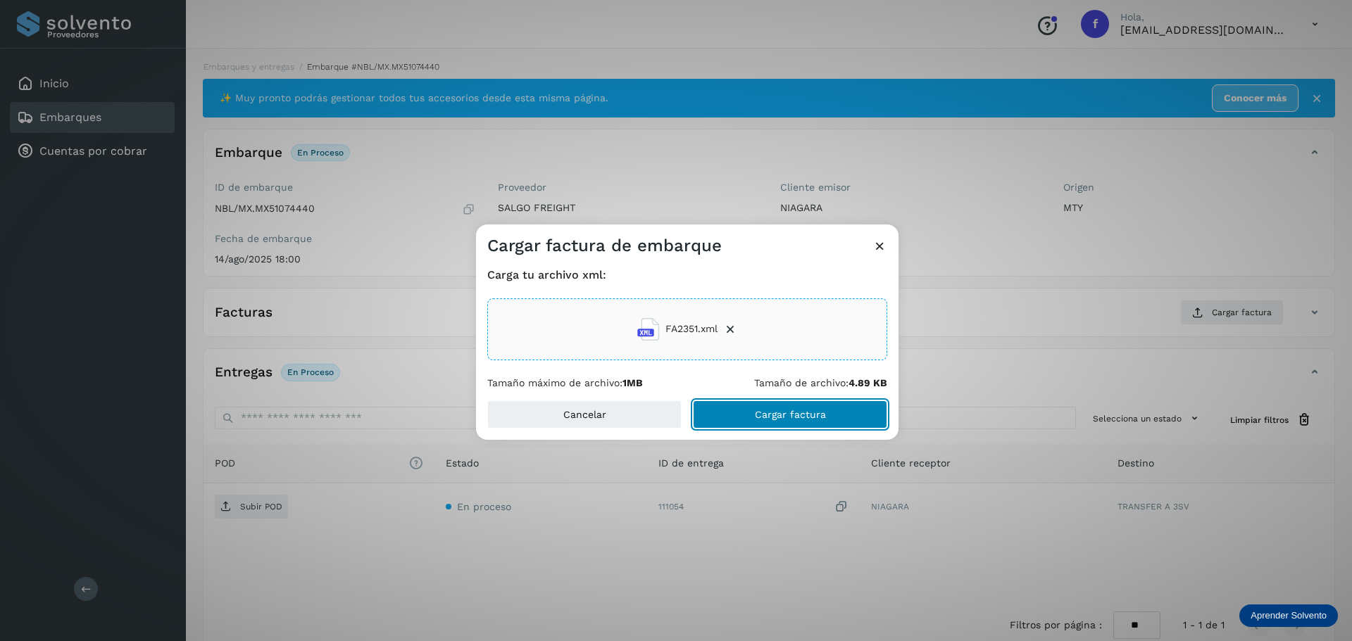
click at [818, 415] on span "Cargar factura" at bounding box center [790, 415] width 71 height 10
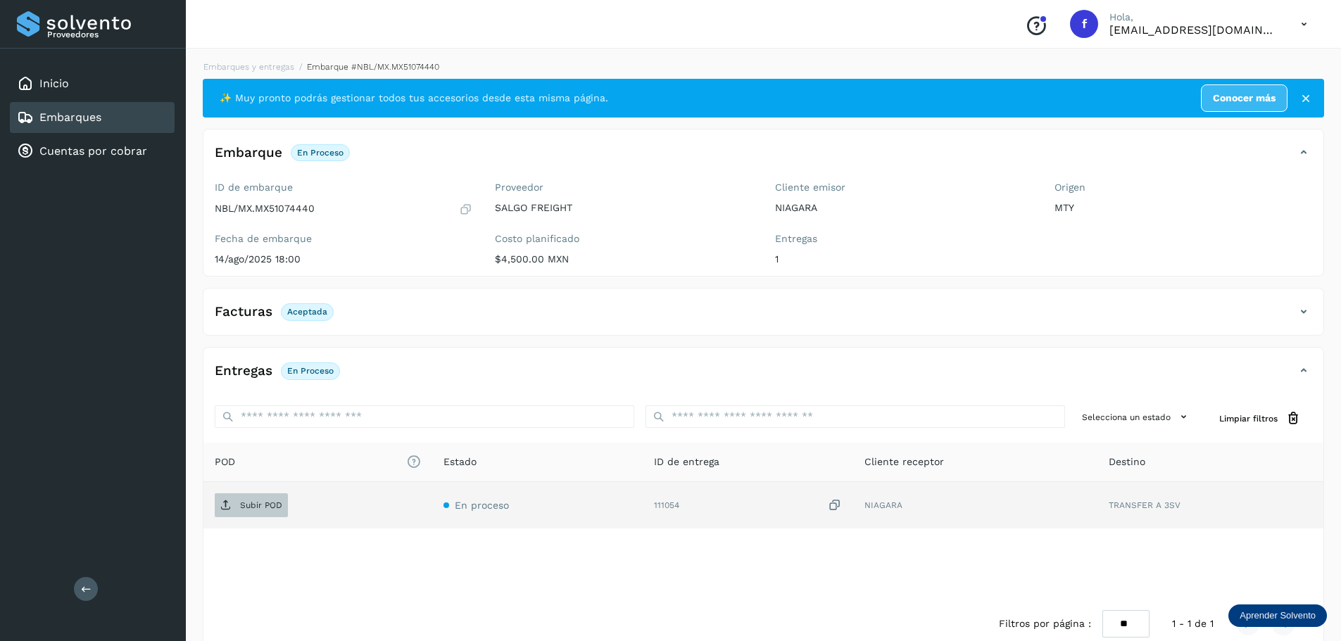
click at [273, 507] on p "Subir POD" at bounding box center [261, 506] width 42 height 10
click at [156, 111] on div "Embarques" at bounding box center [92, 117] width 165 height 31
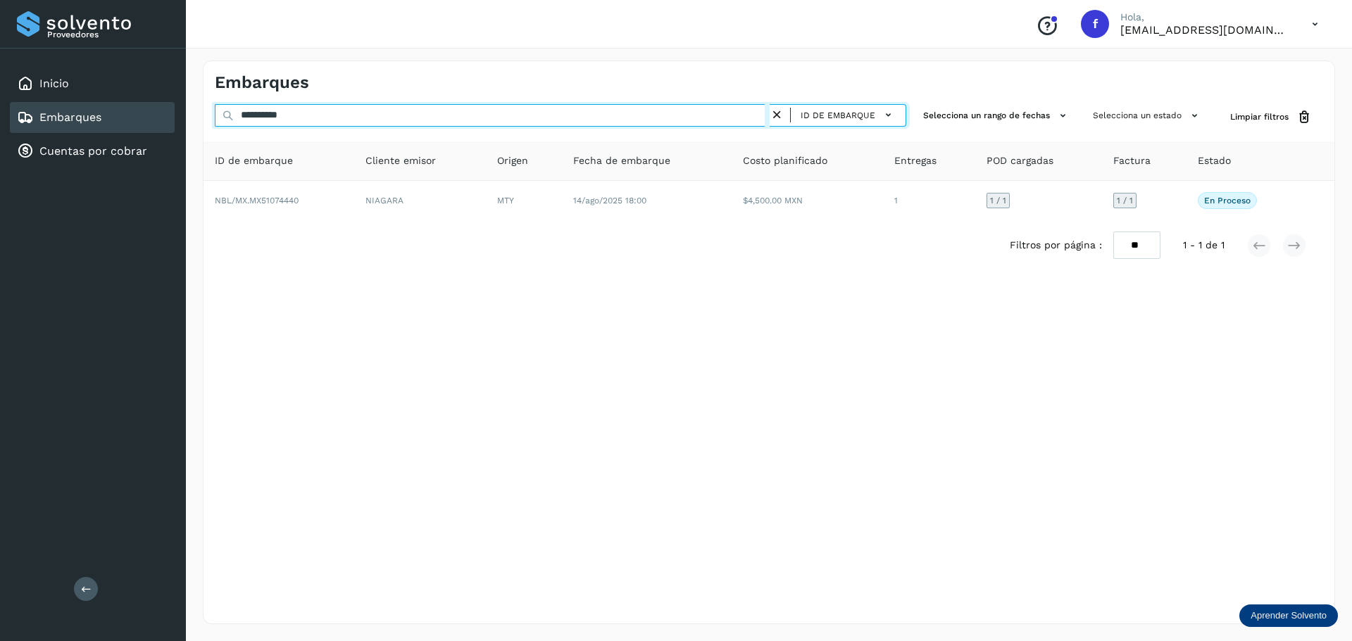
click at [468, 121] on input "**********" at bounding box center [492, 115] width 555 height 23
paste input "text"
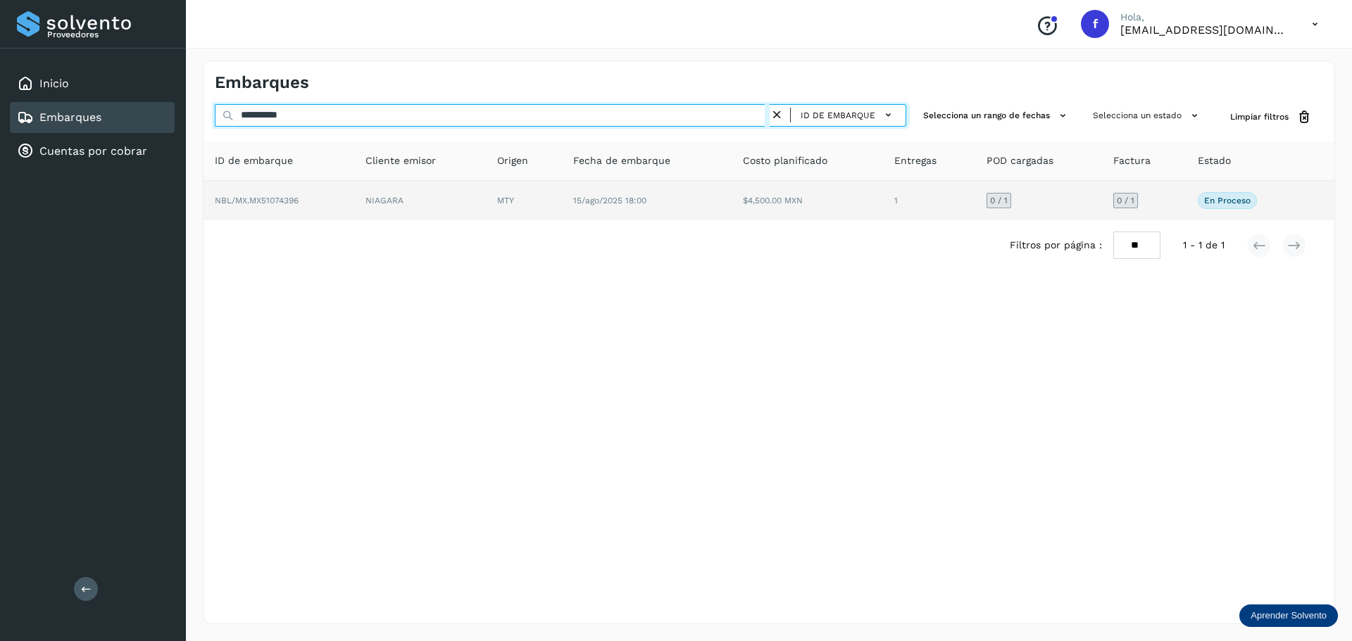
type input "**********"
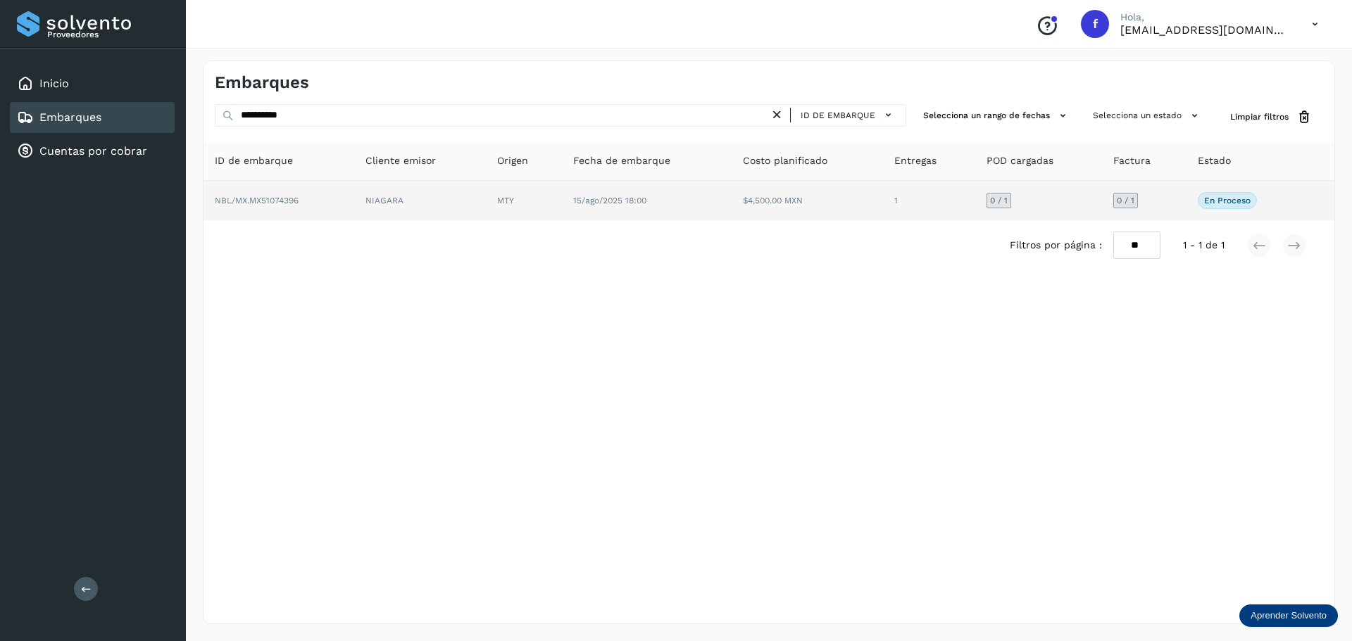
click at [732, 194] on td "15/ago/2025 18:00" at bounding box center [807, 200] width 151 height 39
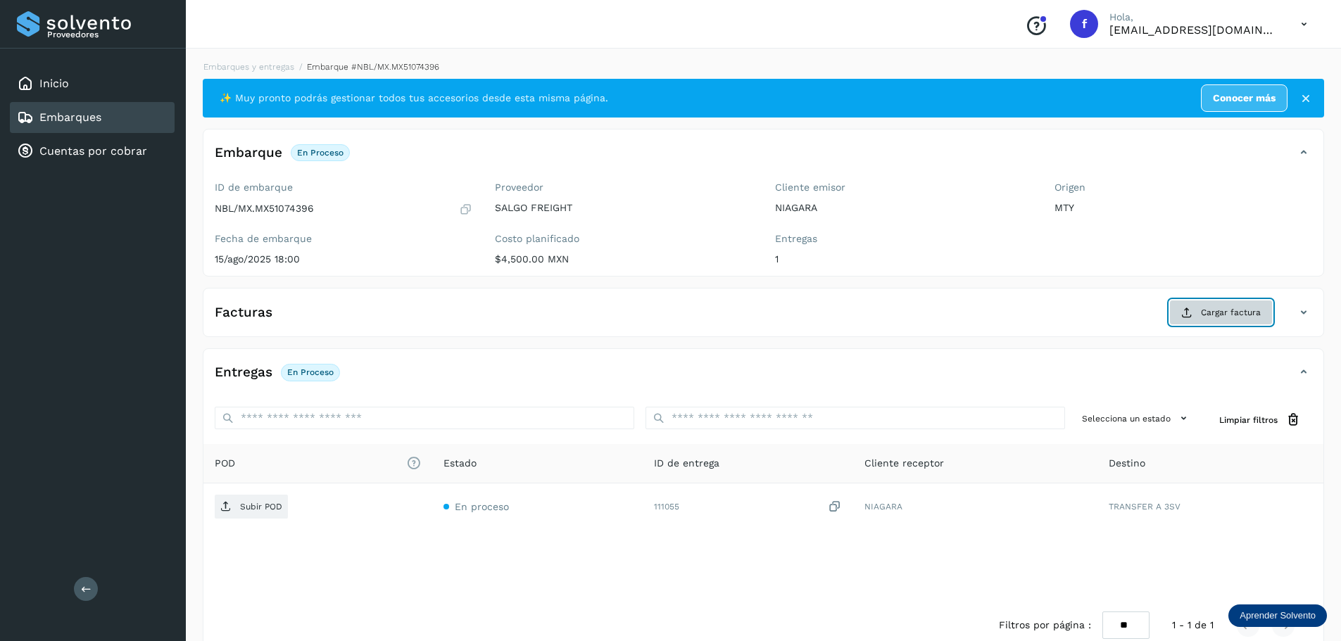
click at [1198, 320] on button "Cargar factura" at bounding box center [1222, 312] width 104 height 25
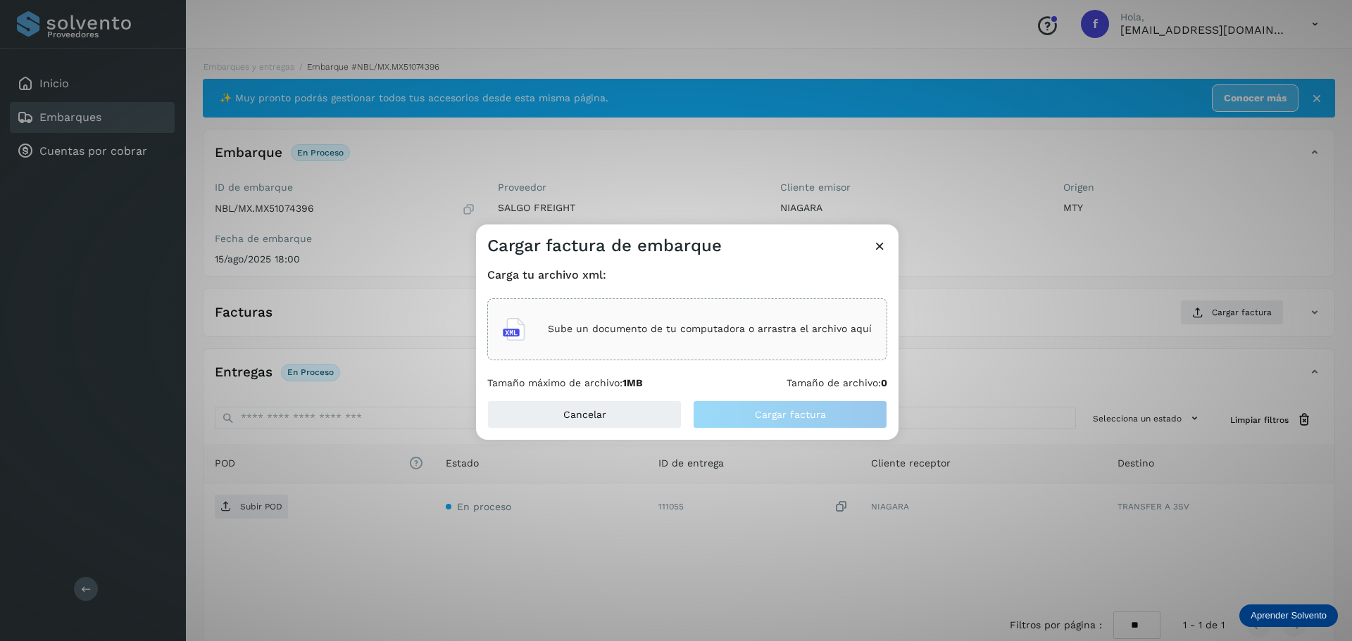
click at [675, 313] on div "Sube un documento de tu computadora o arrastra el archivo aquí" at bounding box center [687, 330] width 369 height 38
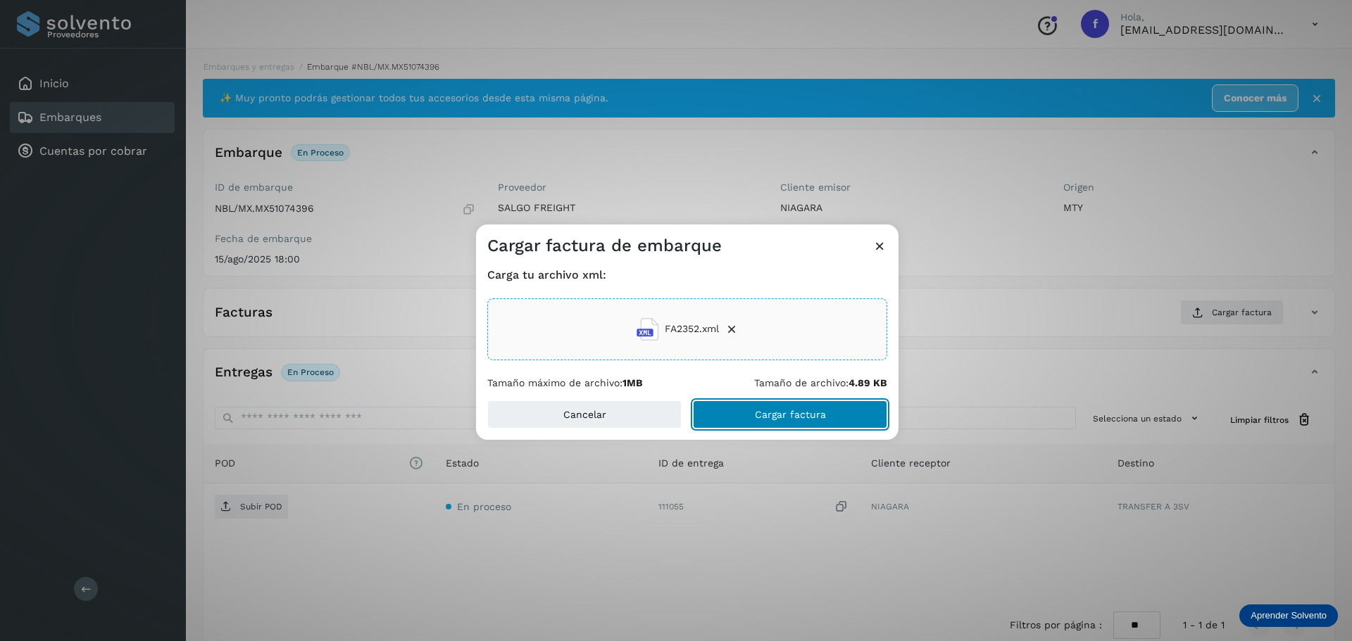
click at [775, 407] on button "Cargar factura" at bounding box center [790, 415] width 194 height 28
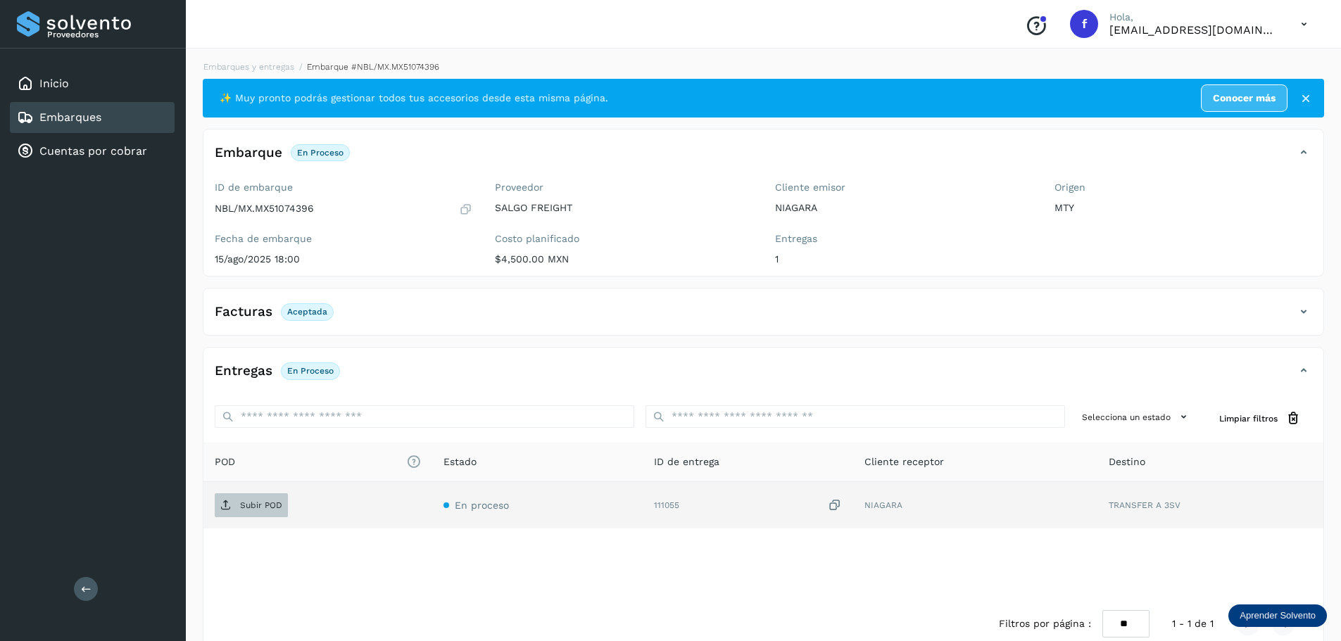
click at [261, 512] on span "Subir POD" at bounding box center [251, 505] width 73 height 23
click at [156, 126] on div "Embarques" at bounding box center [92, 117] width 165 height 31
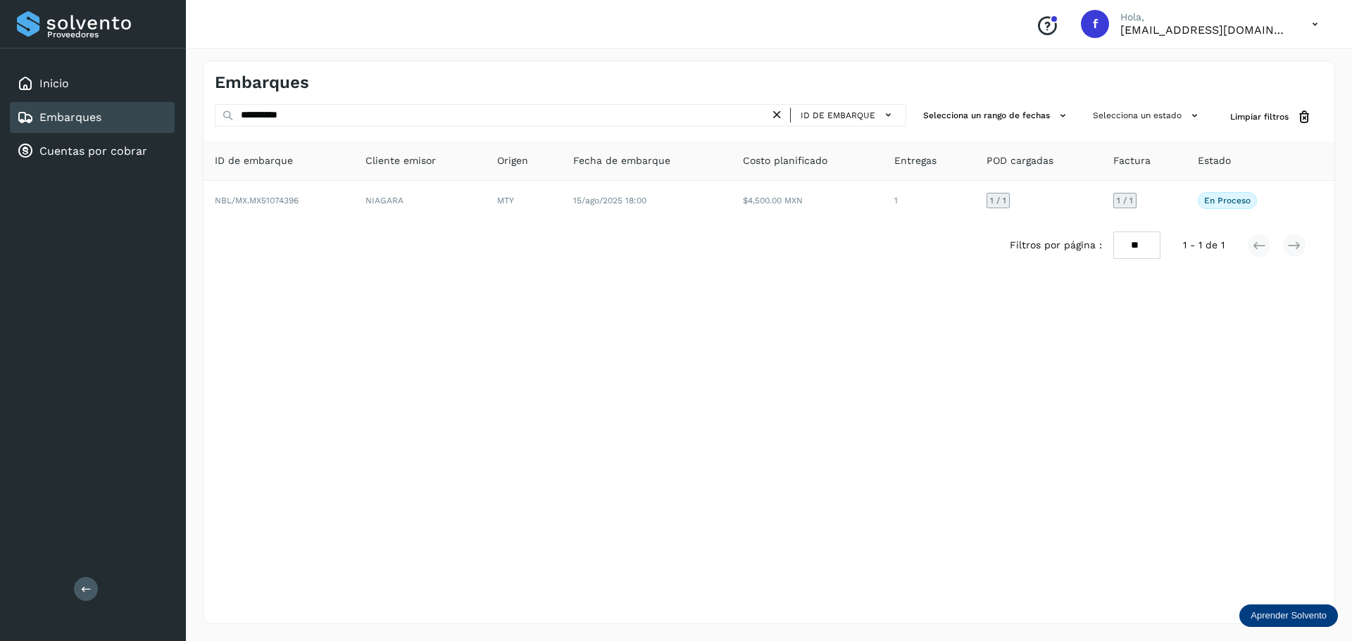
click at [129, 123] on div "Embarques" at bounding box center [92, 117] width 165 height 31
click at [725, 104] on div "**********" at bounding box center [769, 343] width 1132 height 564
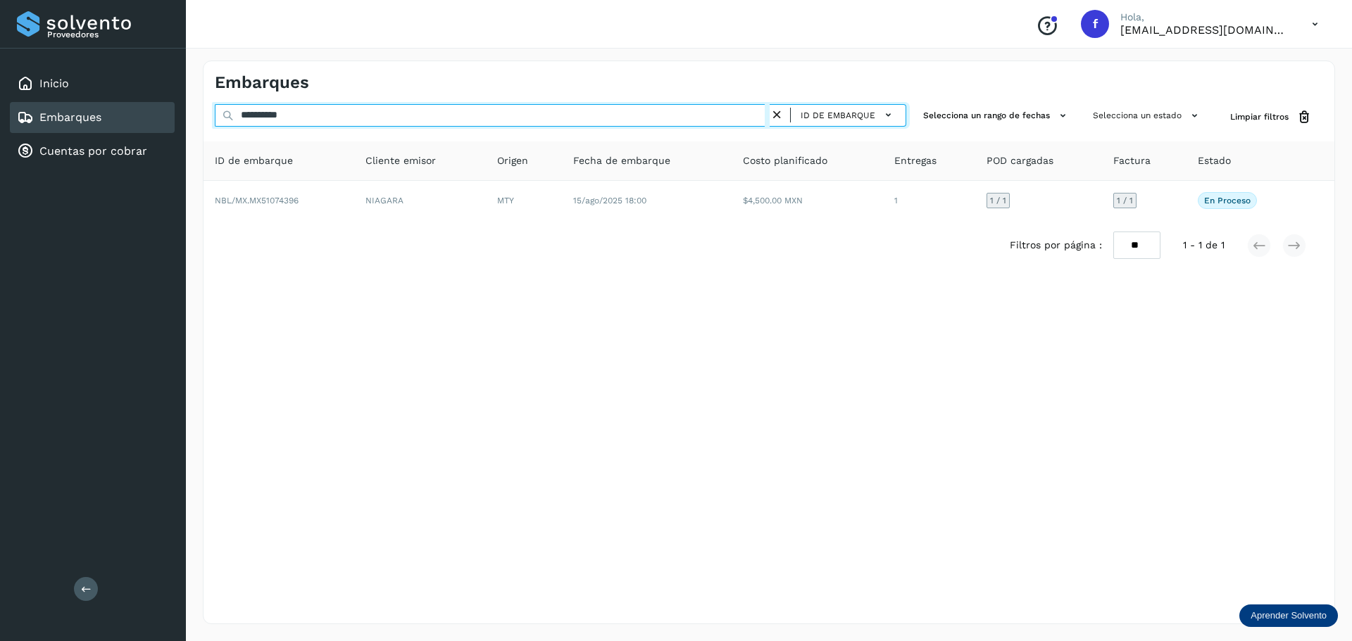
click at [725, 113] on input "**********" at bounding box center [492, 115] width 555 height 23
paste input "text"
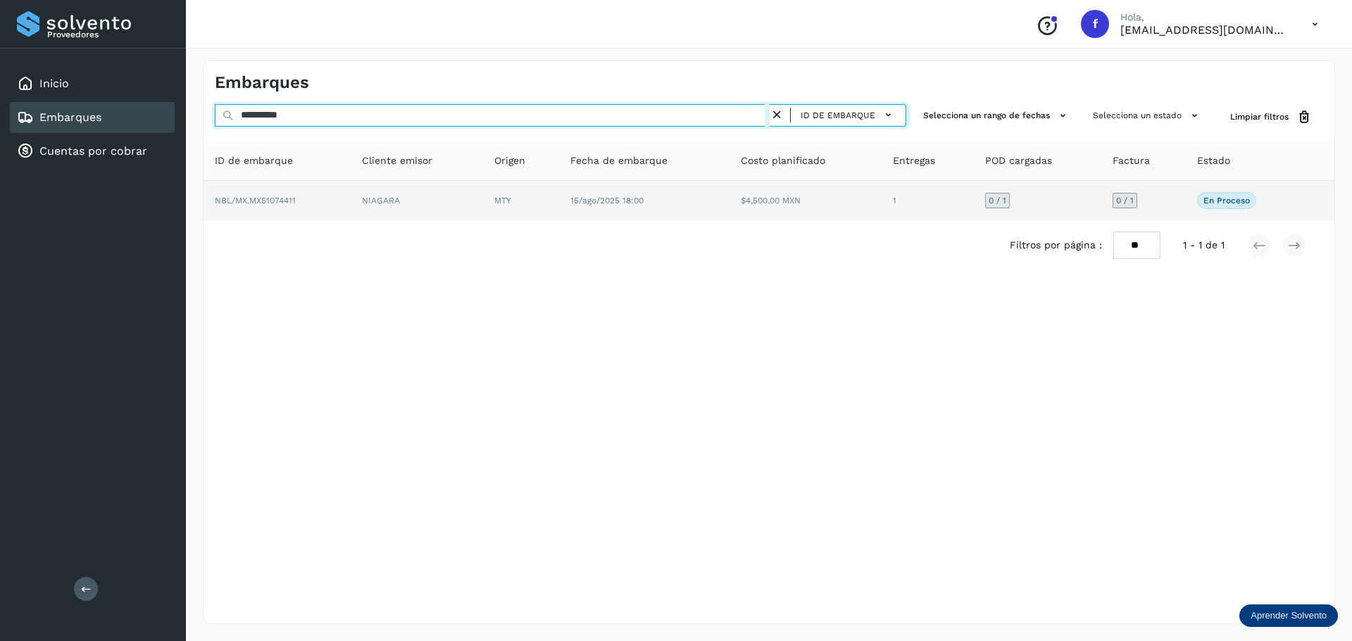
type input "**********"
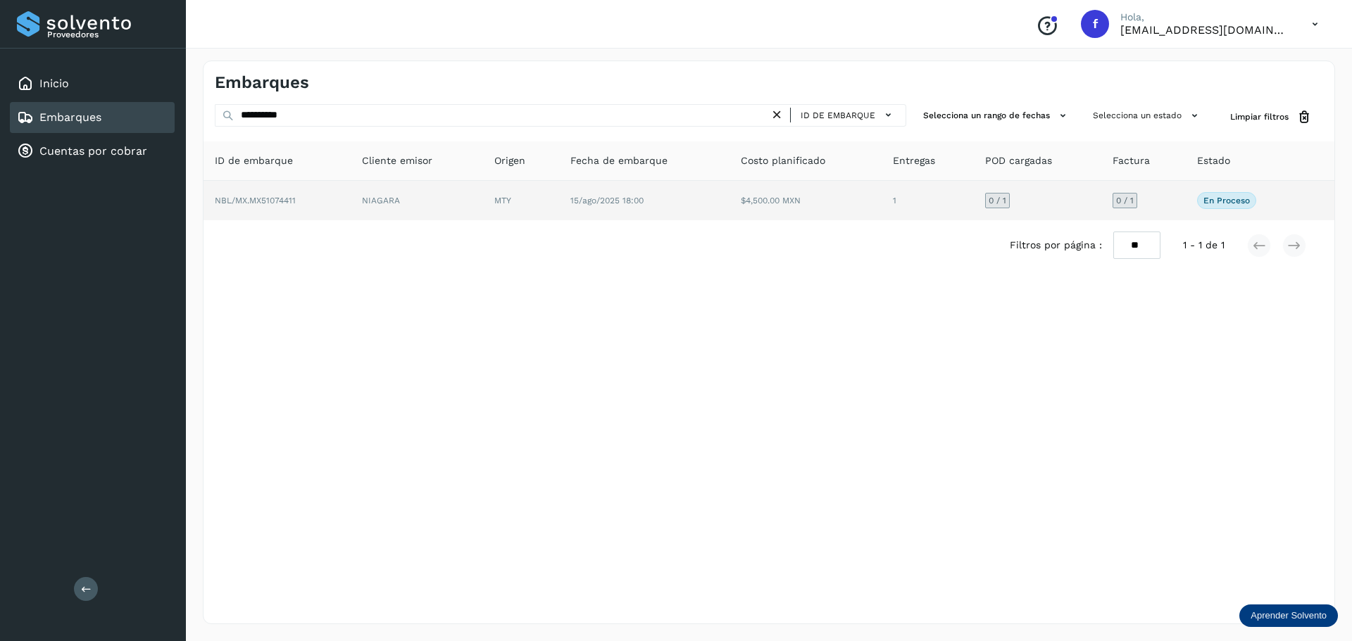
click at [882, 183] on td "$4,500.00 MXN" at bounding box center [928, 200] width 92 height 39
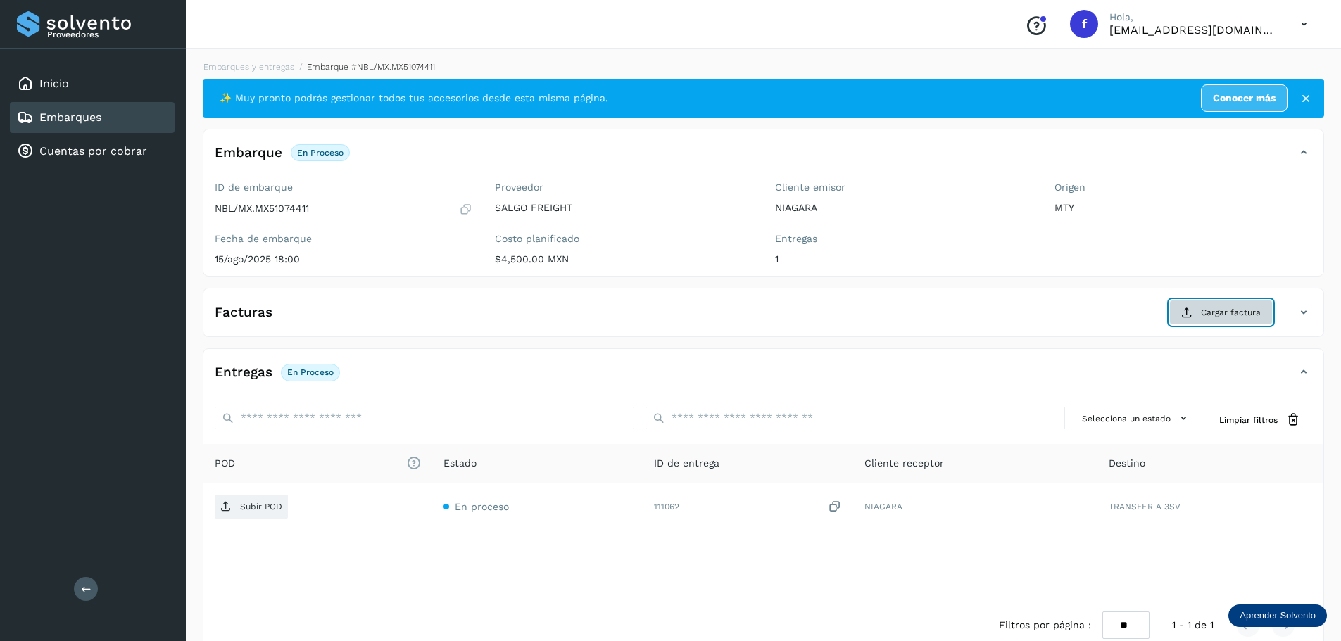
click at [1255, 312] on span "Cargar factura" at bounding box center [1231, 312] width 60 height 13
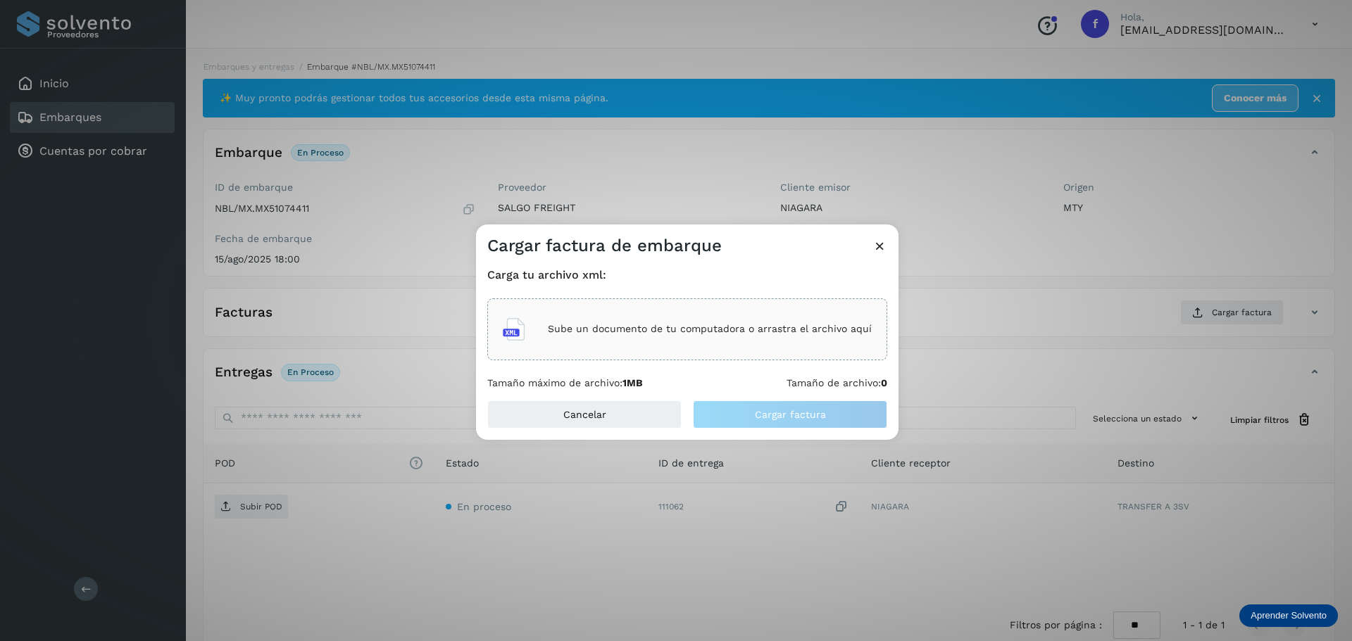
click at [834, 330] on p "Sube un documento de tu computadora o arrastra el archivo aquí" at bounding box center [710, 329] width 324 height 12
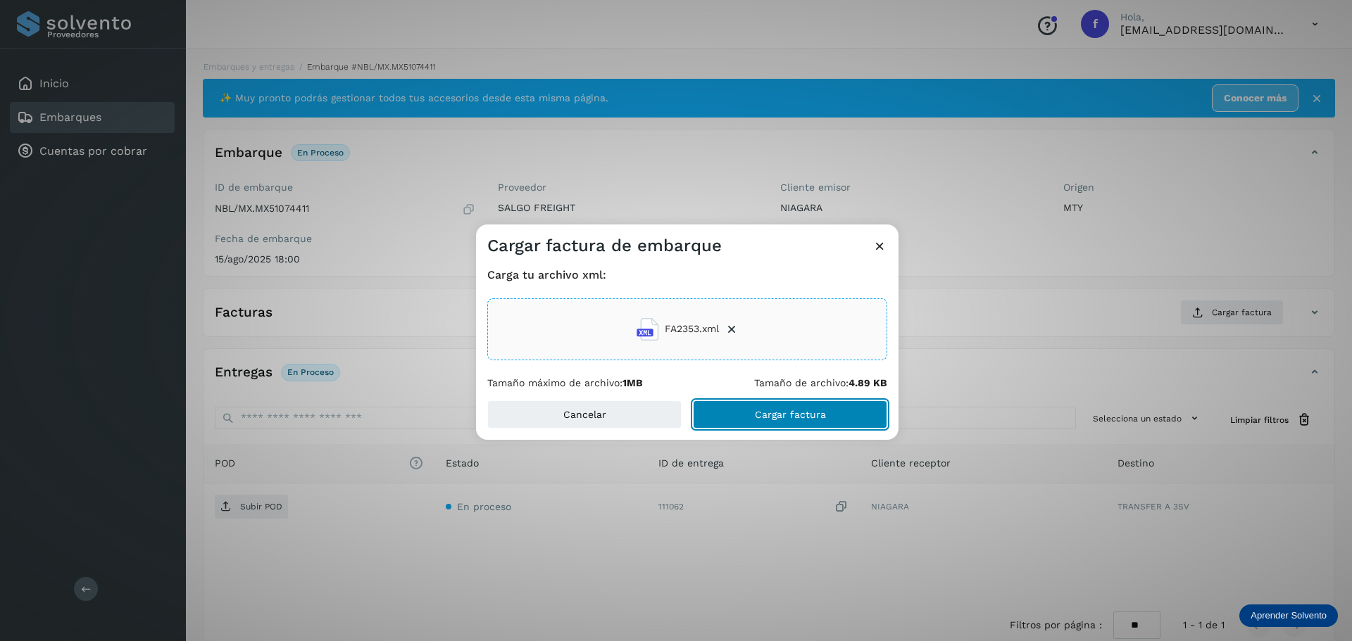
click at [750, 418] on button "Cargar factura" at bounding box center [790, 415] width 194 height 28
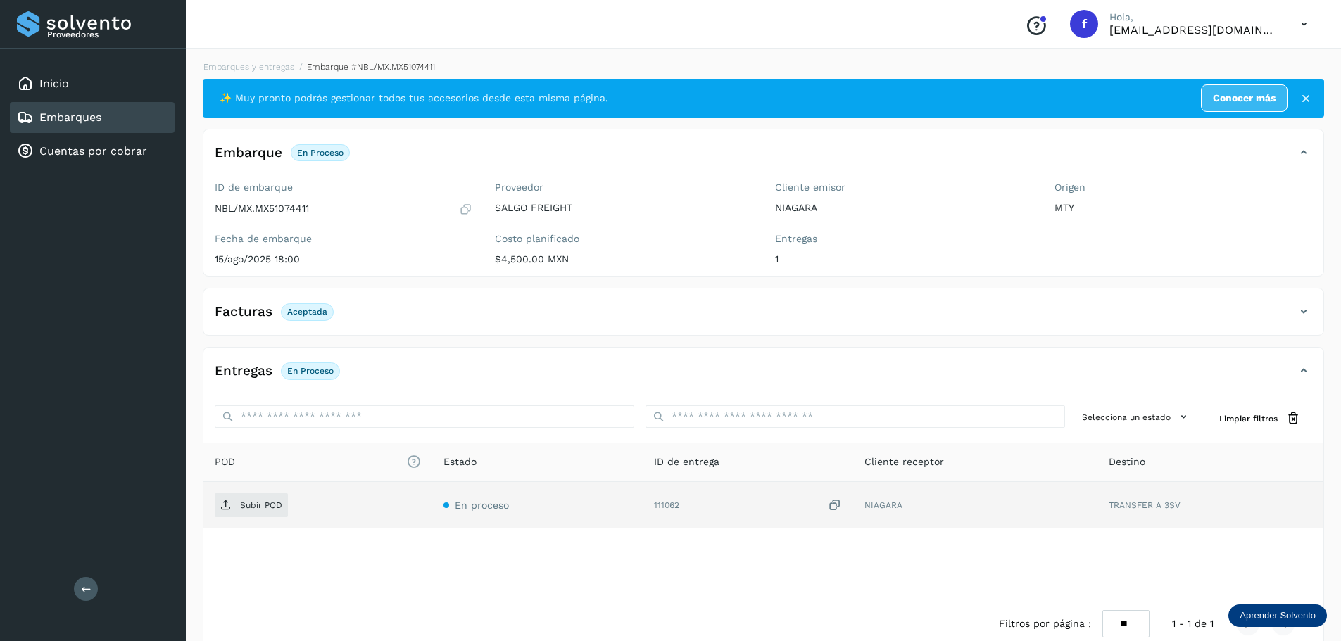
click at [432, 491] on td "Subir POD" at bounding box center [537, 505] width 211 height 46
click at [263, 508] on p "Subir POD" at bounding box center [261, 506] width 42 height 10
click at [163, 122] on div "Embarques" at bounding box center [92, 117] width 165 height 31
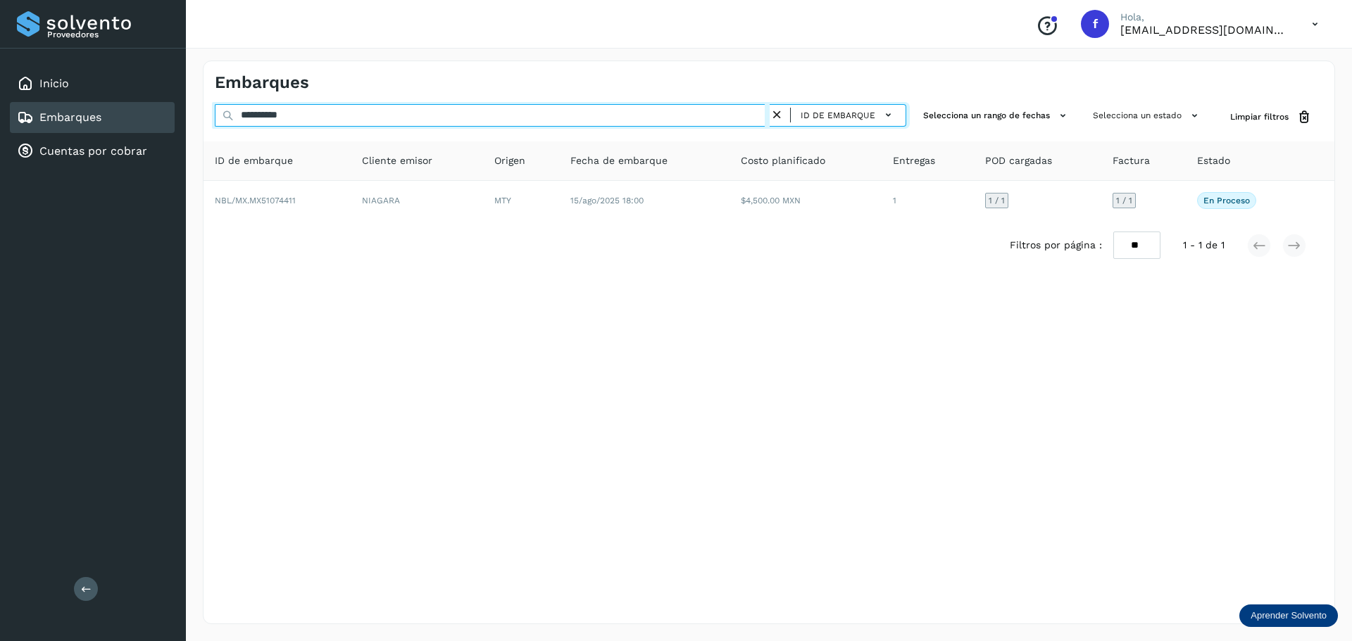
click at [541, 117] on input "**********" at bounding box center [492, 115] width 555 height 23
paste input "text"
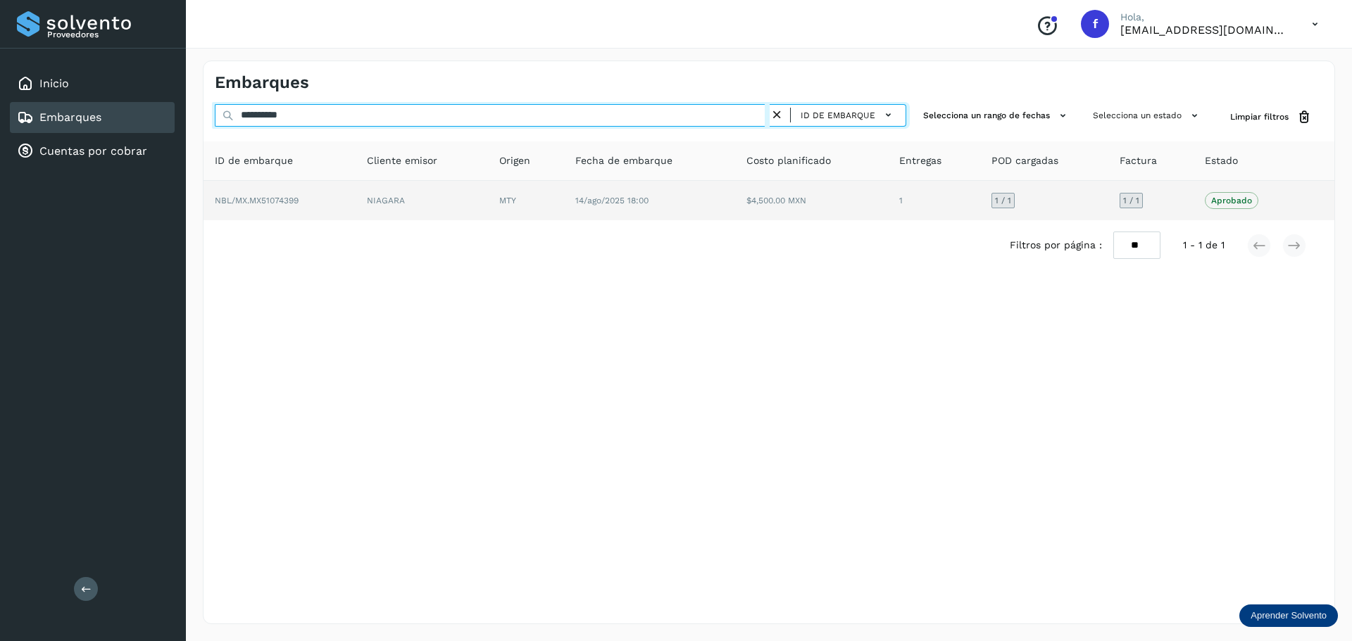
type input "**********"
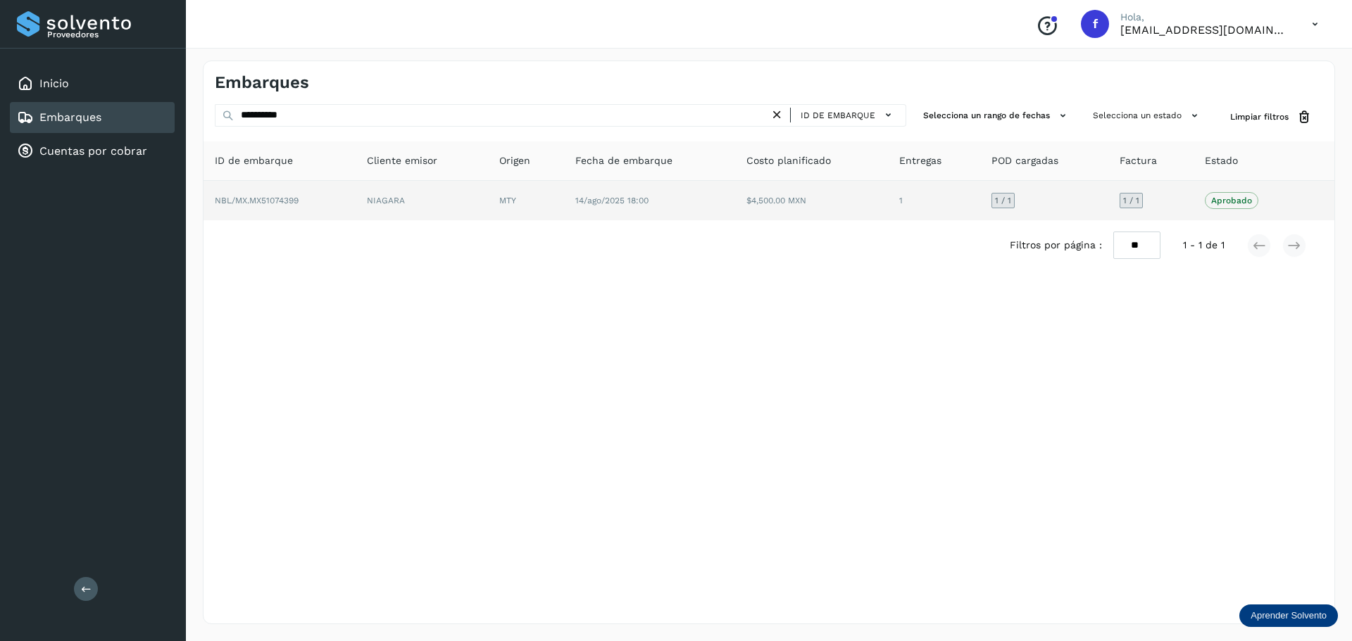
click at [980, 200] on td "1" at bounding box center [1043, 200] width 127 height 39
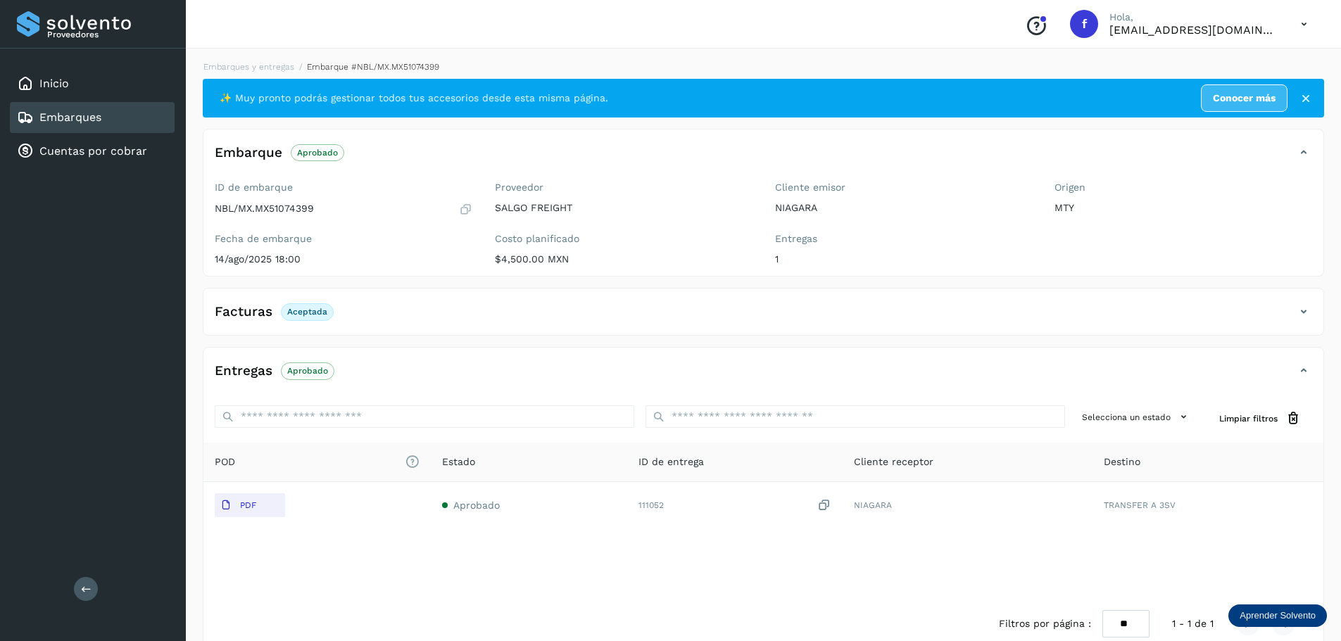
click at [1306, 101] on icon at bounding box center [1306, 99] width 14 height 14
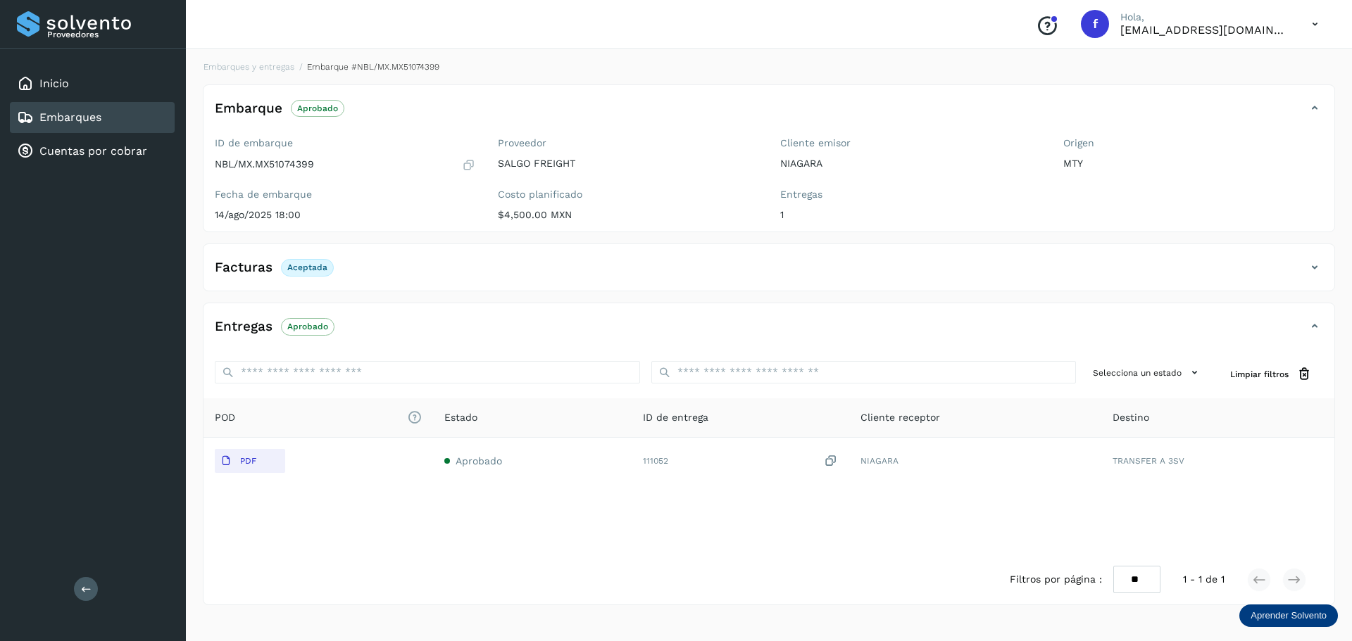
click at [151, 111] on div "Embarques" at bounding box center [92, 117] width 165 height 31
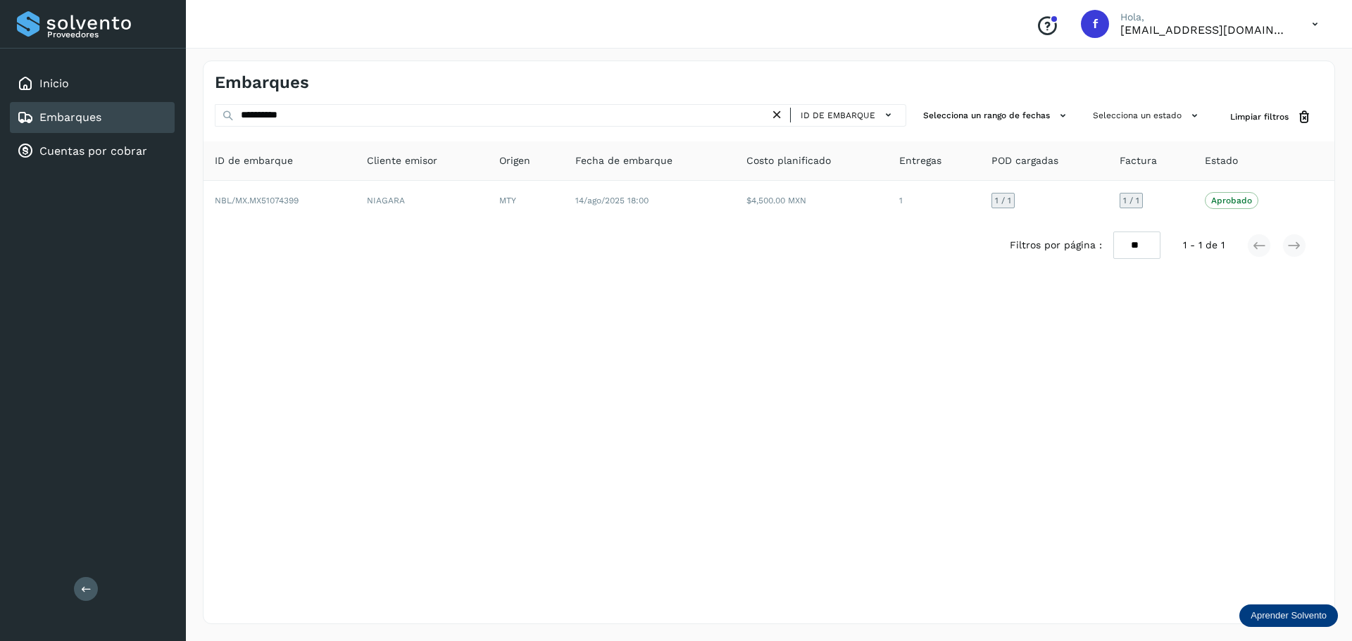
click at [141, 120] on div "Embarques" at bounding box center [92, 117] width 165 height 31
click at [1279, 113] on span "Limpiar filtros" at bounding box center [1259, 117] width 58 height 13
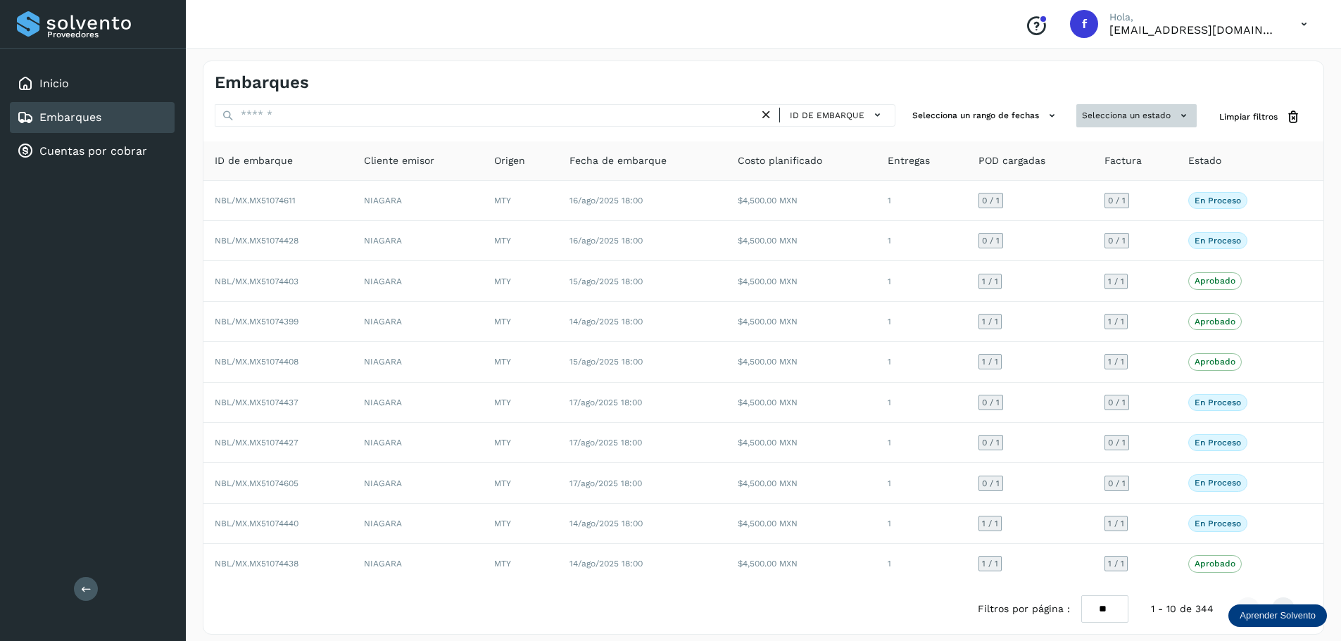
click at [1153, 123] on button "Selecciona un estado" at bounding box center [1137, 115] width 120 height 23
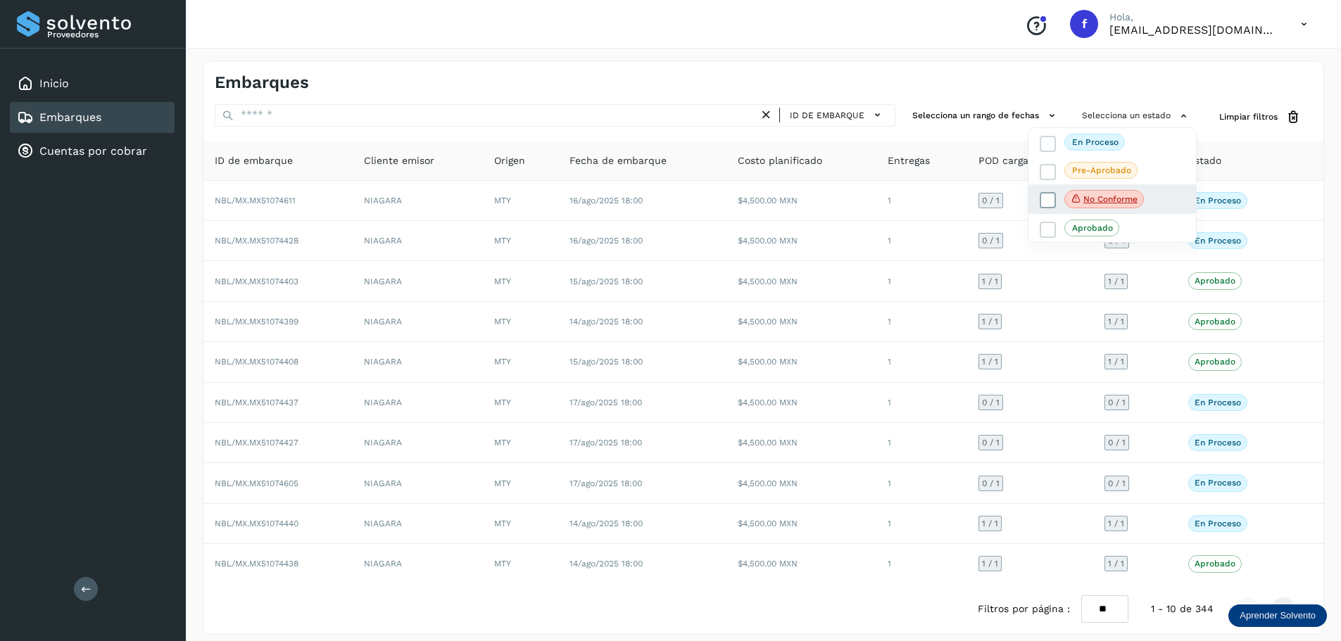
click at [1043, 201] on icon at bounding box center [1048, 201] width 14 height 14
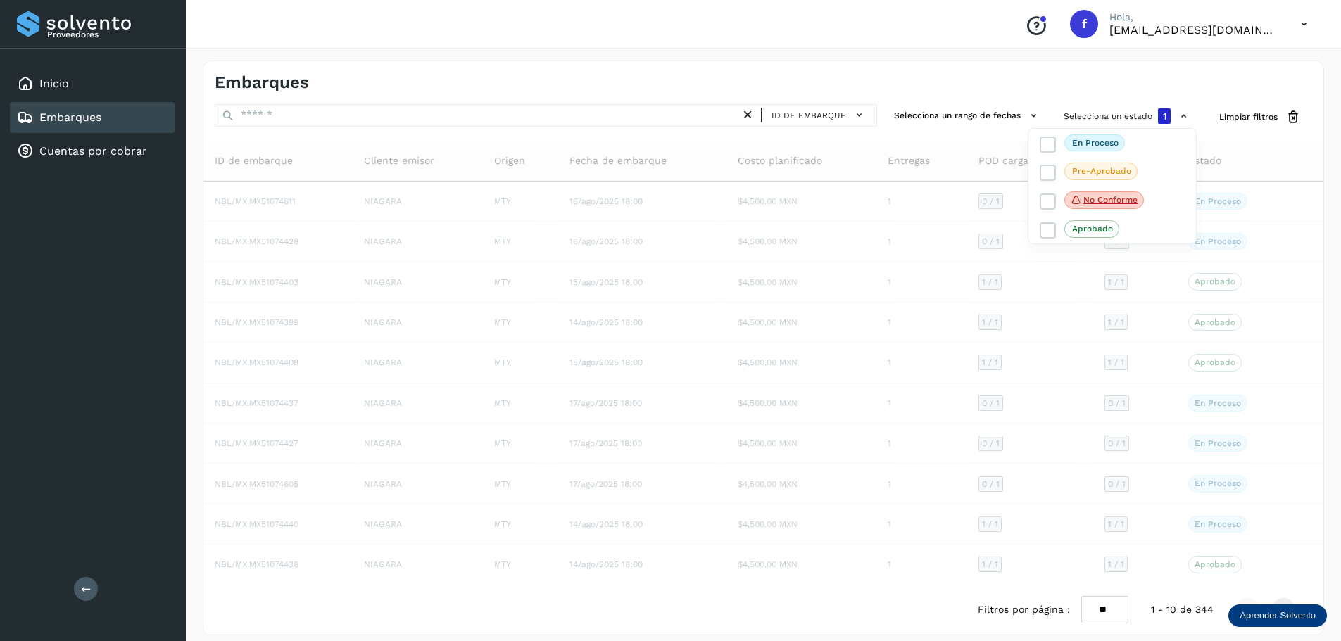
click at [975, 84] on div at bounding box center [670, 320] width 1341 height 641
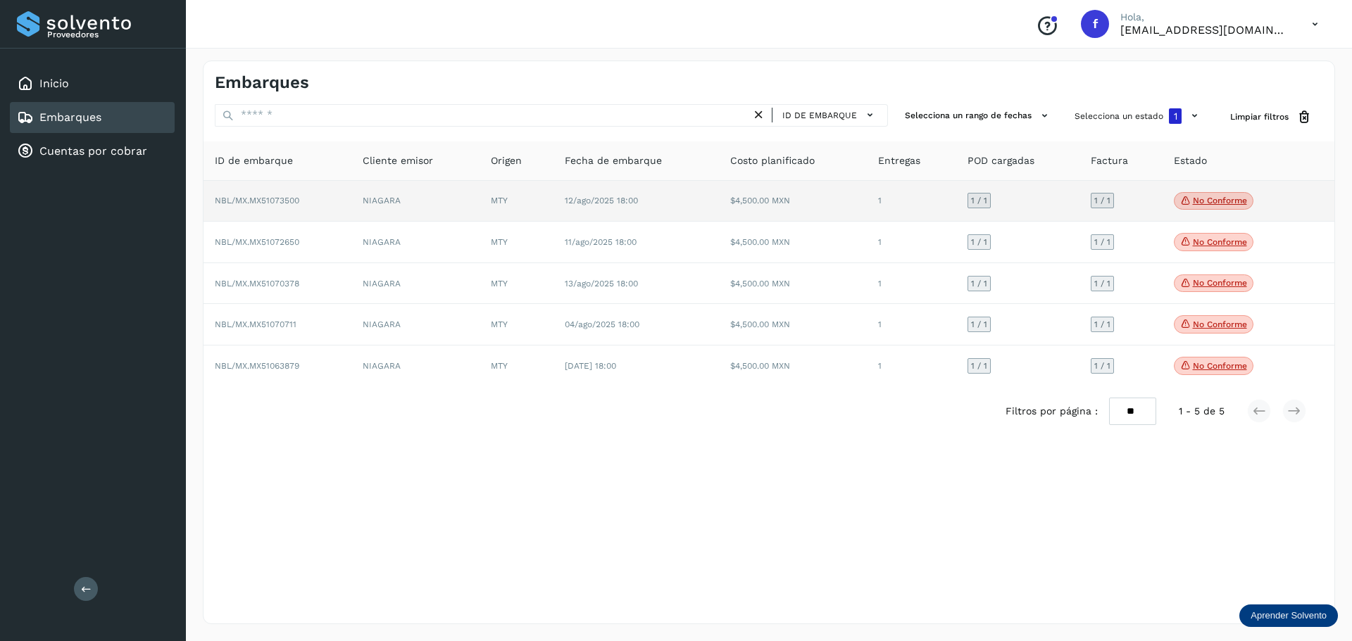
click at [1236, 201] on p "No conforme" at bounding box center [1220, 201] width 54 height 10
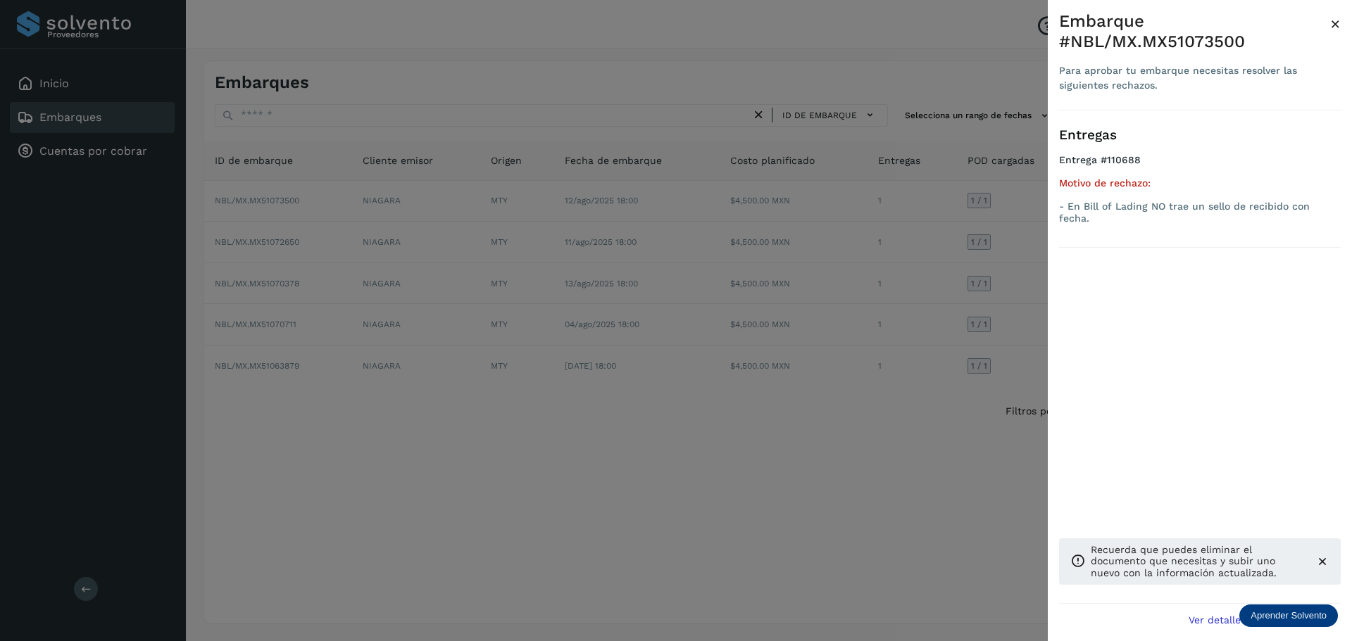
click at [1234, 46] on div "Embarque #NBL/MX.MX51073500" at bounding box center [1194, 31] width 271 height 41
copy div "MX51073500"
click at [482, 578] on div at bounding box center [676, 320] width 1352 height 641
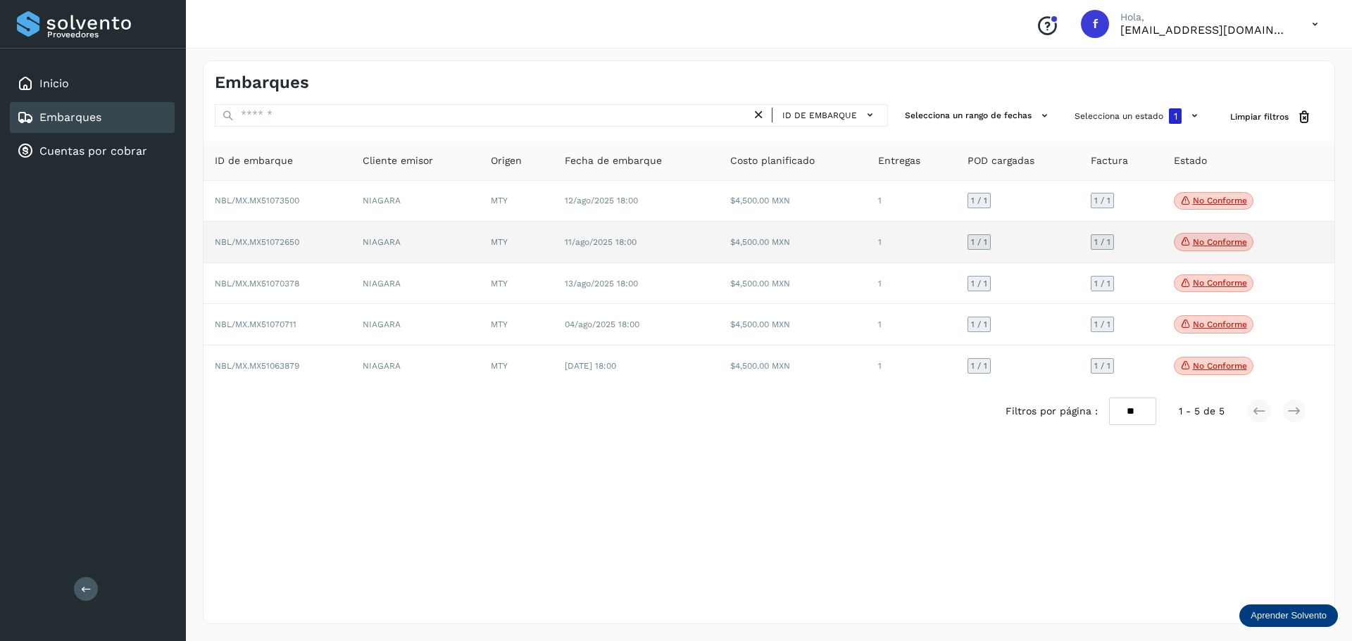
click at [1229, 236] on span "No conforme" at bounding box center [1214, 242] width 80 height 18
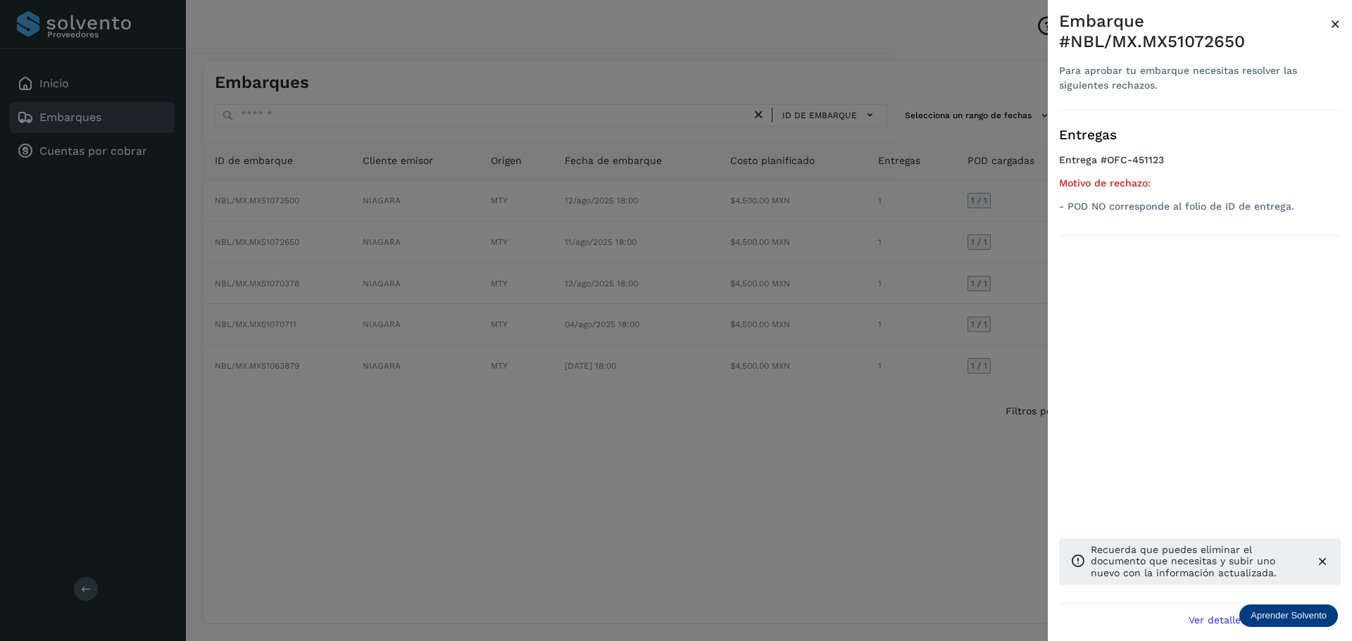
click at [1210, 46] on div "Embarque #NBL/MX.MX51072650" at bounding box center [1194, 31] width 271 height 41
click at [1220, 39] on div "Embarque #NBL/MX.MX51072650" at bounding box center [1194, 31] width 271 height 41
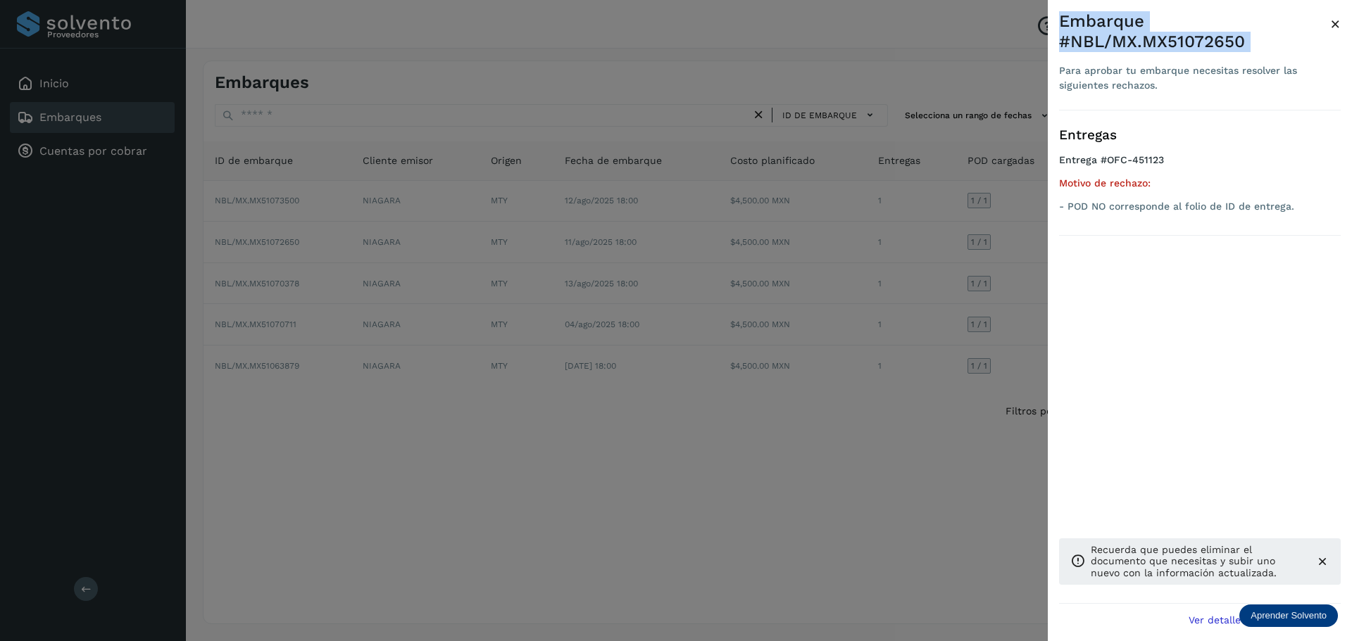
click at [1233, 43] on div "Embarque #NBL/MX.MX51072650" at bounding box center [1194, 31] width 271 height 41
drag, startPoint x: 1229, startPoint y: 44, endPoint x: 1175, endPoint y: 49, distance: 54.4
click at [1177, 51] on div "Embarque #NBL/MX.MX51072650" at bounding box center [1194, 31] width 271 height 41
click at [1205, 10] on div "Embarque #NBL/MX.MX51072650 Para aprobar tu embarque necesitas resolver las sig…" at bounding box center [1200, 332] width 304 height 664
drag, startPoint x: 1244, startPoint y: 42, endPoint x: 1144, endPoint y: 47, distance: 100.8
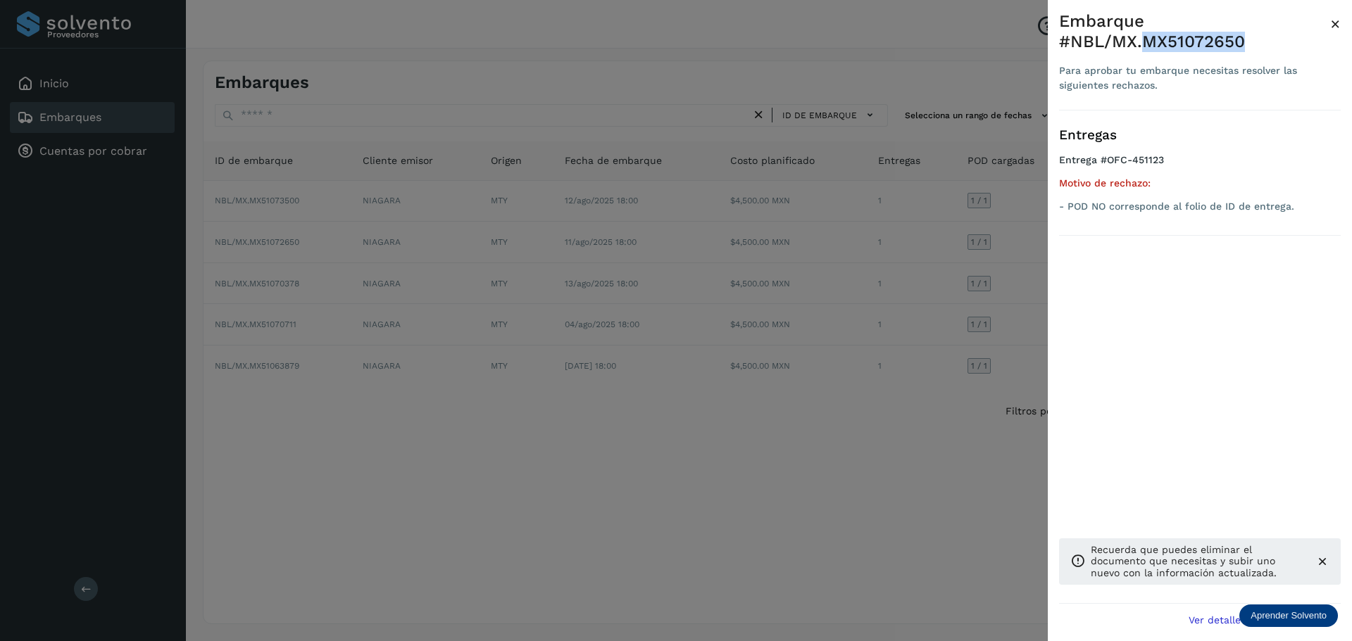
click at [1144, 47] on div "Embarque #NBL/MX.MX51072650" at bounding box center [1194, 31] width 271 height 41
copy div "MX51072650"
click at [896, 477] on div at bounding box center [676, 320] width 1352 height 641
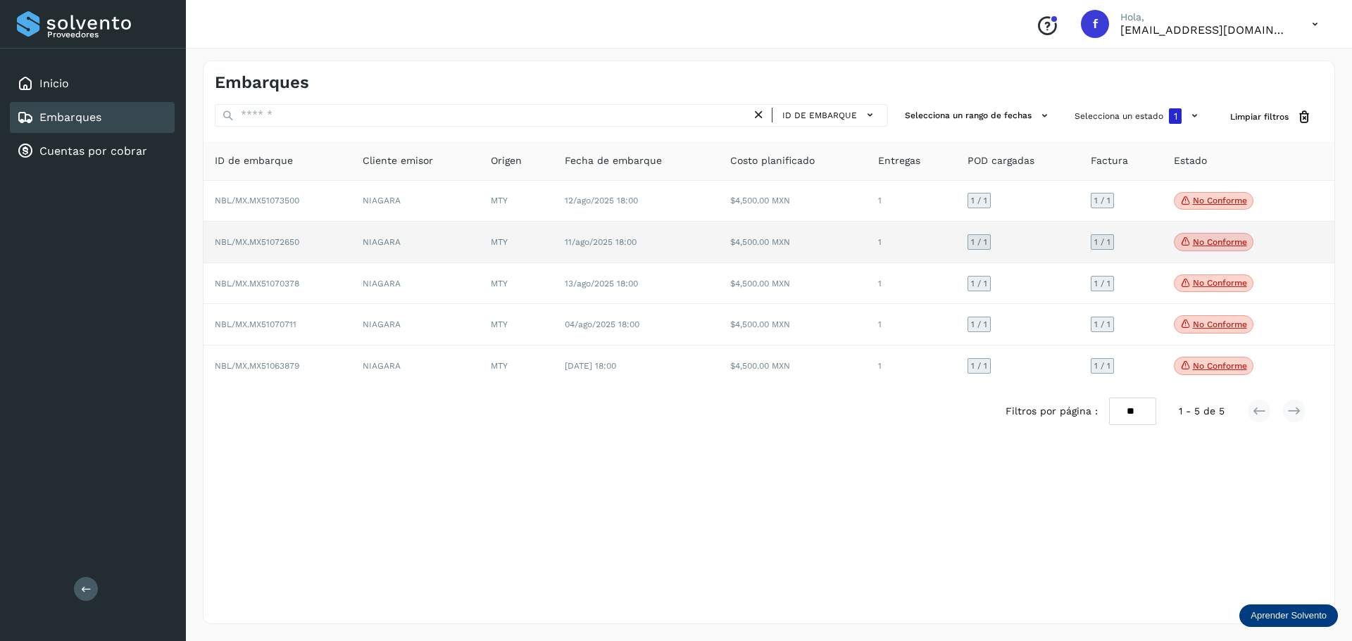
click at [1051, 256] on td "1 / 1" at bounding box center [1017, 243] width 123 height 42
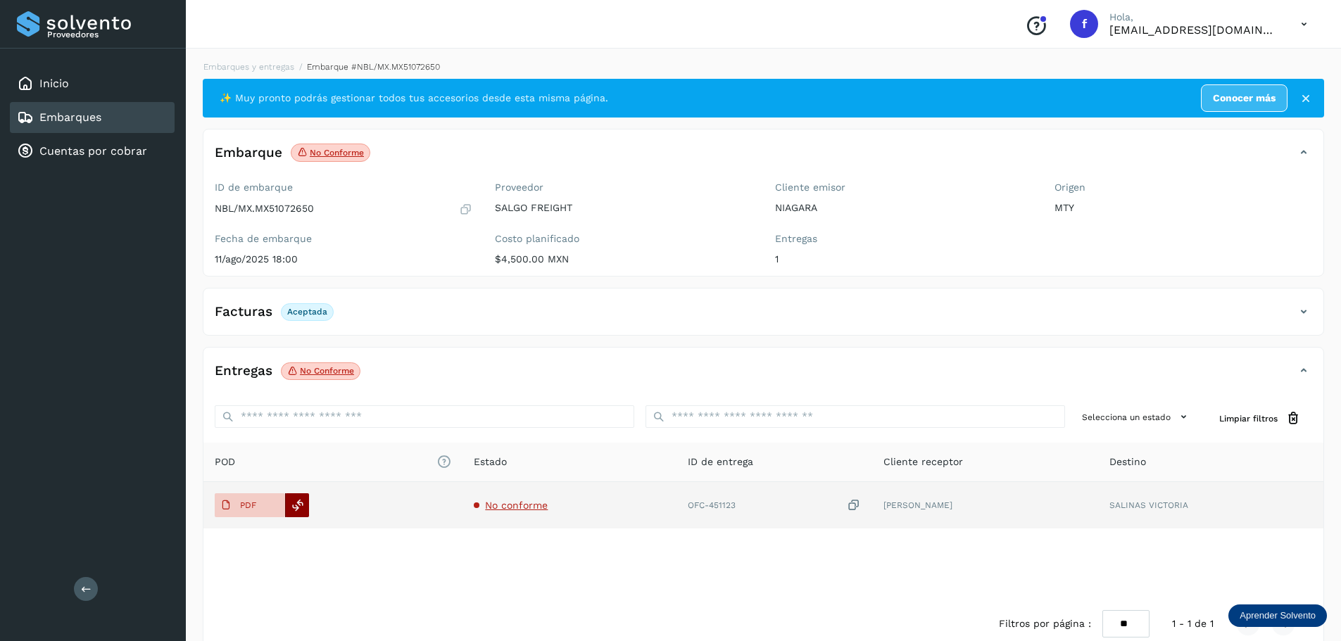
click at [307, 504] on div at bounding box center [297, 506] width 24 height 24
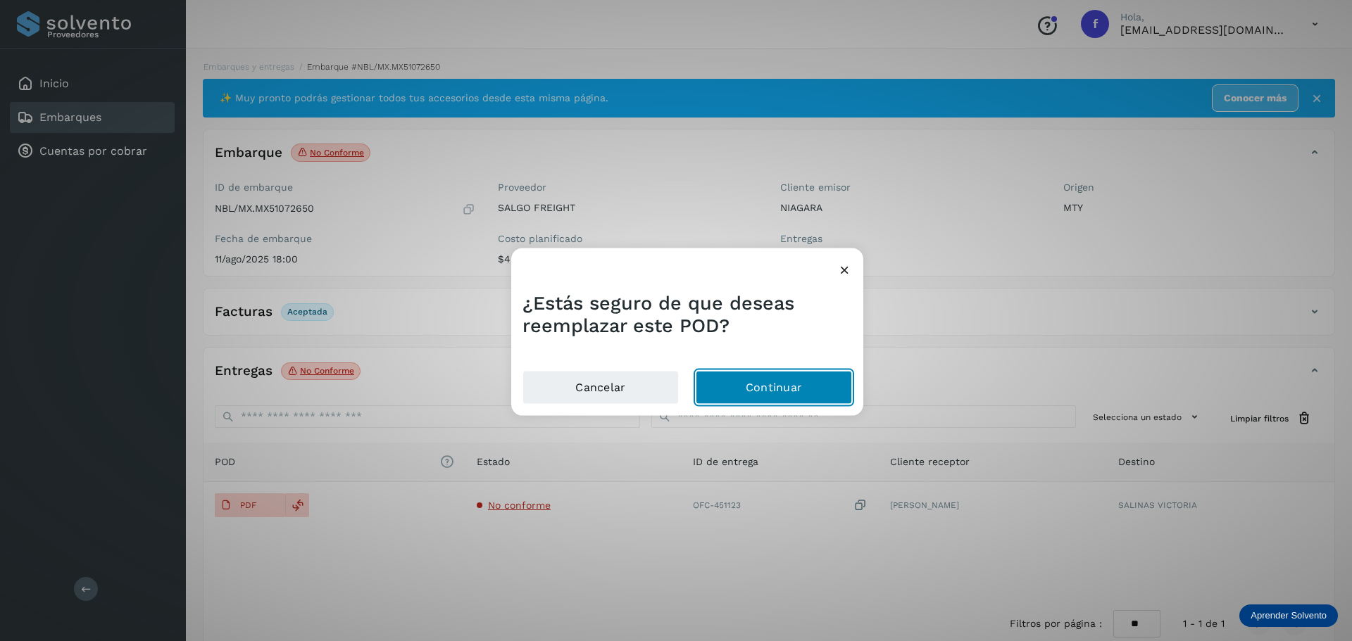
click at [763, 375] on button "Continuar" at bounding box center [774, 388] width 156 height 34
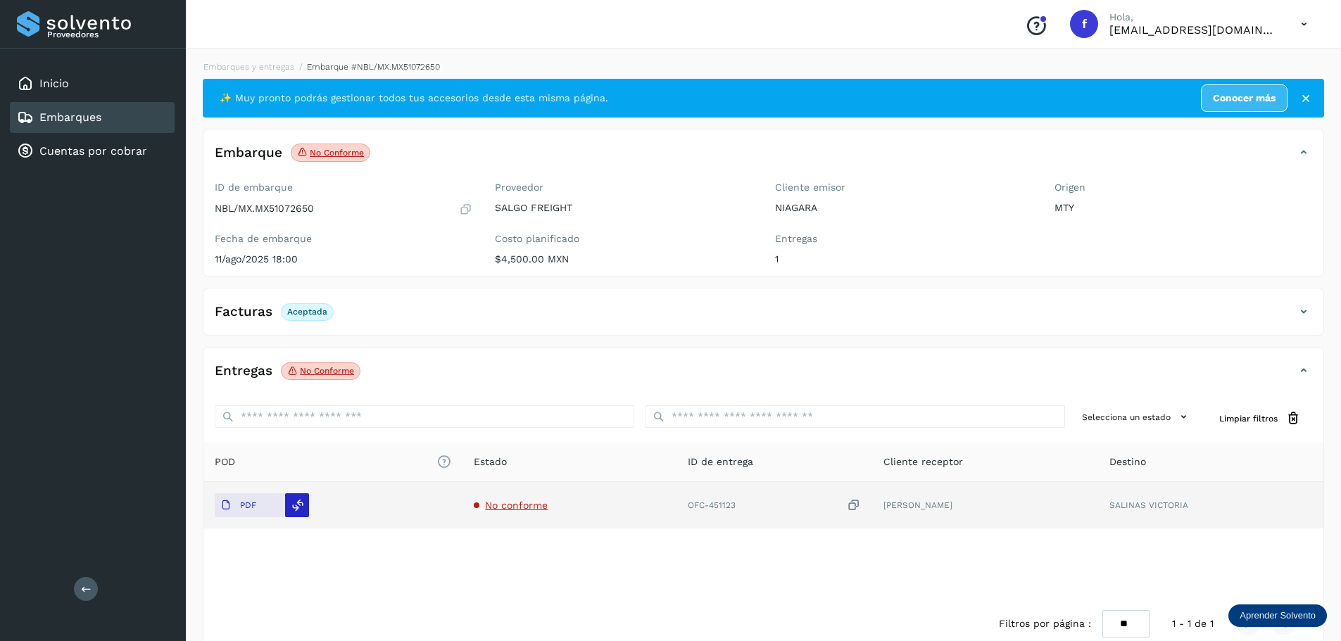
click at [301, 510] on icon at bounding box center [298, 505] width 13 height 13
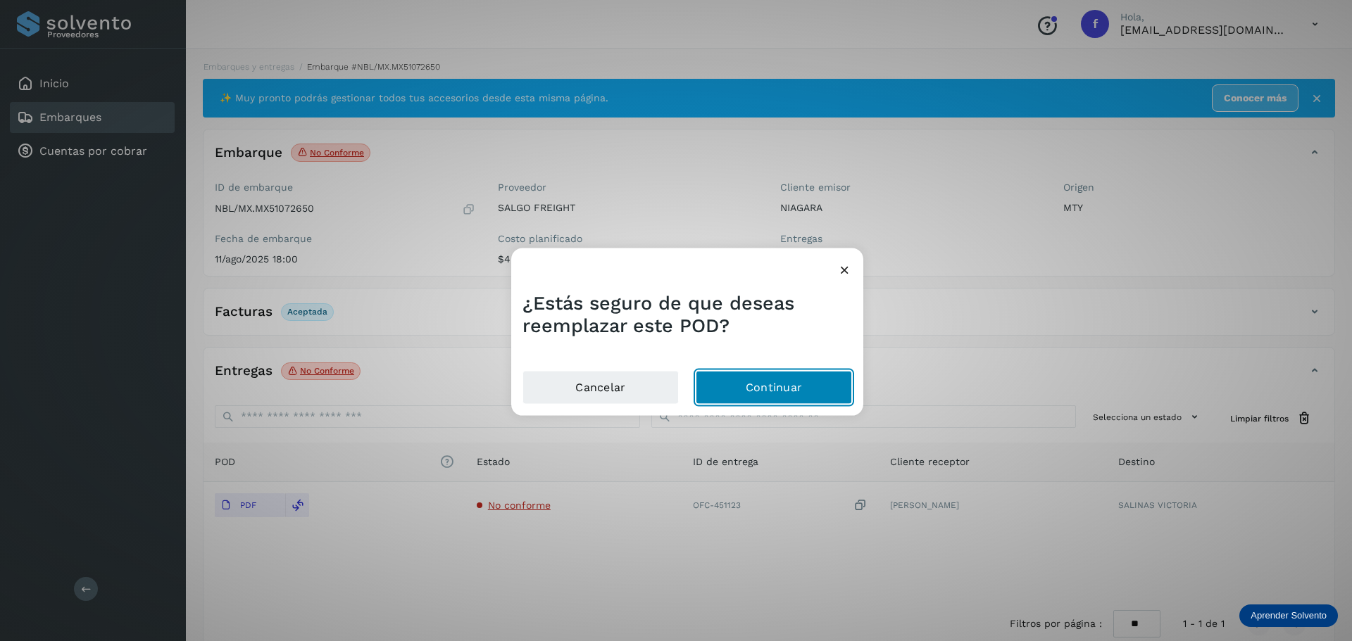
click at [732, 389] on button "Continuar" at bounding box center [774, 388] width 156 height 34
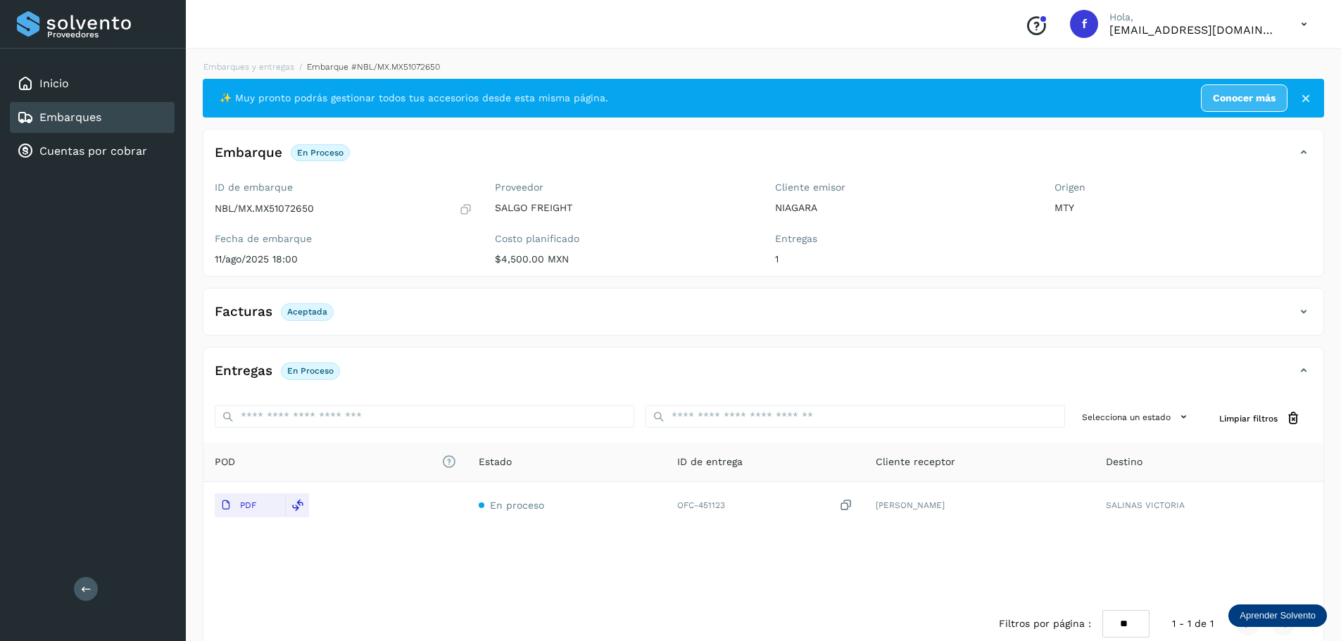
click at [141, 115] on div "Embarques" at bounding box center [92, 117] width 165 height 31
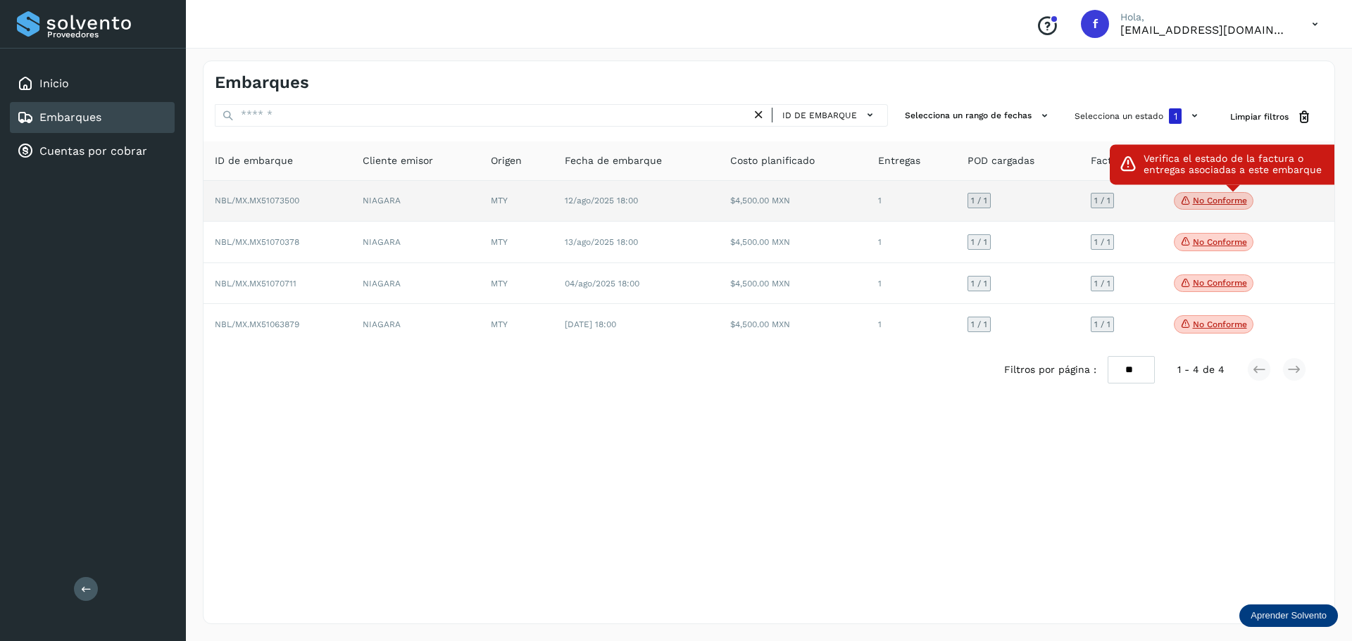
click at [1229, 203] on p "No conforme" at bounding box center [1220, 201] width 54 height 10
click at [1194, 203] on p "No conforme" at bounding box center [1220, 201] width 54 height 10
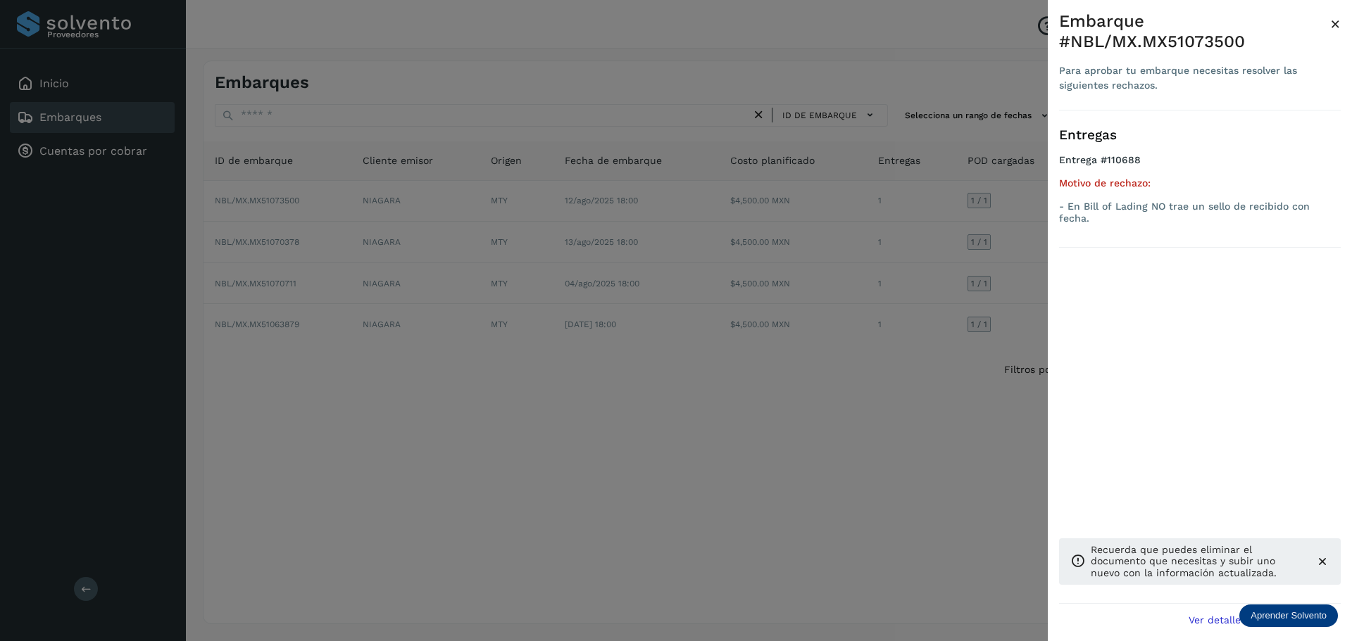
click at [1221, 44] on div "Embarque #NBL/MX.MX51073500" at bounding box center [1194, 31] width 271 height 41
copy div "MX51073500"
click at [915, 424] on div at bounding box center [676, 320] width 1352 height 641
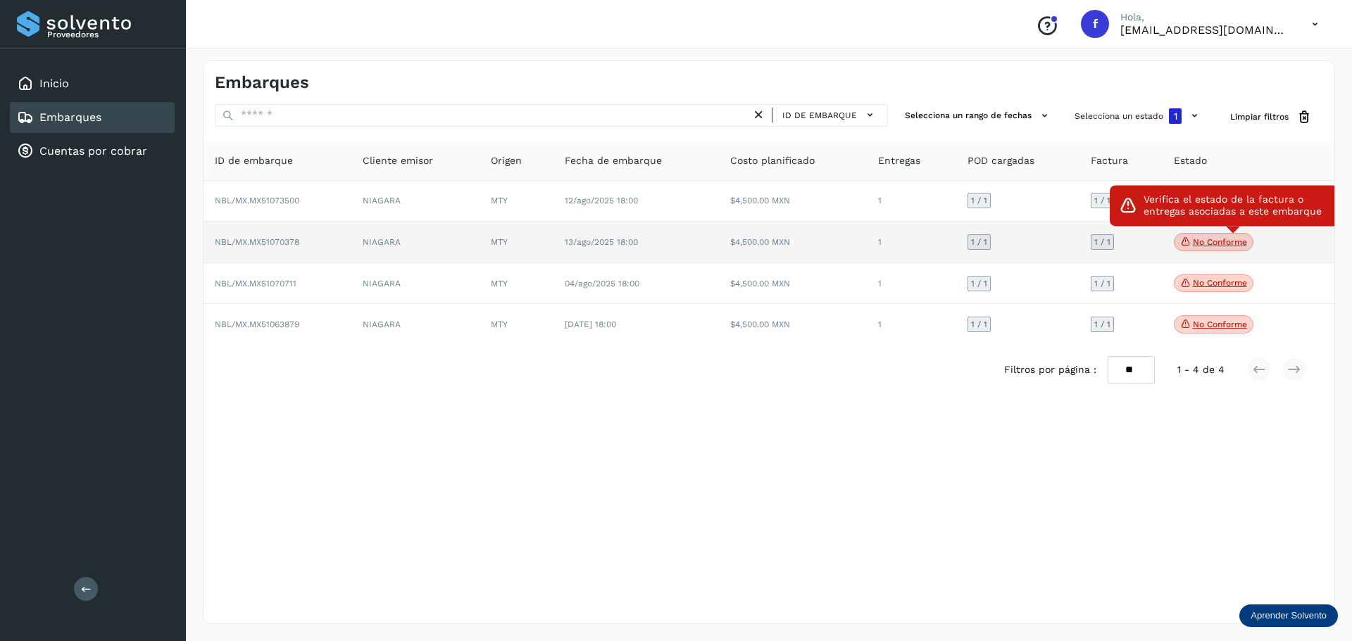
click at [1201, 239] on p "No conforme" at bounding box center [1220, 242] width 54 height 10
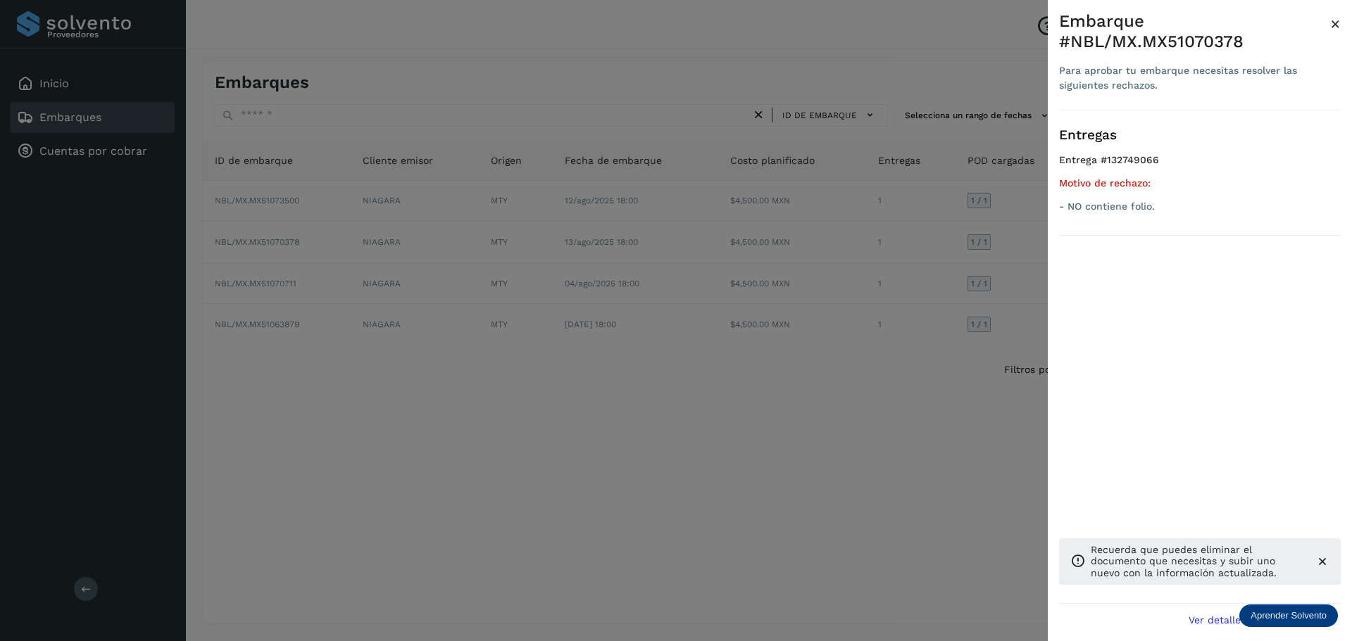
click at [1213, 39] on div "Embarque #NBL/MX.MX51070378" at bounding box center [1194, 31] width 271 height 41
copy div "MX51070378"
click at [1012, 437] on div at bounding box center [676, 320] width 1352 height 641
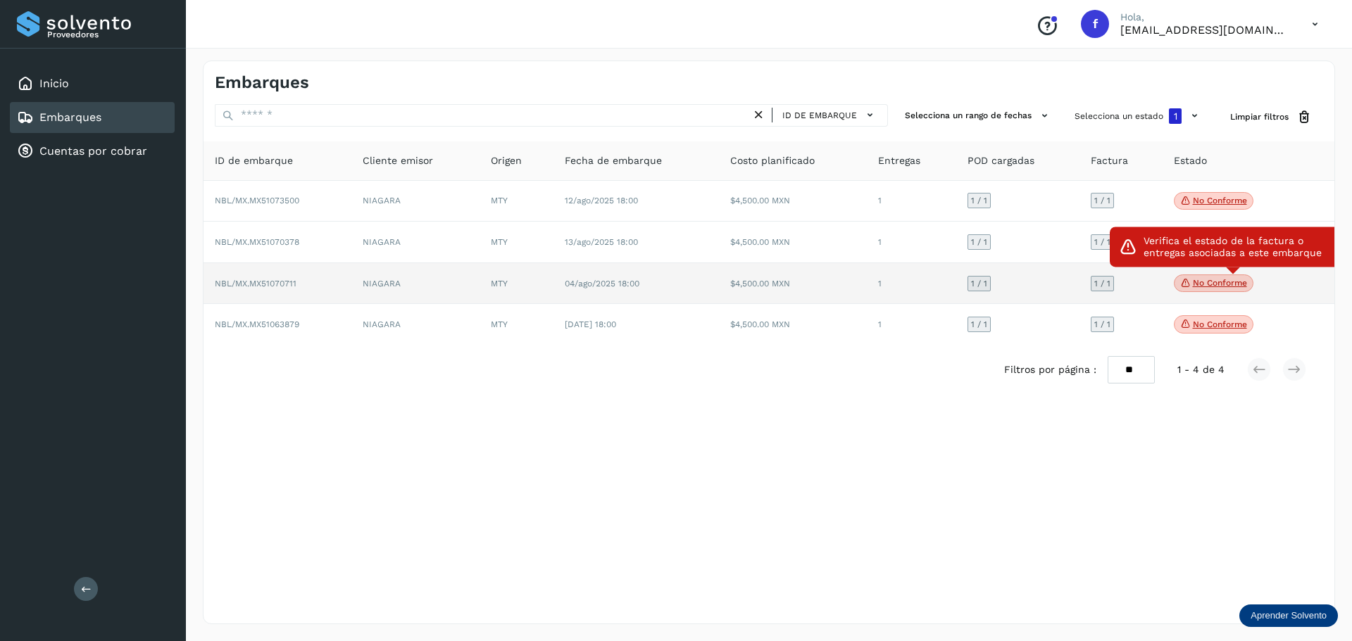
click at [1232, 283] on p "No conforme" at bounding box center [1220, 283] width 54 height 10
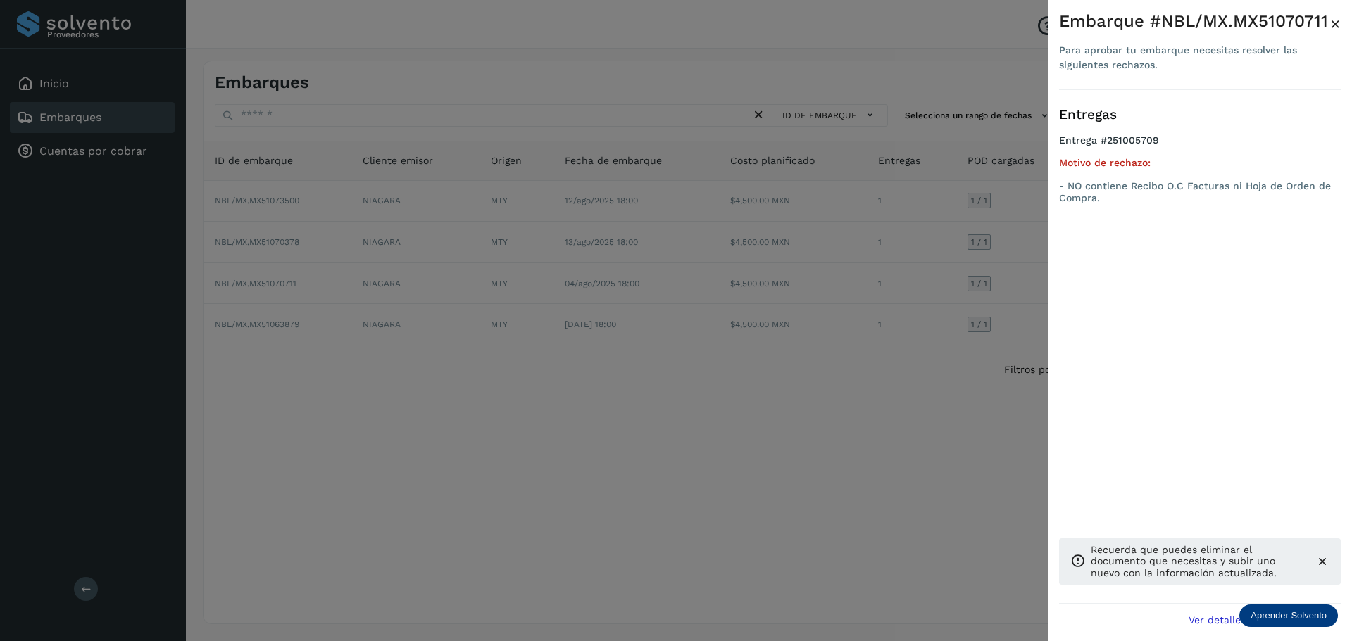
click at [918, 448] on div at bounding box center [676, 320] width 1352 height 641
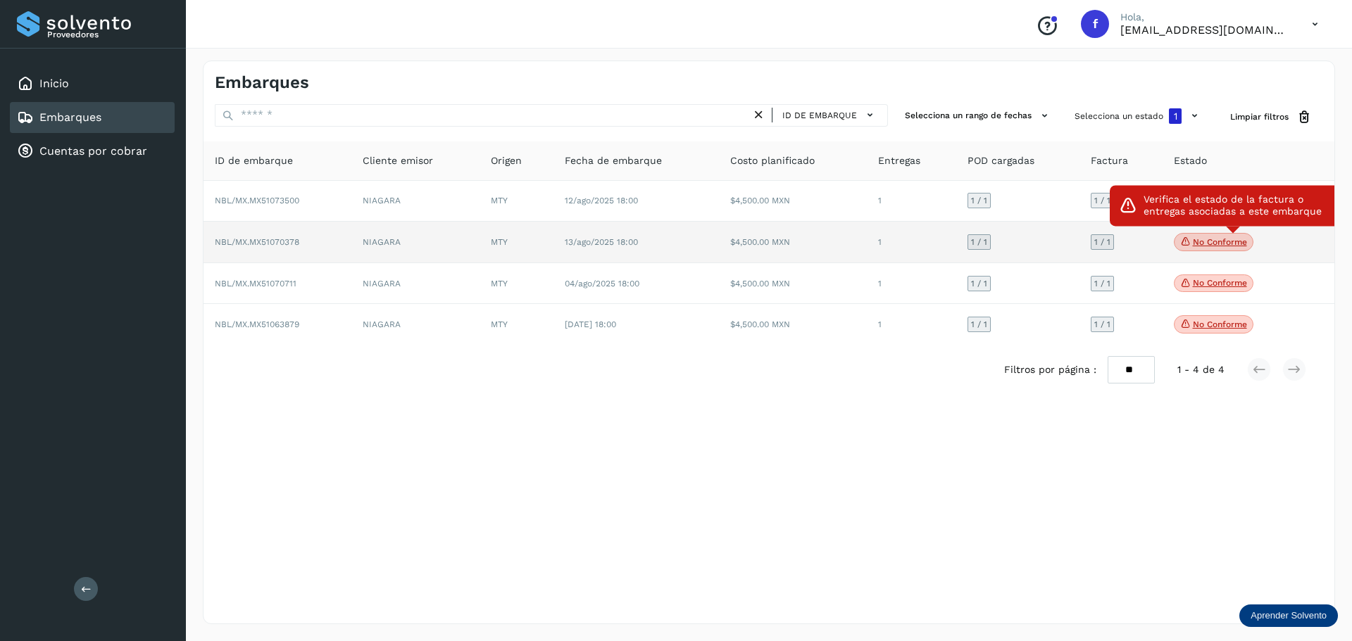
click at [1231, 240] on p "No conforme" at bounding box center [1220, 242] width 54 height 10
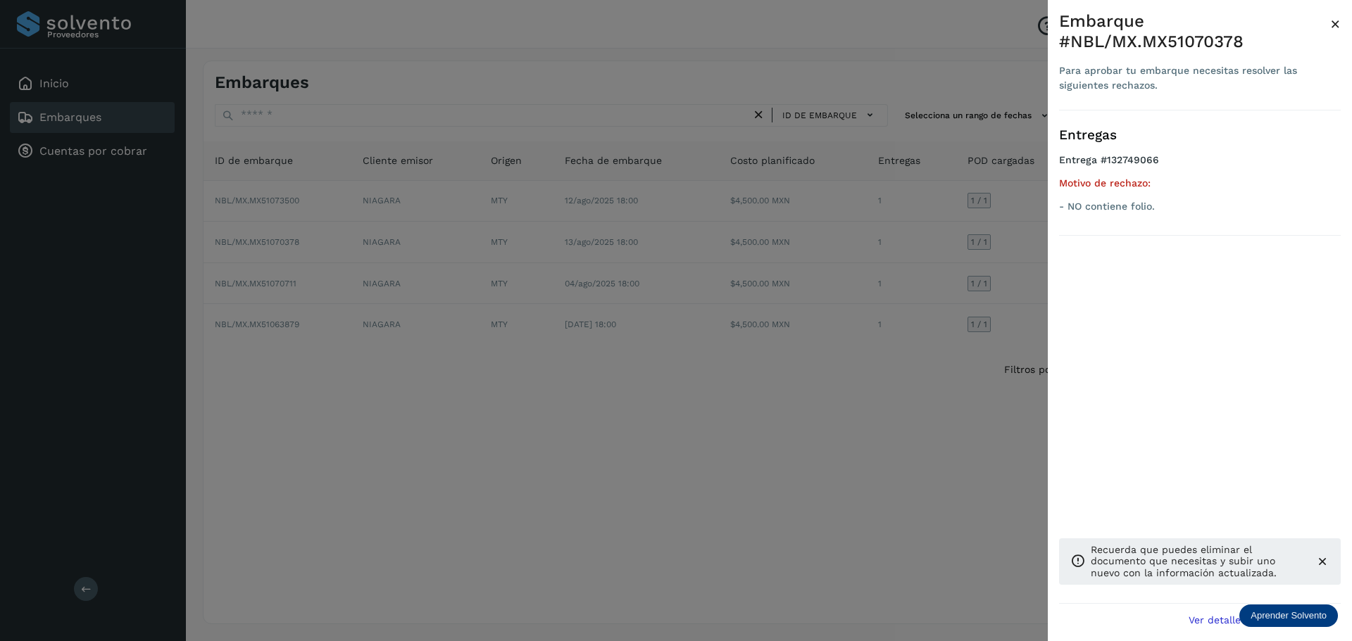
drag, startPoint x: 865, startPoint y: 446, endPoint x: 1011, endPoint y: 372, distance: 164.4
click at [875, 439] on div at bounding box center [676, 320] width 1352 height 641
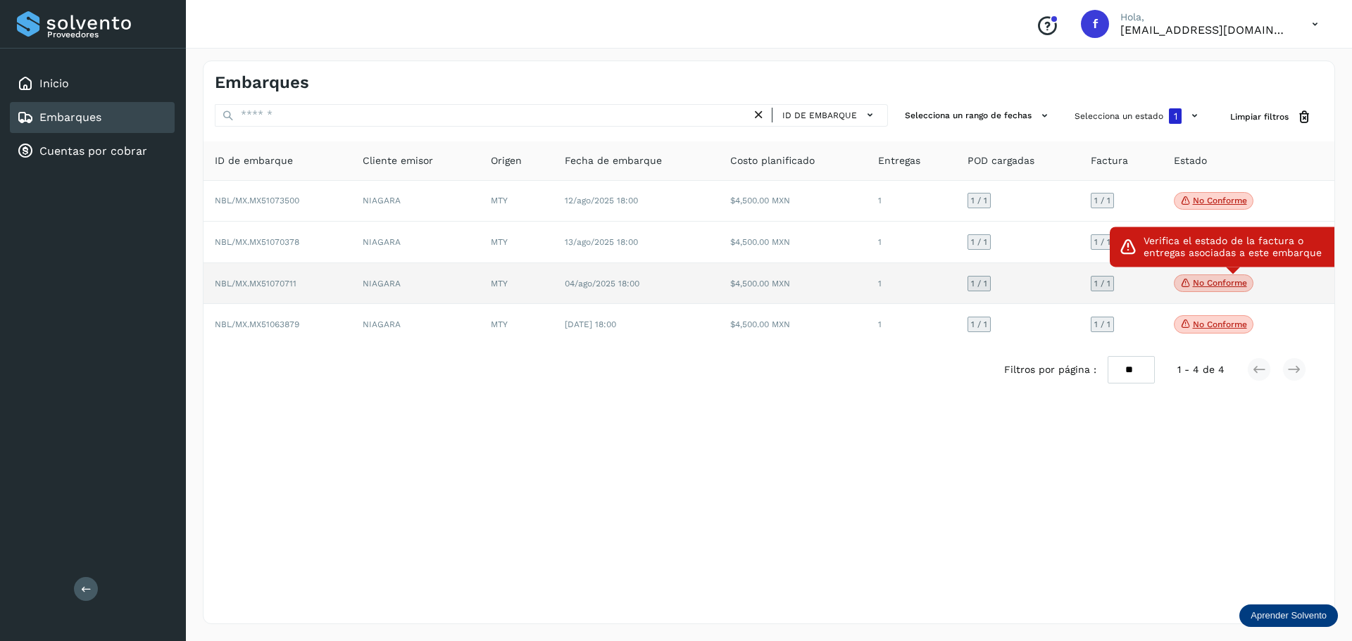
click at [1181, 281] on icon at bounding box center [1185, 283] width 11 height 13
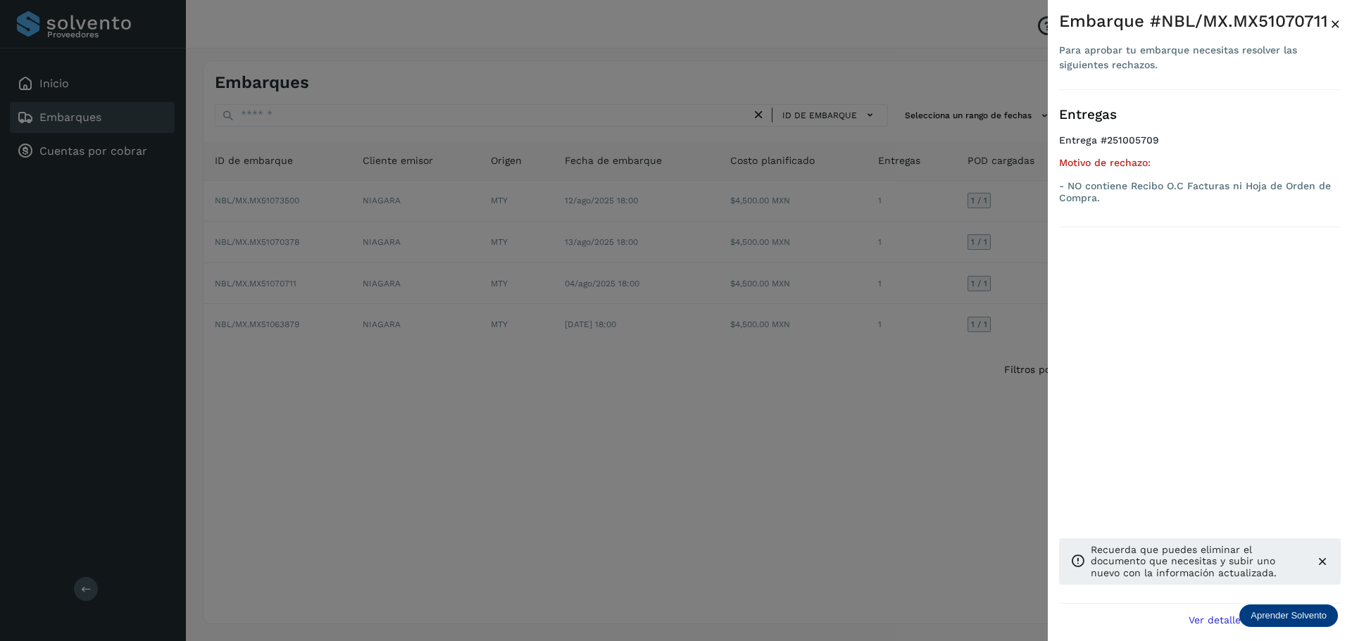
click at [1271, 20] on div "Embarque #NBL/MX.MX51070711" at bounding box center [1194, 21] width 271 height 20
copy div "MX51070711"
drag, startPoint x: 875, startPoint y: 437, endPoint x: 1102, endPoint y: 357, distance: 240.3
click at [875, 436] on div at bounding box center [676, 320] width 1352 height 641
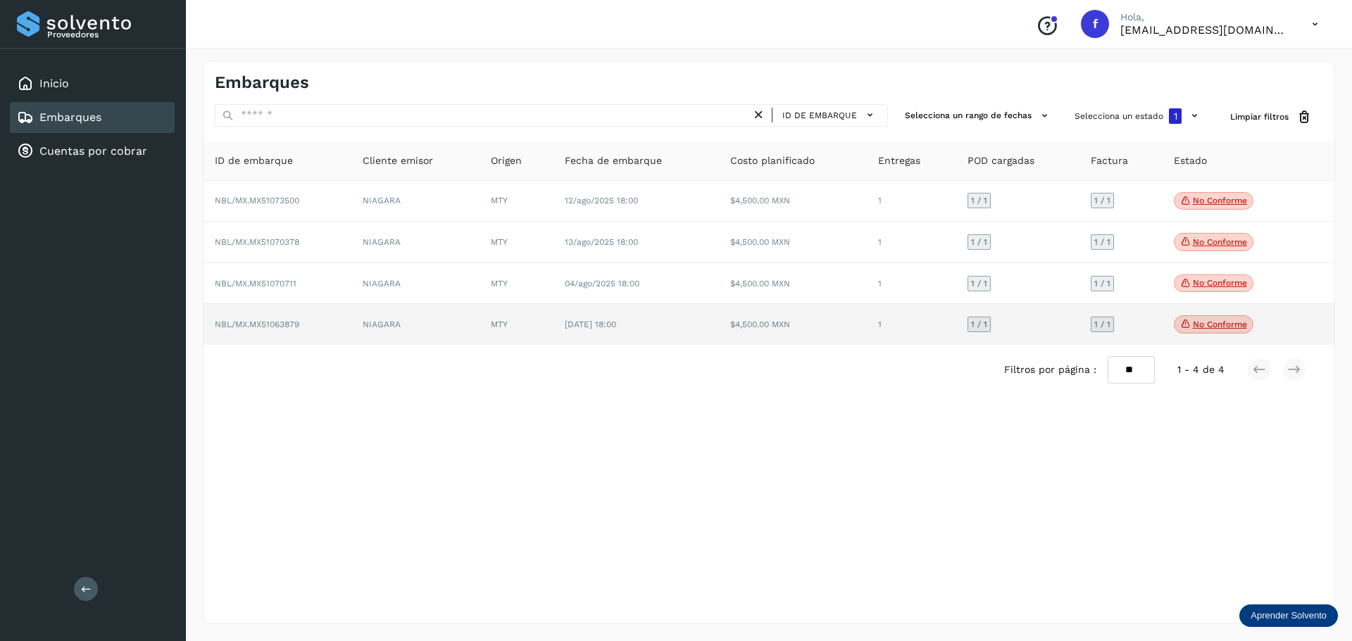
click at [1224, 322] on p "No conforme" at bounding box center [1220, 325] width 54 height 10
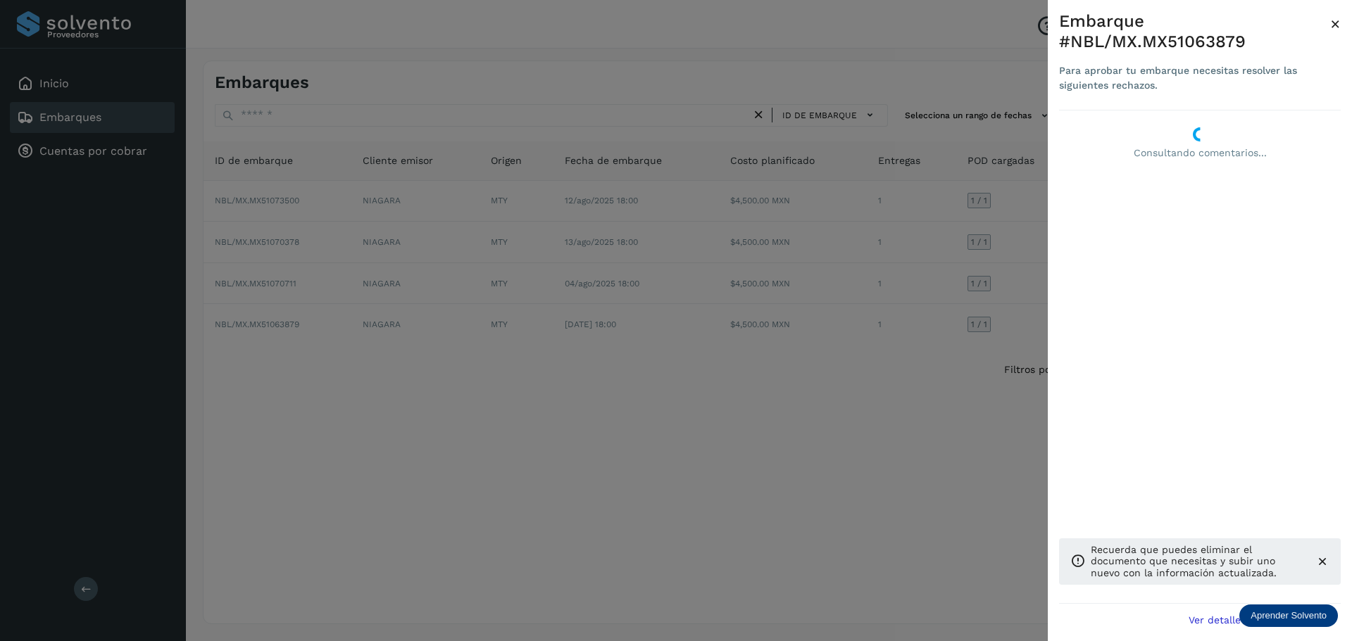
click at [925, 447] on div at bounding box center [676, 320] width 1352 height 641
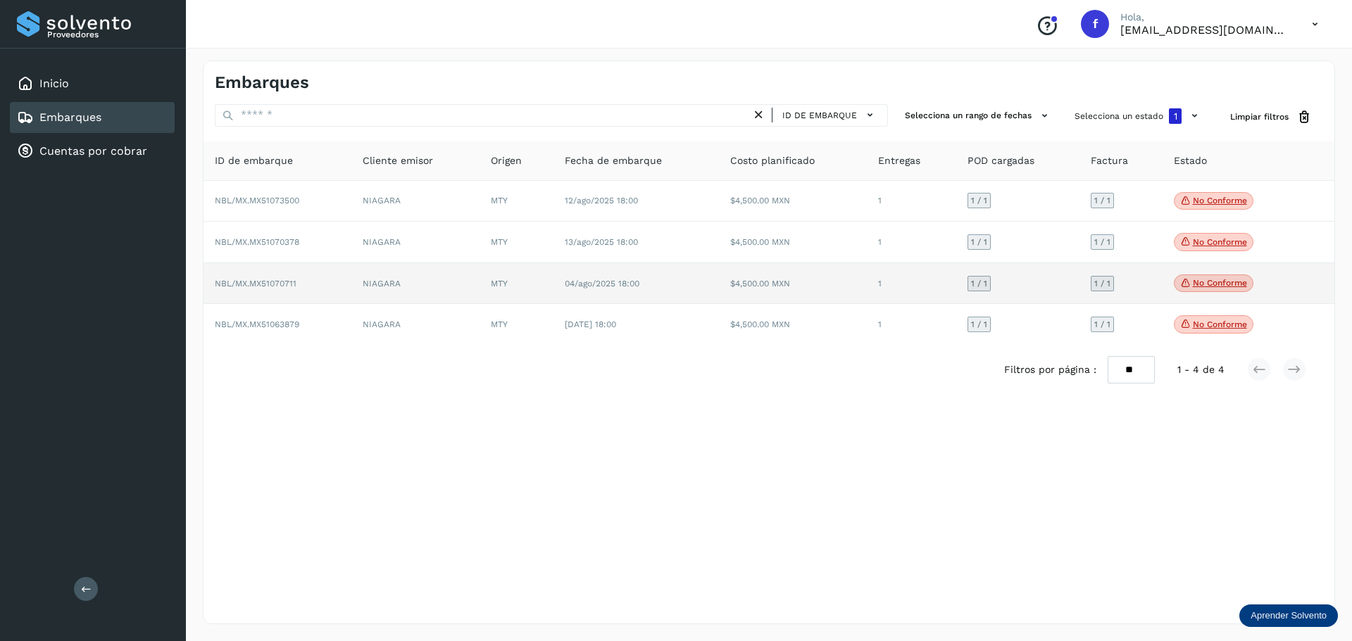
click at [1195, 280] on p "No conforme" at bounding box center [1220, 283] width 54 height 10
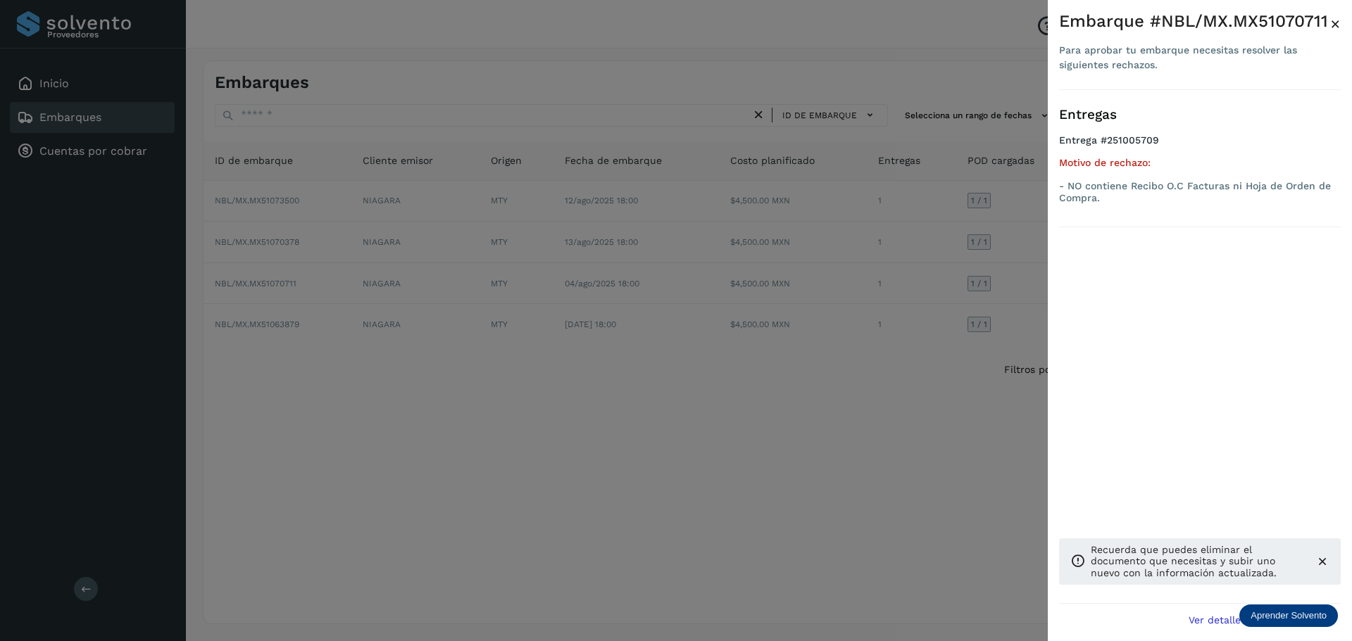
click at [622, 511] on div at bounding box center [676, 320] width 1352 height 641
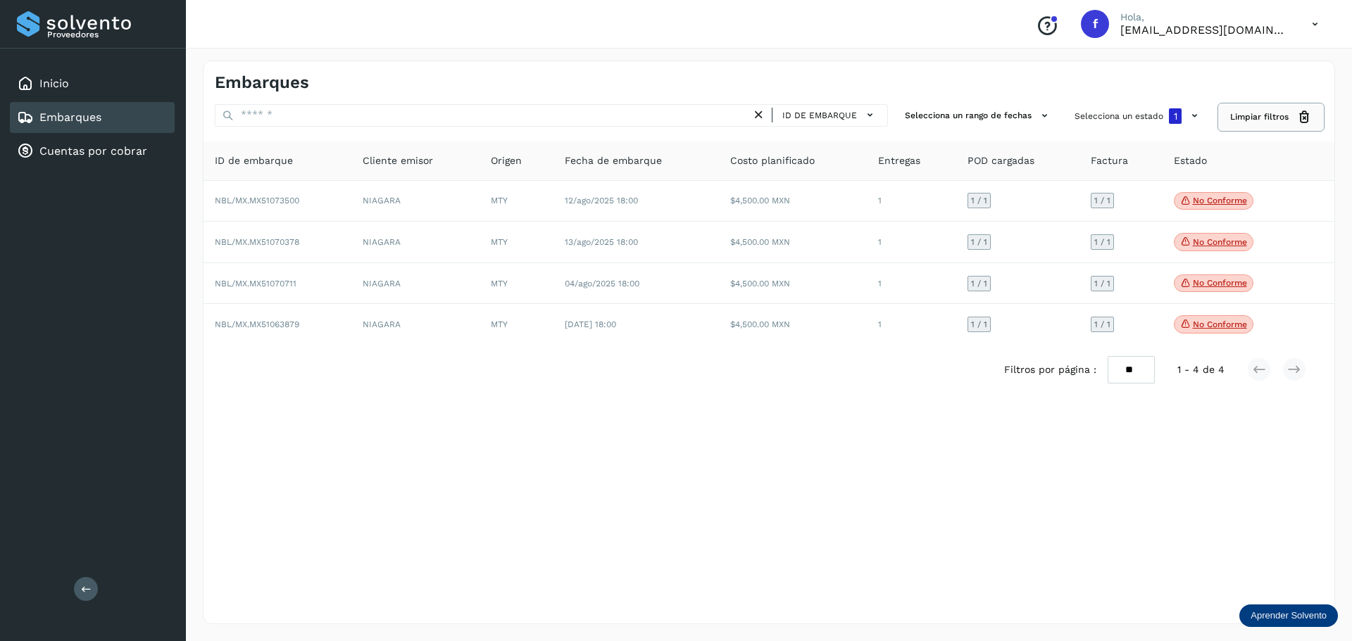
click at [1237, 112] on span "Limpiar filtros" at bounding box center [1259, 117] width 58 height 13
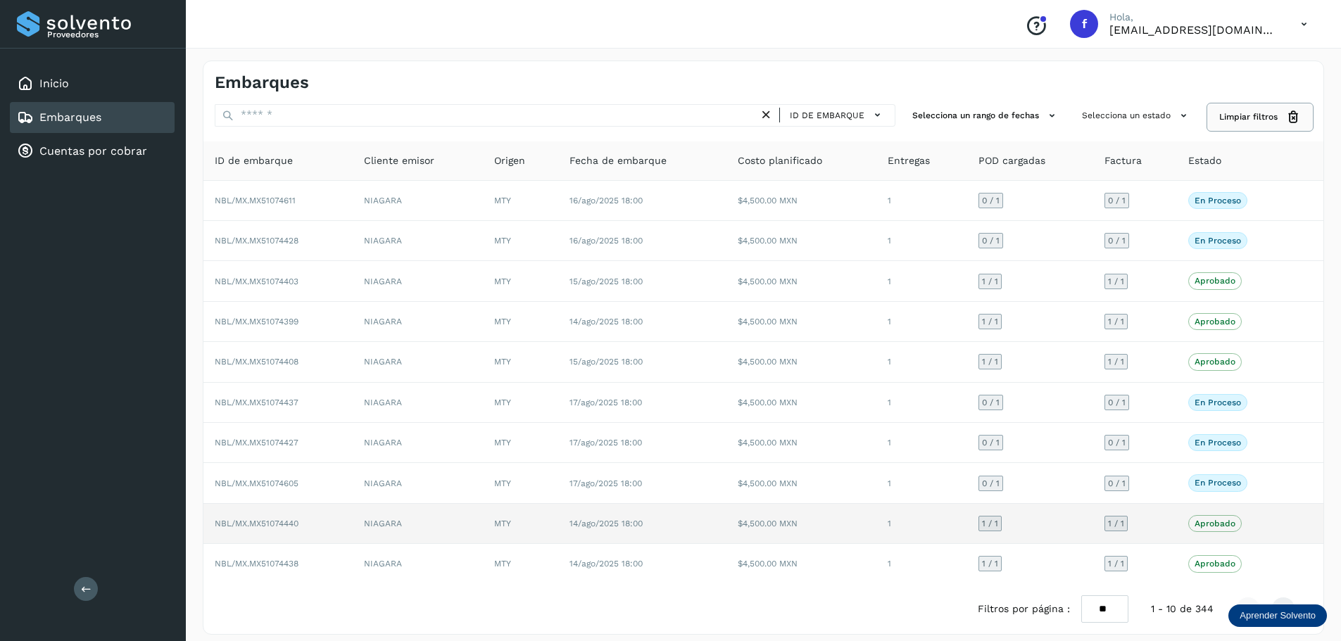
scroll to position [11, 0]
